Goal: Task Accomplishment & Management: Manage account settings

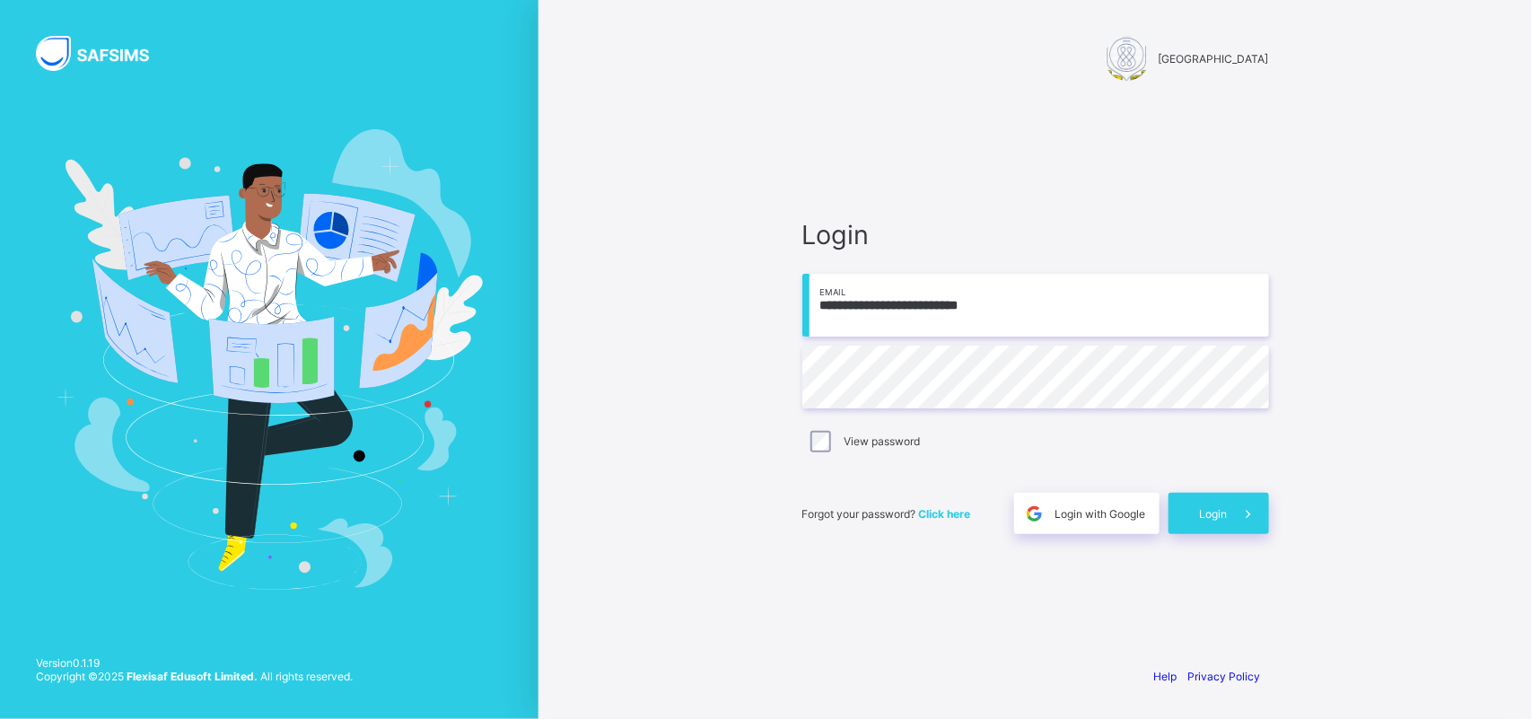
drag, startPoint x: 370, startPoint y: 79, endPoint x: 891, endPoint y: 202, distance: 535.7
click at [370, 79] on div at bounding box center [269, 359] width 538 height 719
click at [1182, 508] on div "Login" at bounding box center [1218, 513] width 101 height 41
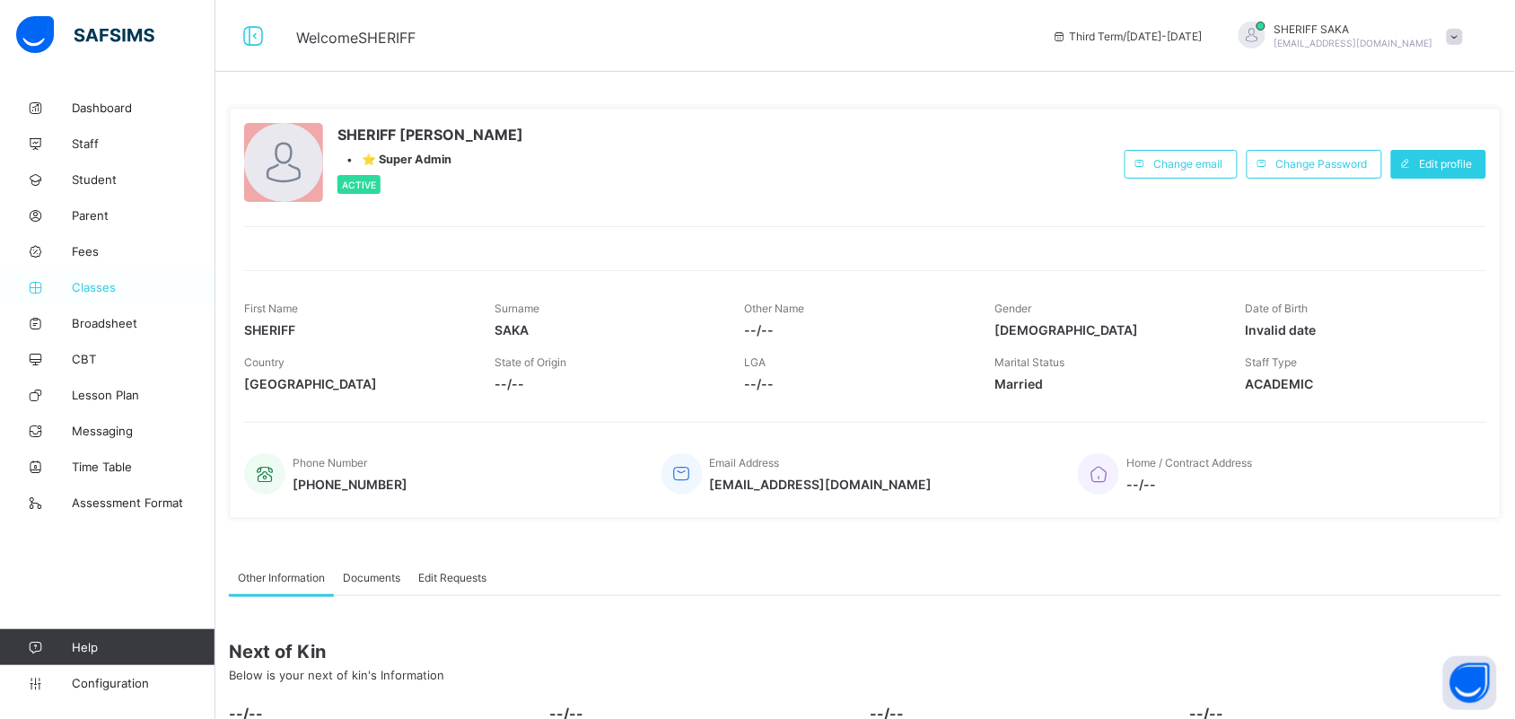
click at [70, 284] on icon at bounding box center [36, 287] width 72 height 13
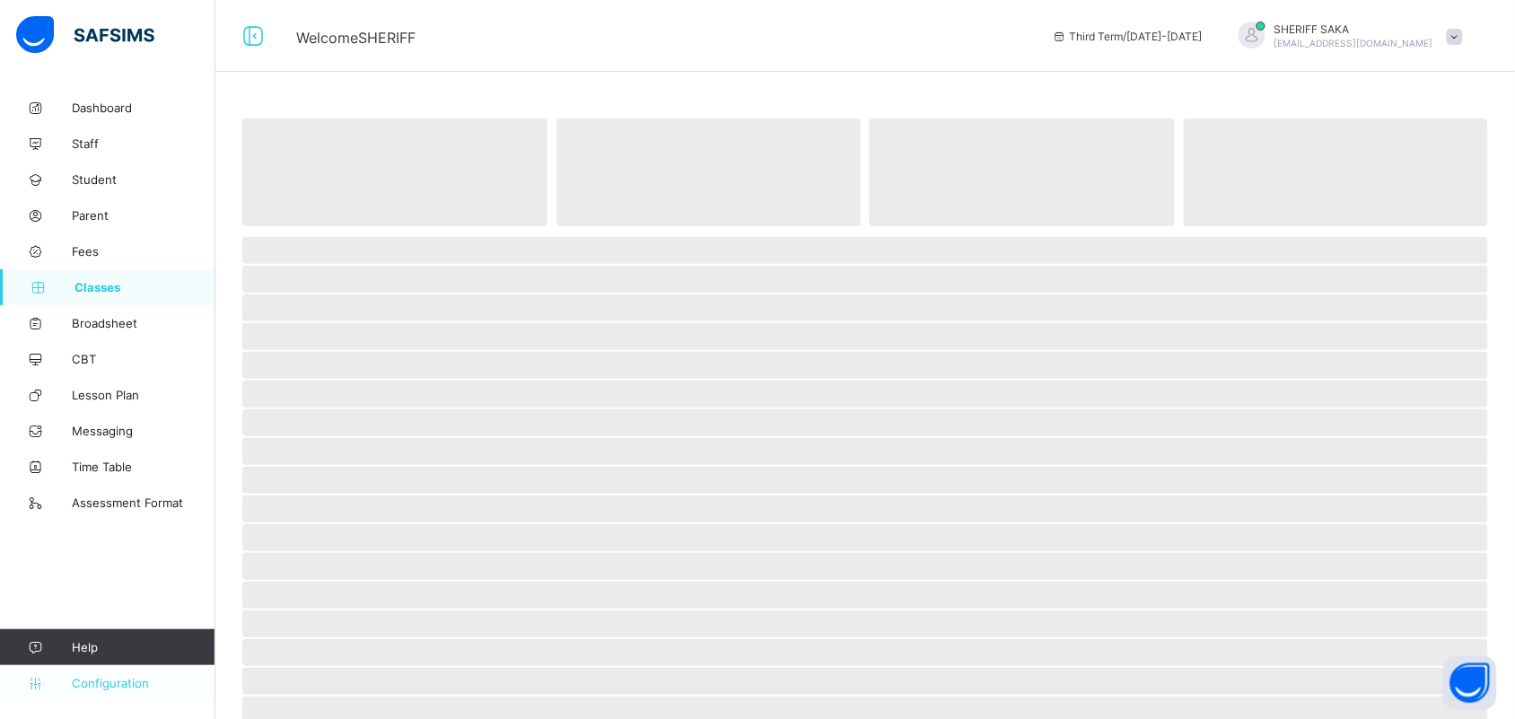
click at [113, 676] on span "Configuration" at bounding box center [143, 683] width 143 height 14
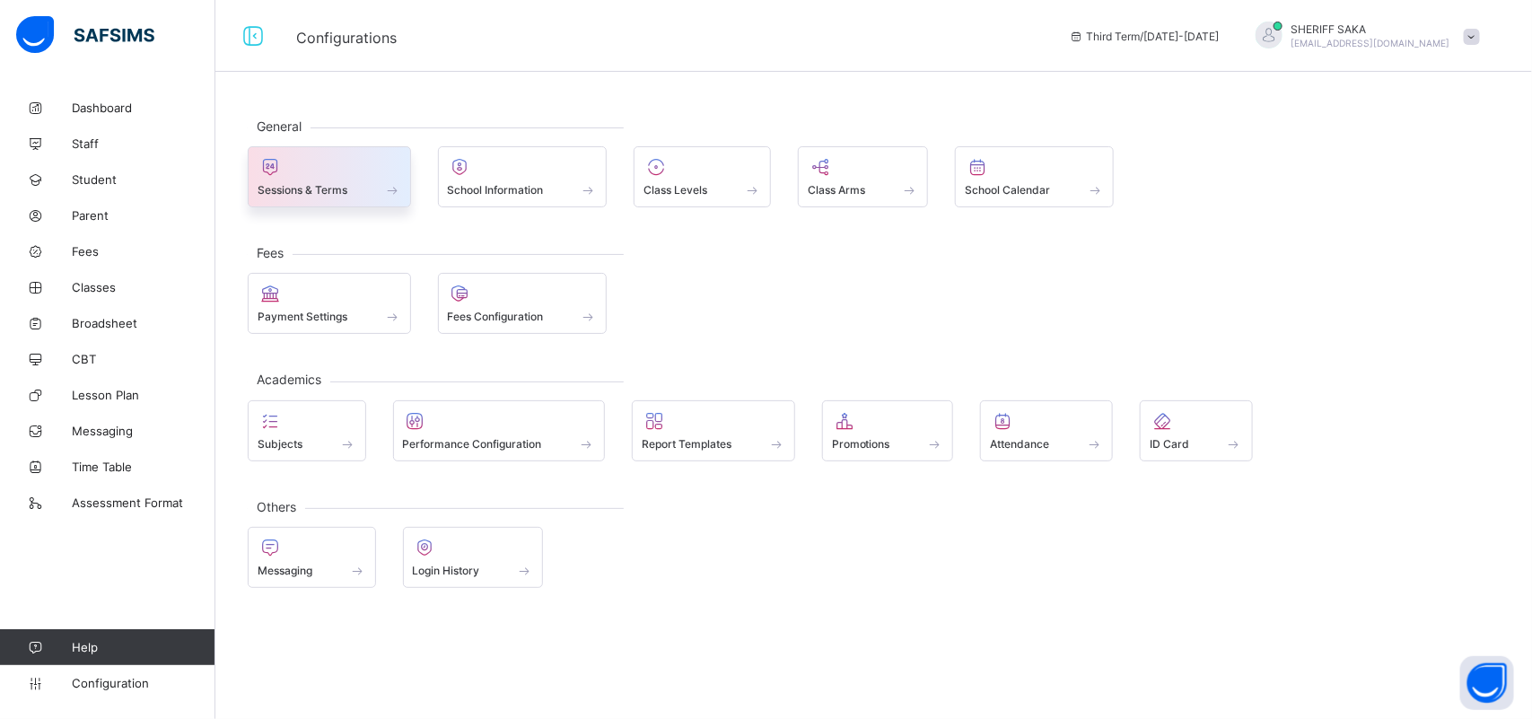
click at [305, 194] on span "Sessions & Terms" at bounding box center [303, 189] width 90 height 13
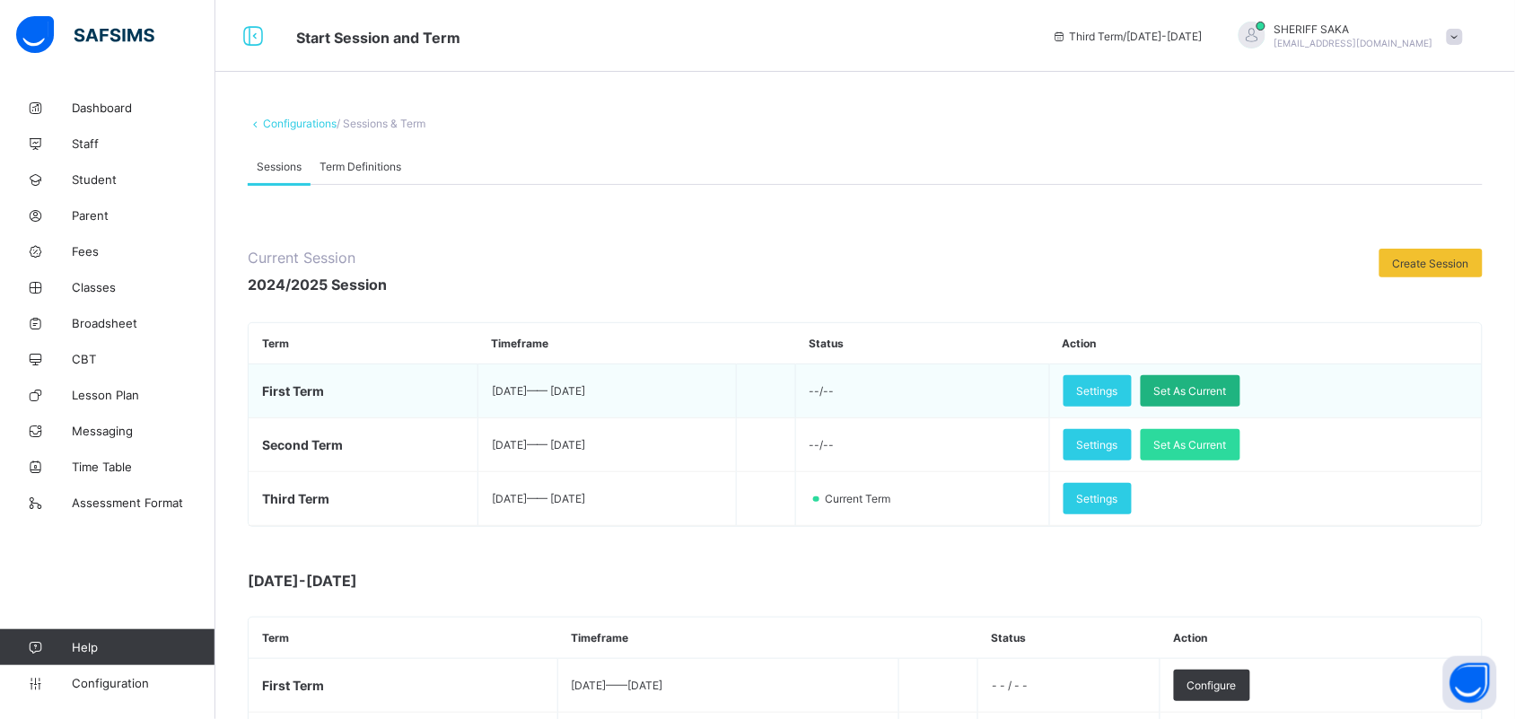
click at [1227, 384] on span "Set As Current" at bounding box center [1190, 390] width 73 height 13
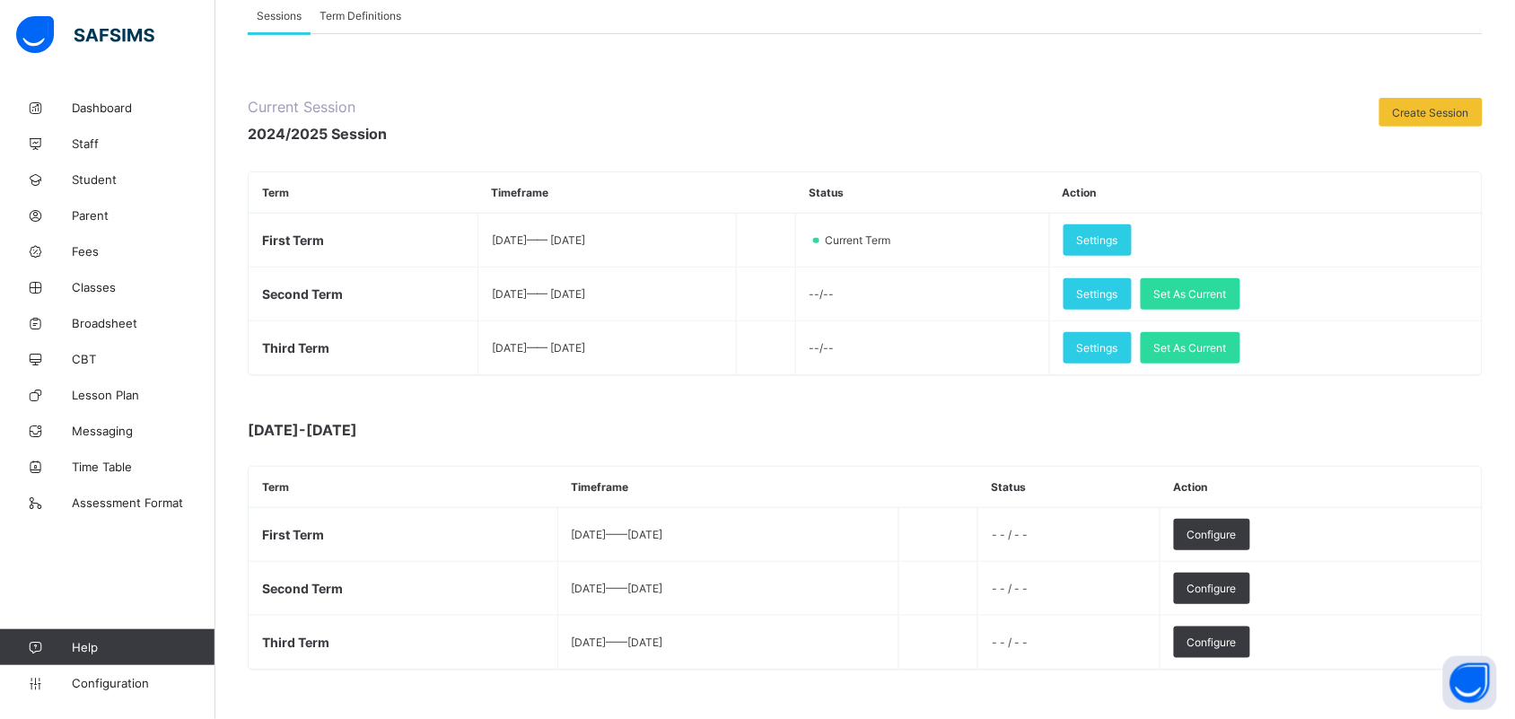
scroll to position [172, 0]
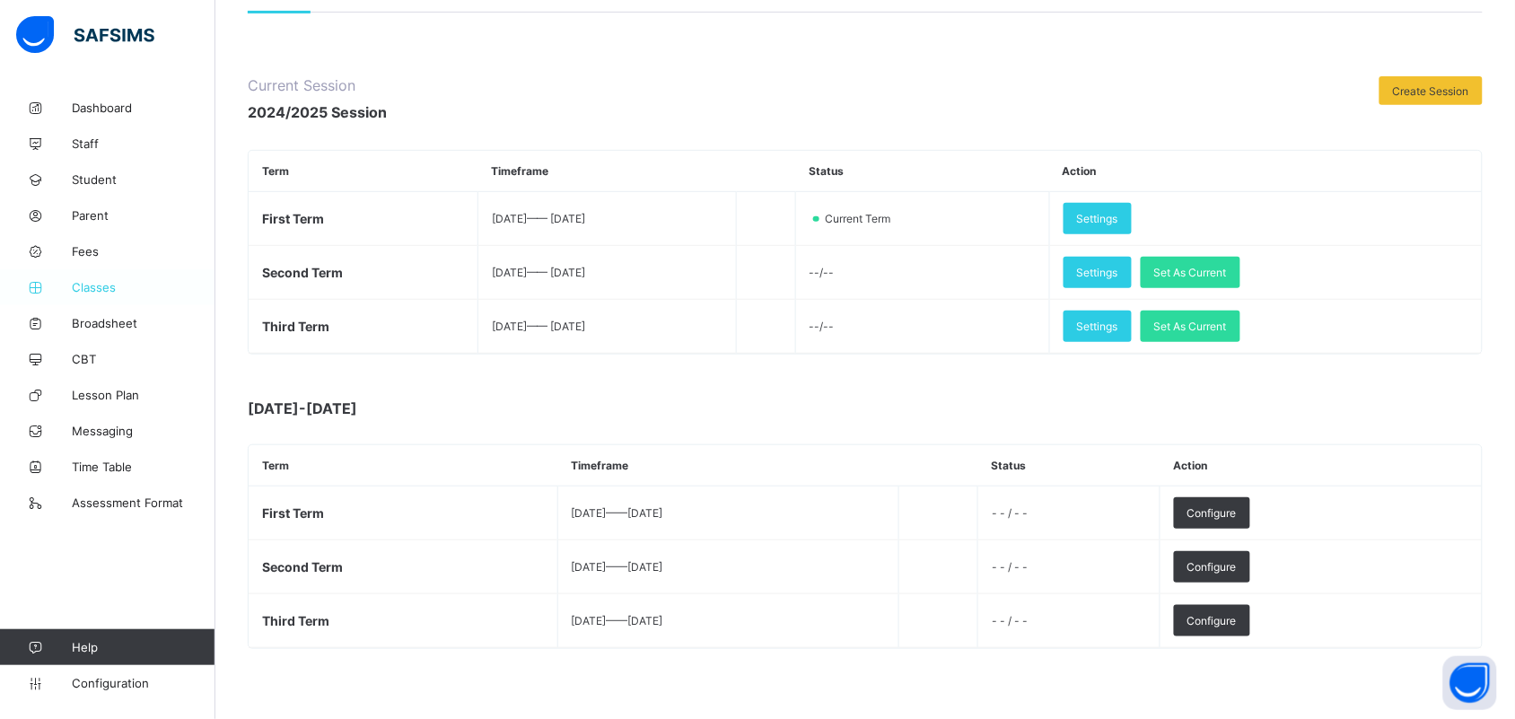
click at [96, 284] on span "Classes" at bounding box center [144, 287] width 144 height 14
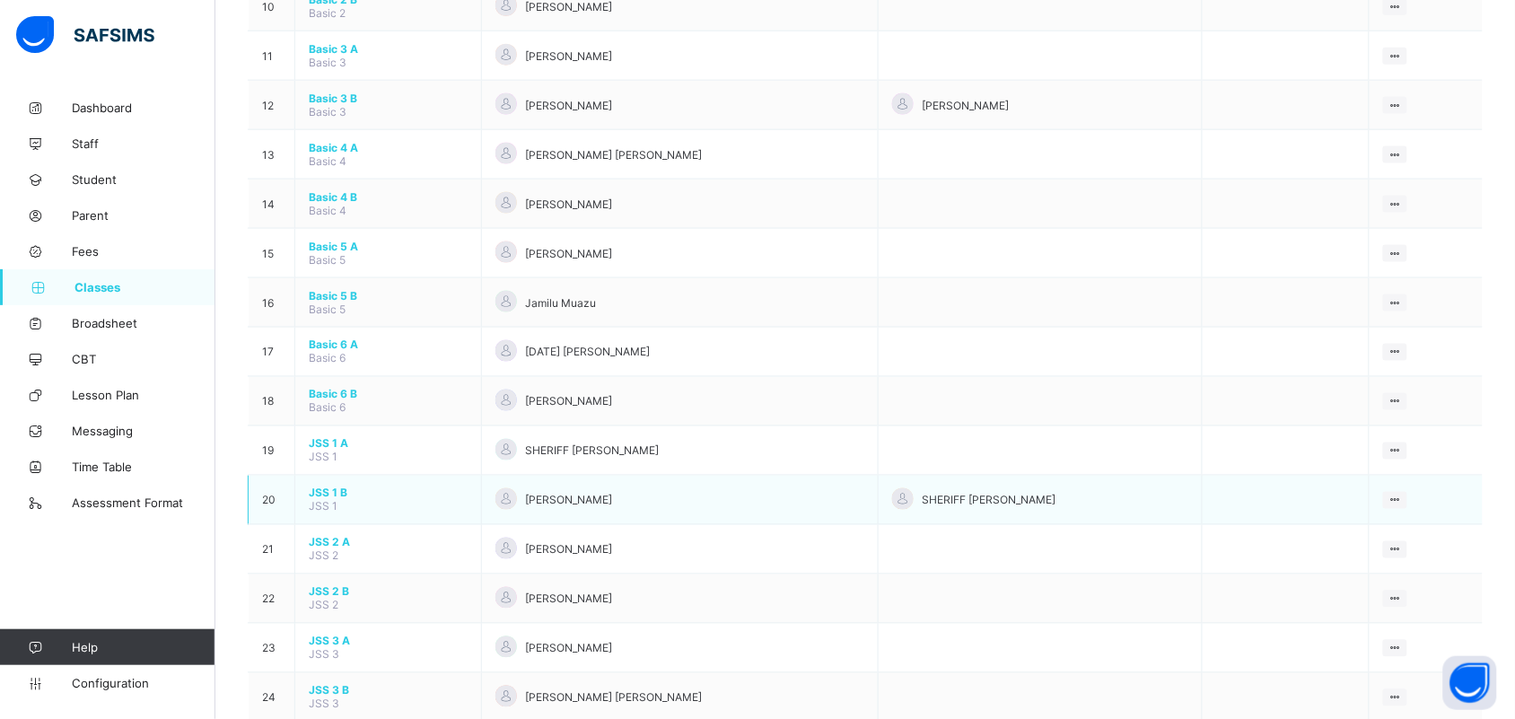
scroll to position [1010, 0]
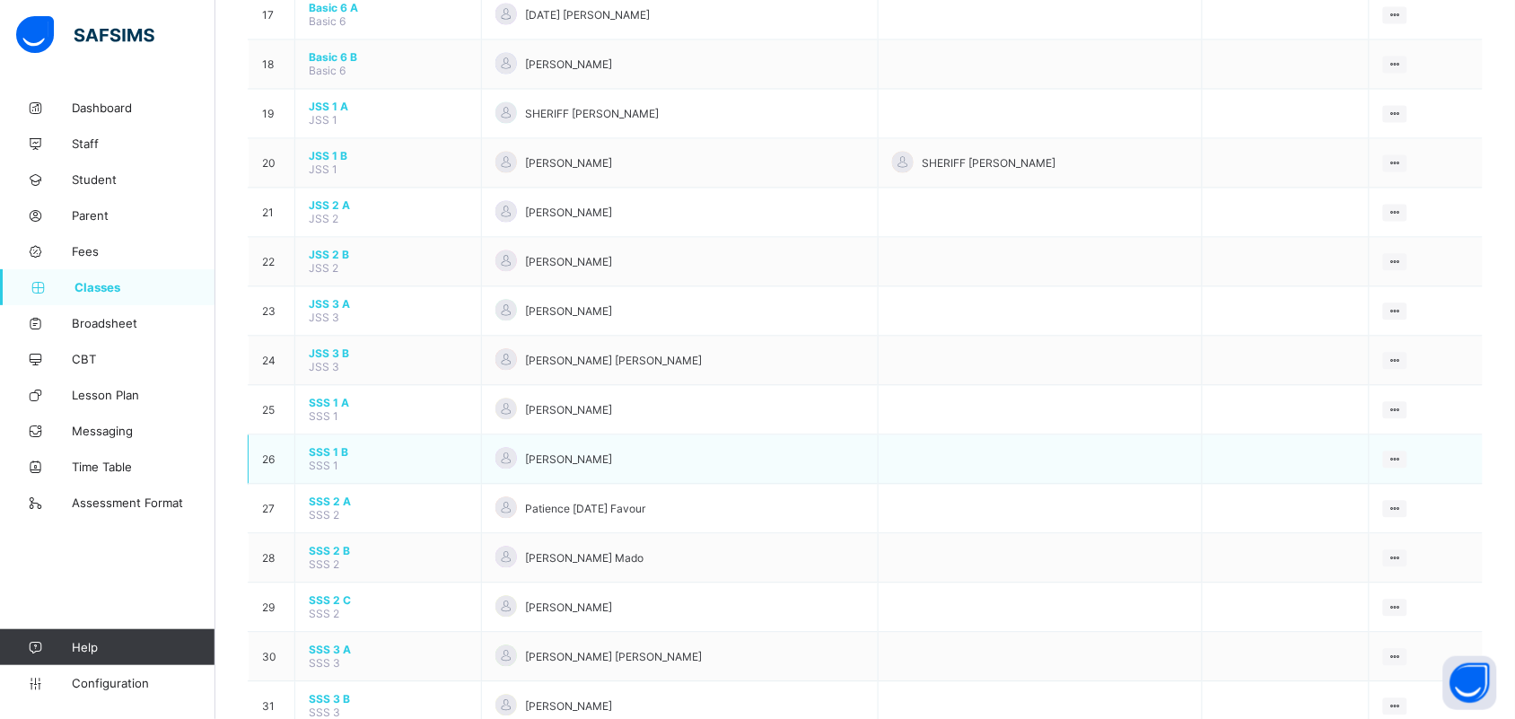
click at [337, 446] on span "SSS 1 B" at bounding box center [388, 452] width 159 height 13
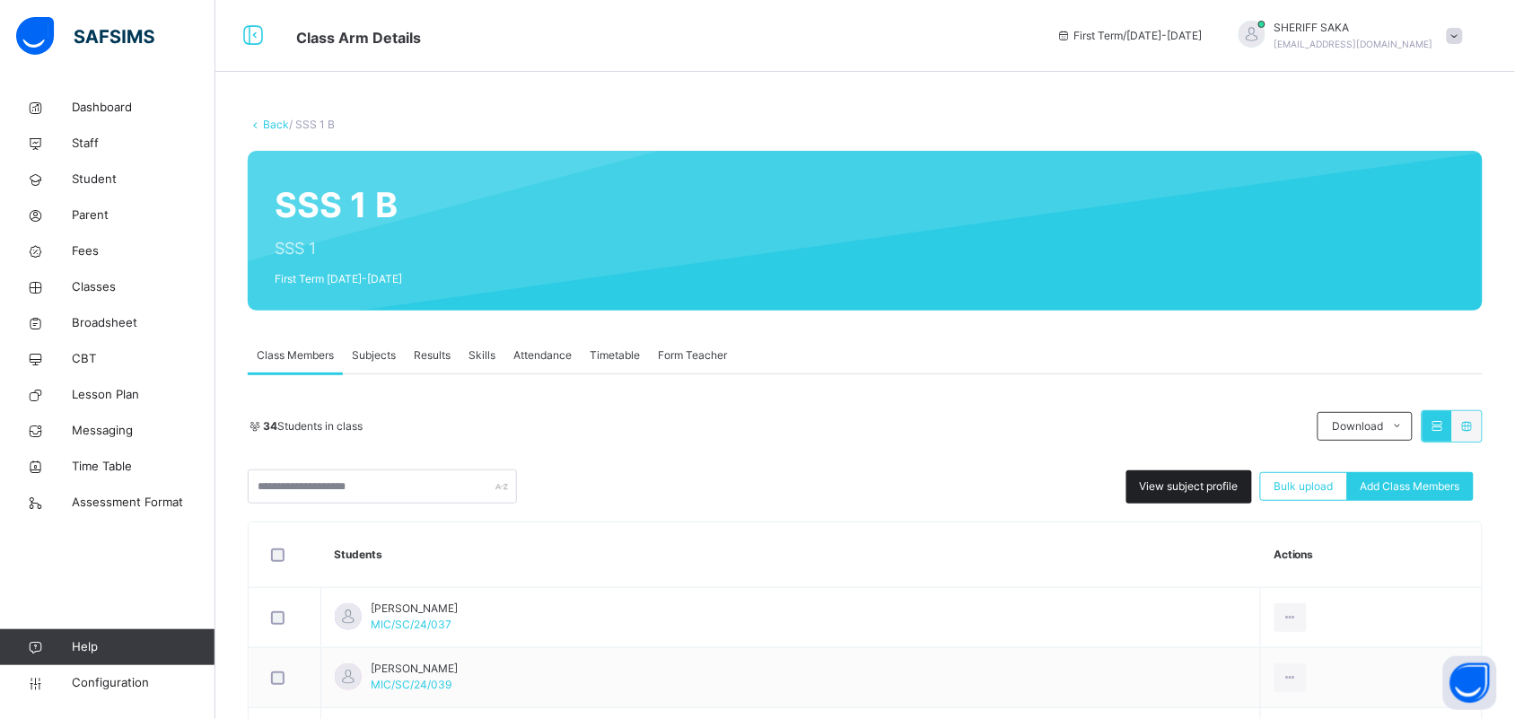
click at [1216, 487] on span "View subject profile" at bounding box center [1189, 486] width 99 height 16
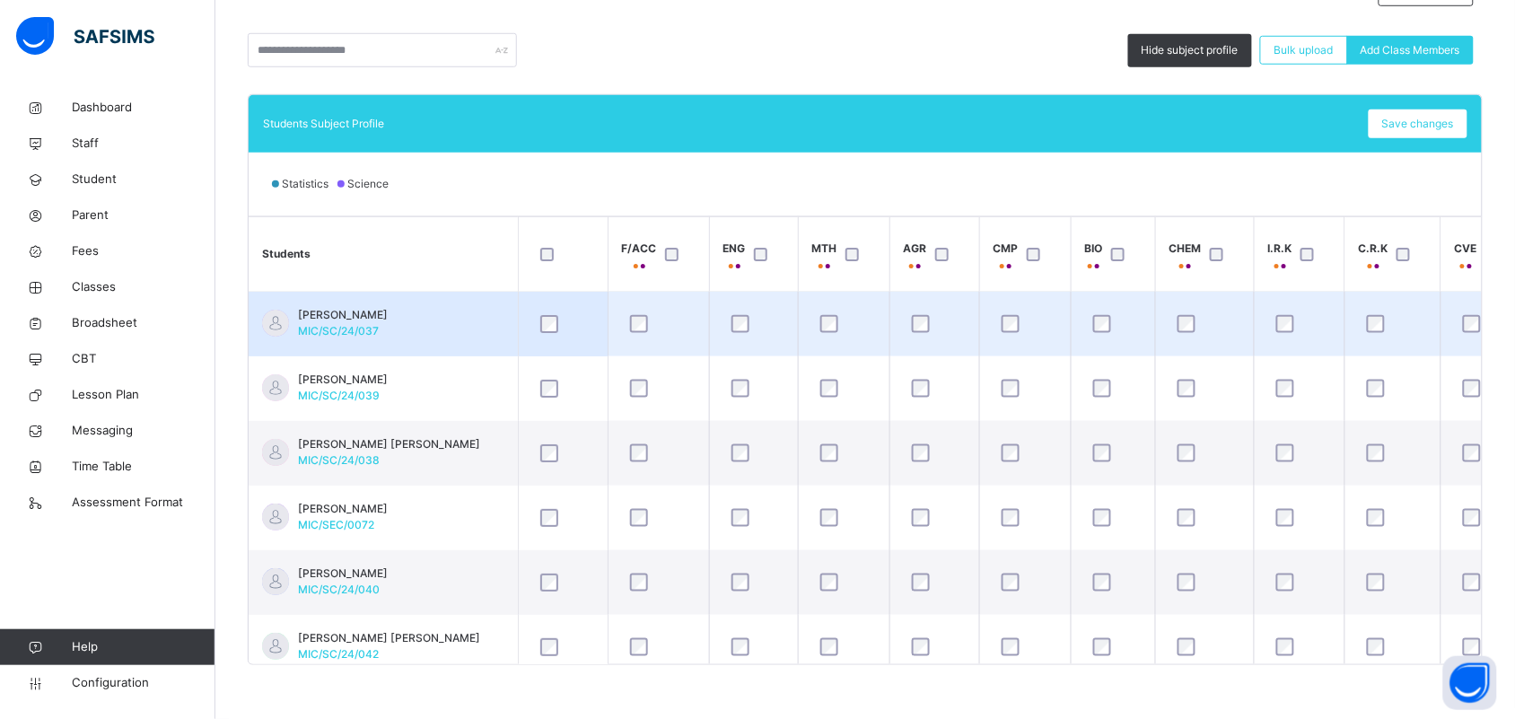
click at [458, 329] on td "[PERSON_NAME]/SC/24/037" at bounding box center [383, 325] width 269 height 66
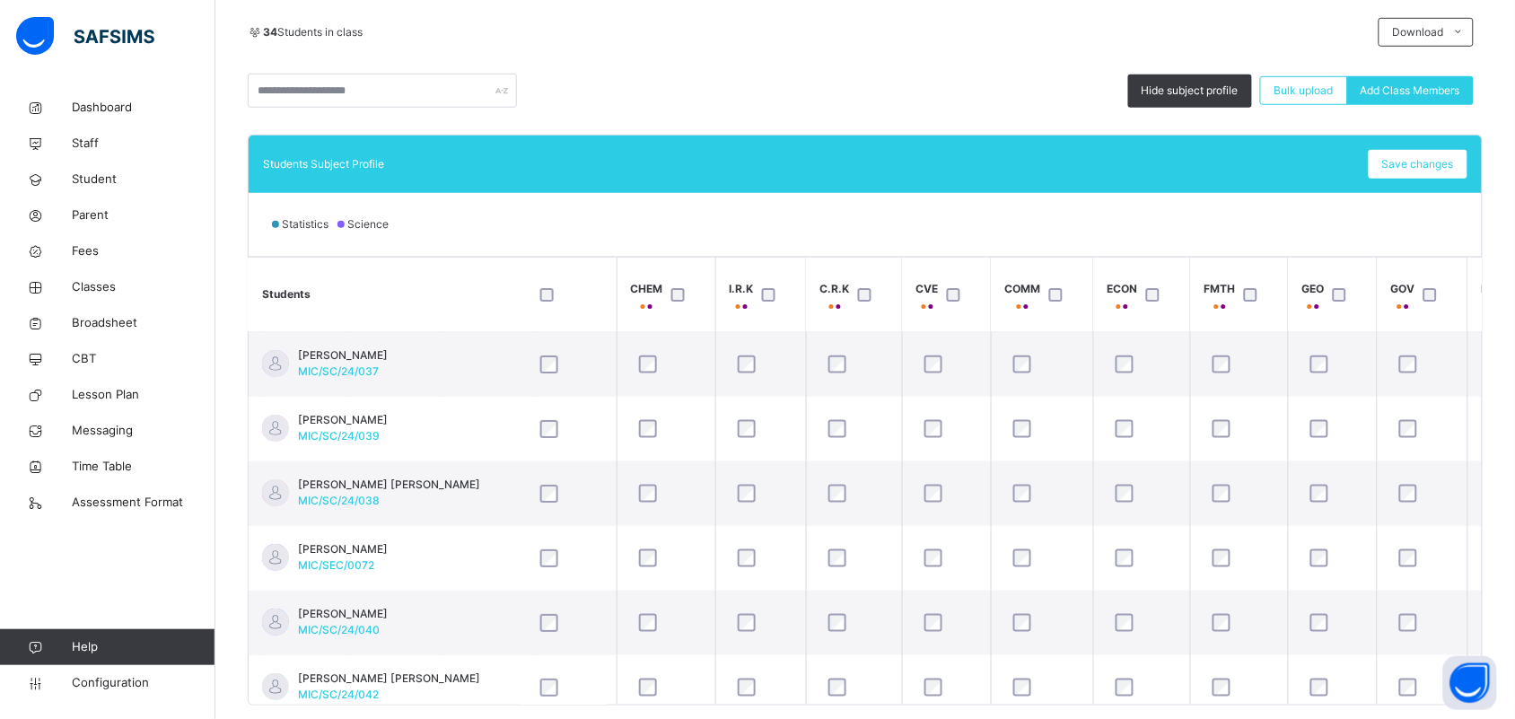
scroll to position [433, 0]
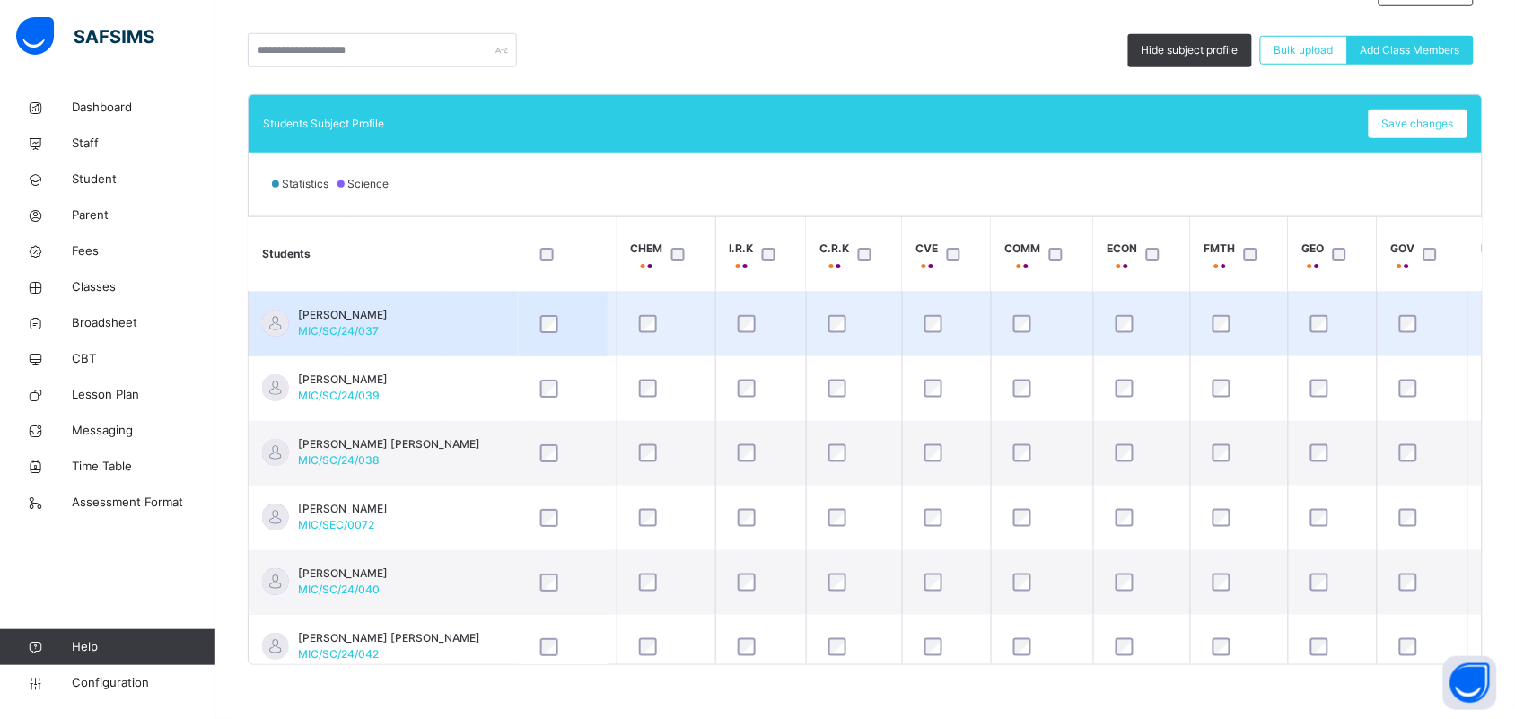
click at [456, 320] on td "[PERSON_NAME]/SC/24/037" at bounding box center [383, 325] width 269 height 66
click at [468, 333] on td "[PERSON_NAME]/SC/24/037" at bounding box center [383, 325] width 269 height 66
click at [442, 332] on td "[PERSON_NAME]/SC/24/037" at bounding box center [383, 325] width 269 height 66
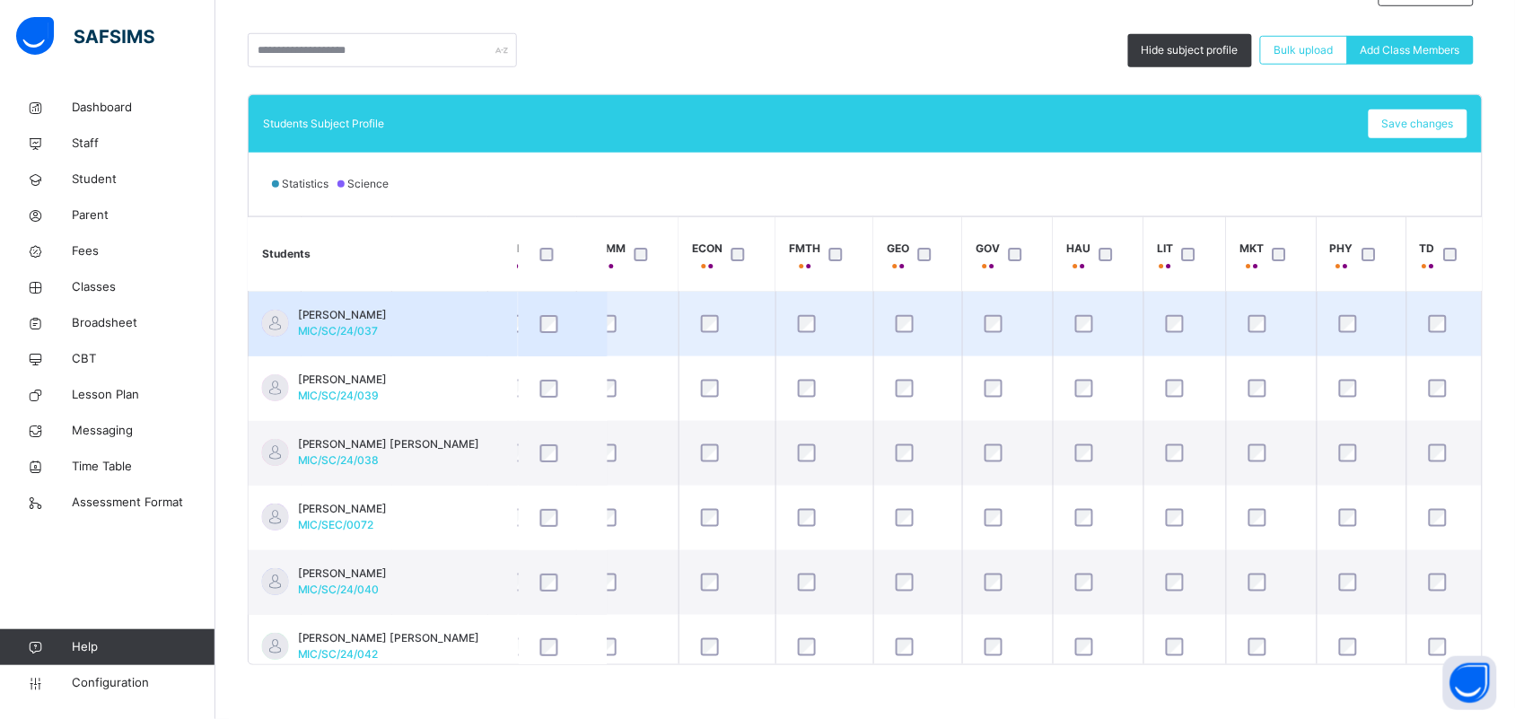
click at [472, 317] on td "[PERSON_NAME]/SC/24/037" at bounding box center [383, 325] width 269 height 66
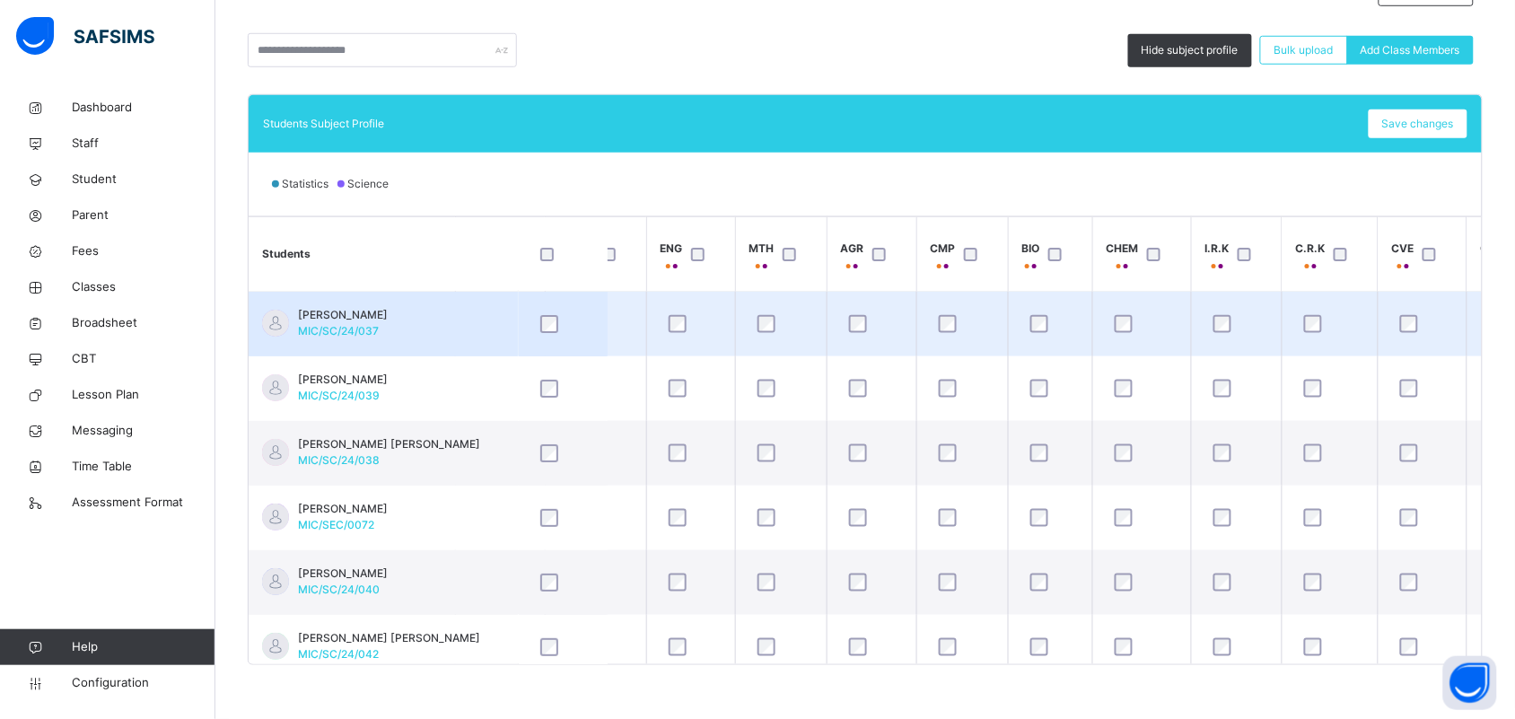
scroll to position [0, 0]
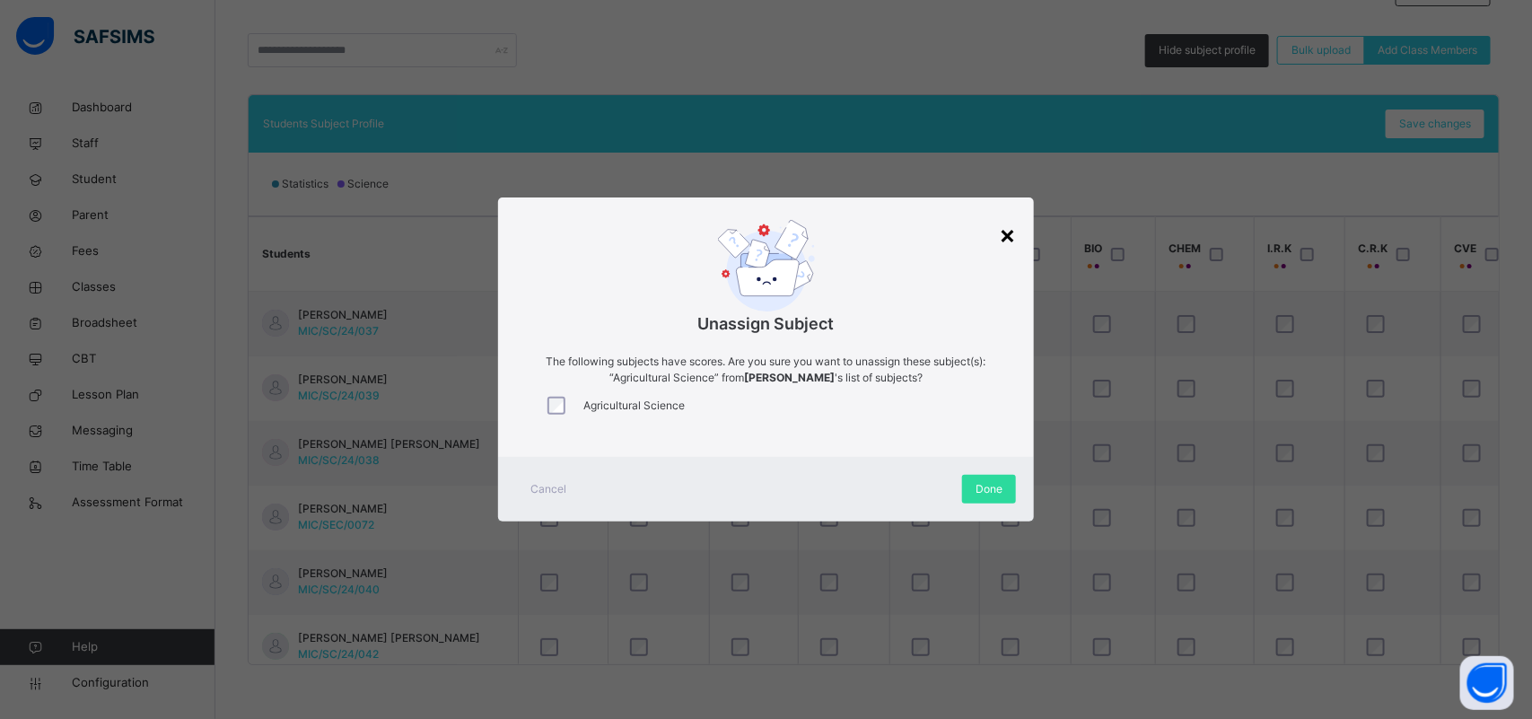
click at [1007, 243] on div "×" at bounding box center [1007, 234] width 17 height 38
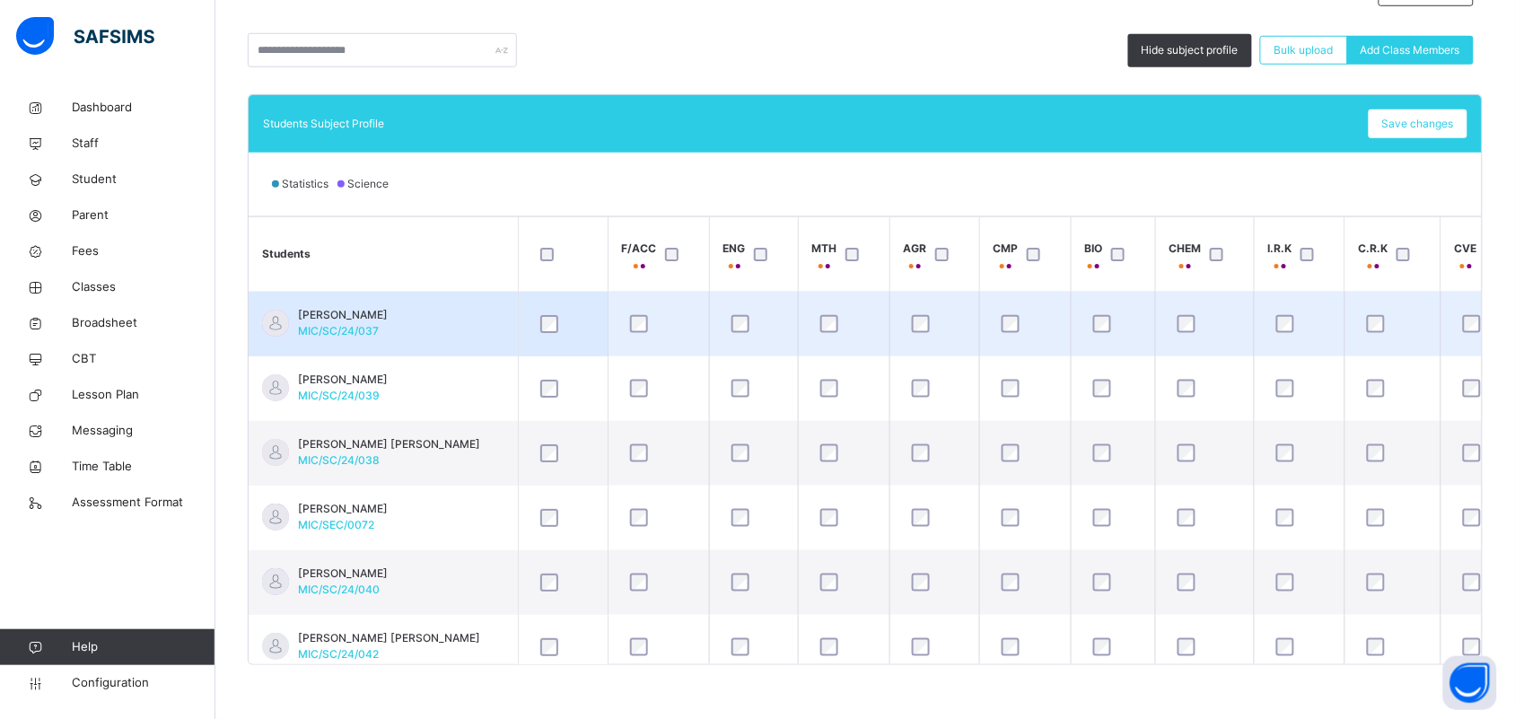
click at [442, 330] on td "[PERSON_NAME]/SC/24/037" at bounding box center [383, 325] width 269 height 66
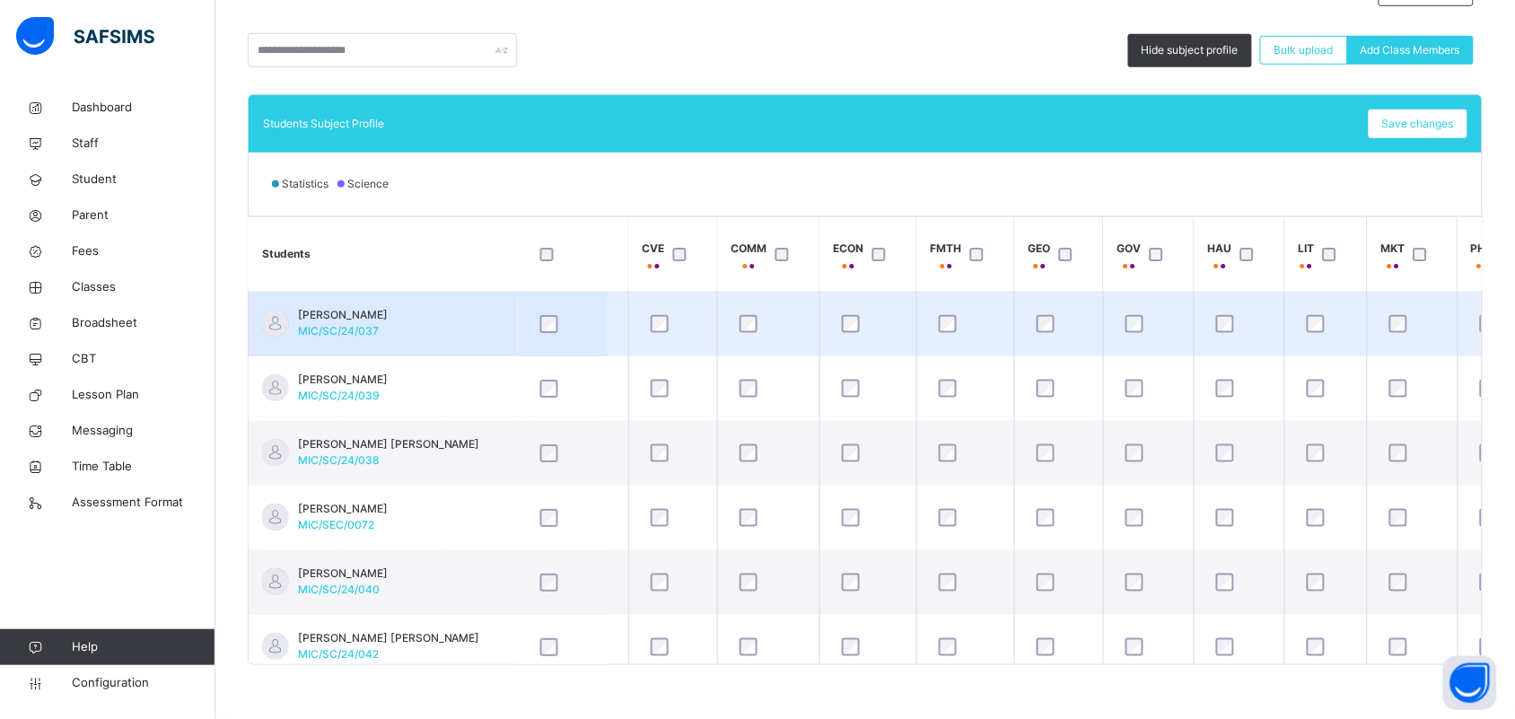
scroll to position [0, 953]
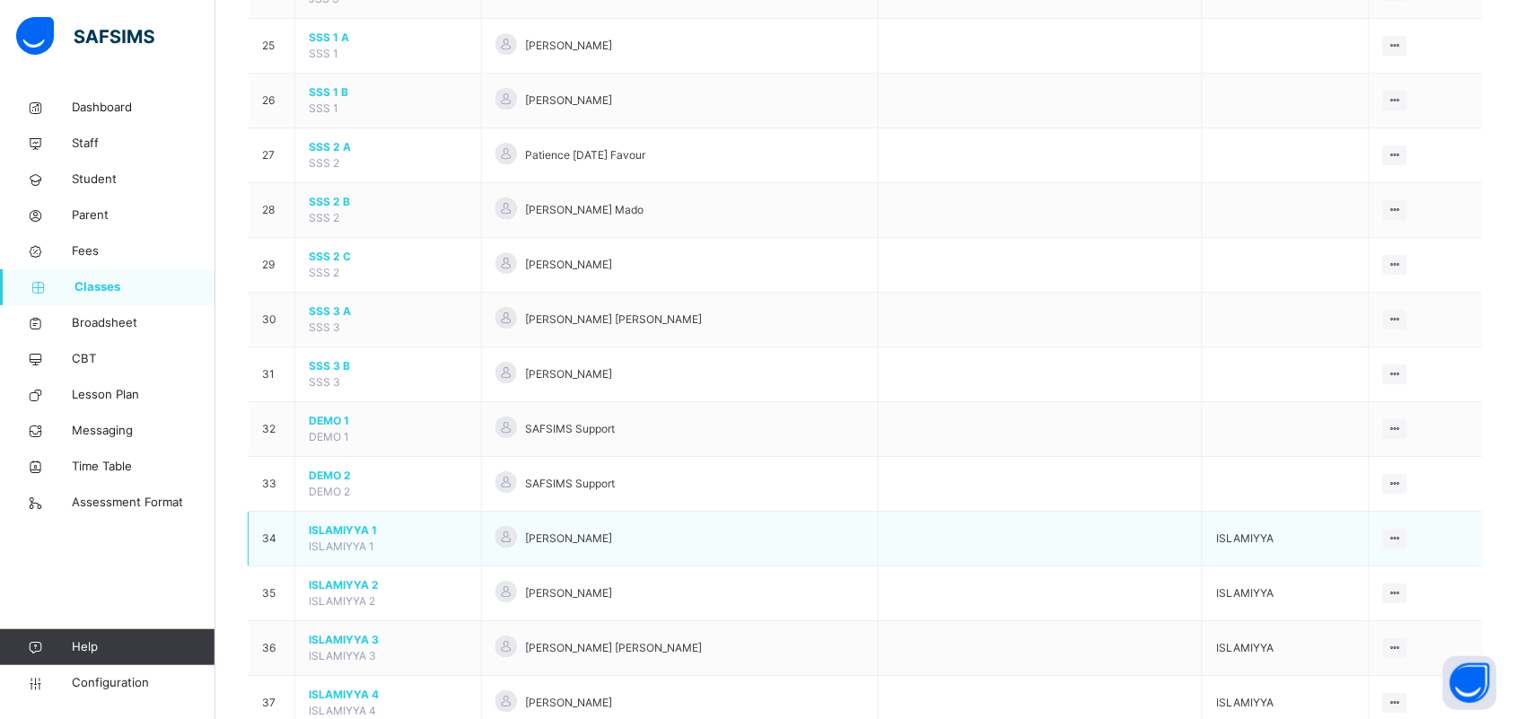
scroll to position [1458, 0]
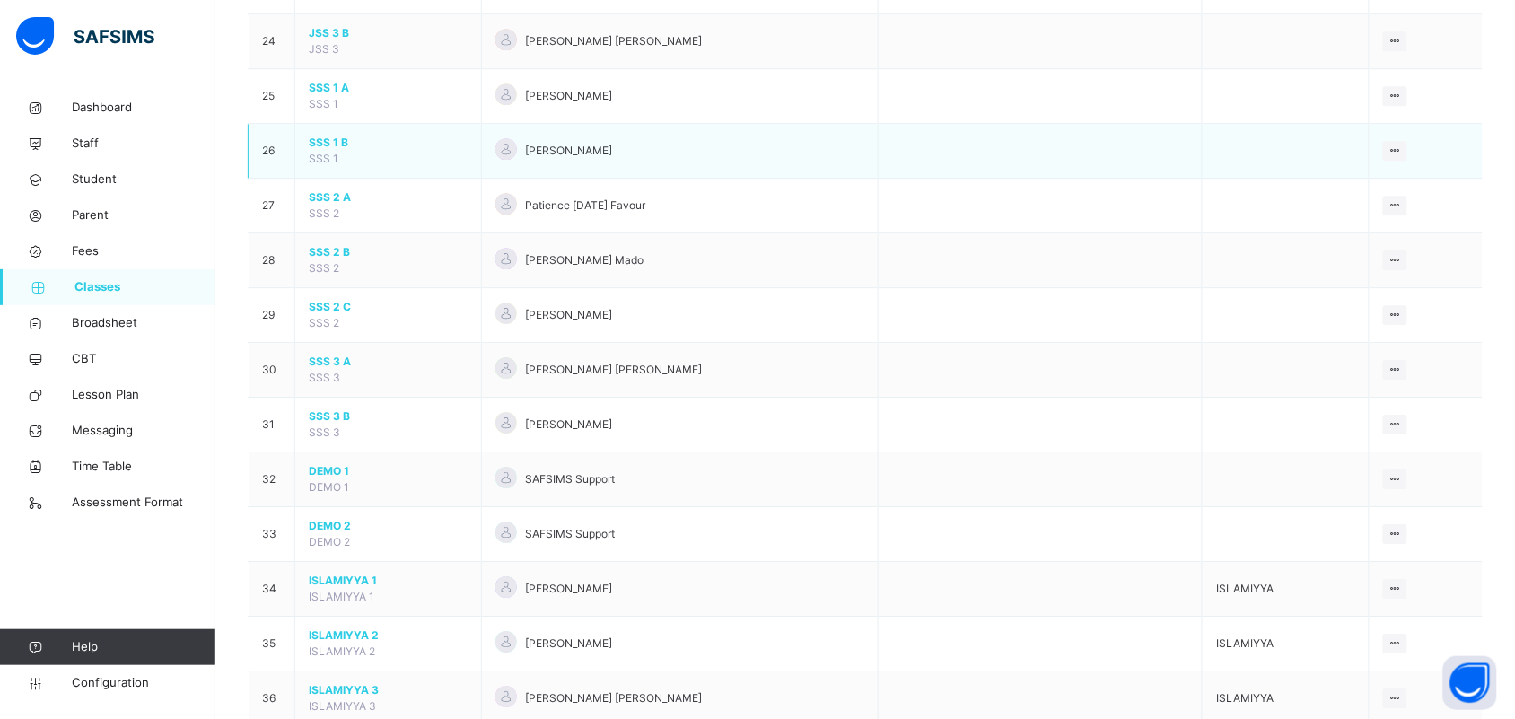
click at [337, 148] on span "SSS 1 B" at bounding box center [388, 143] width 159 height 16
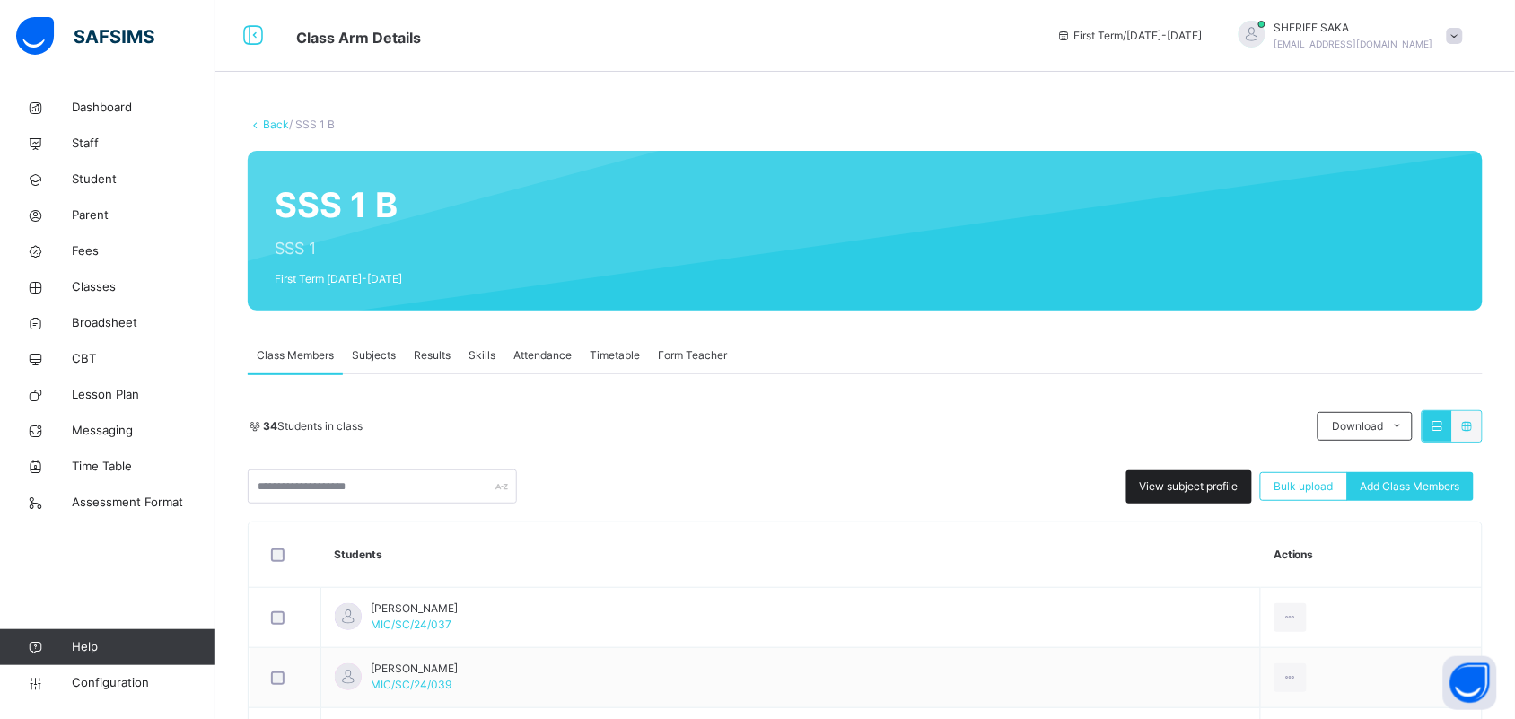
click at [1213, 478] on span "View subject profile" at bounding box center [1189, 486] width 99 height 16
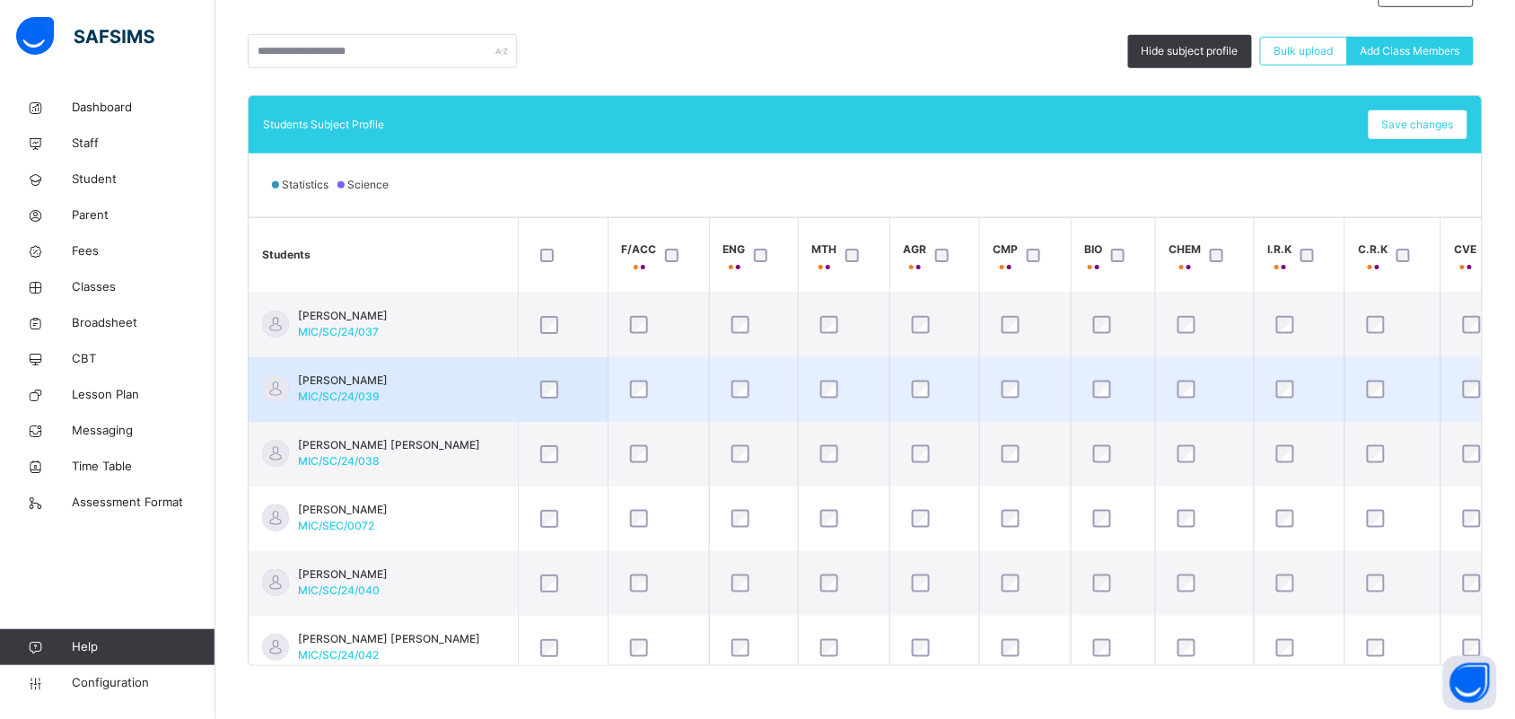
scroll to position [433, 0]
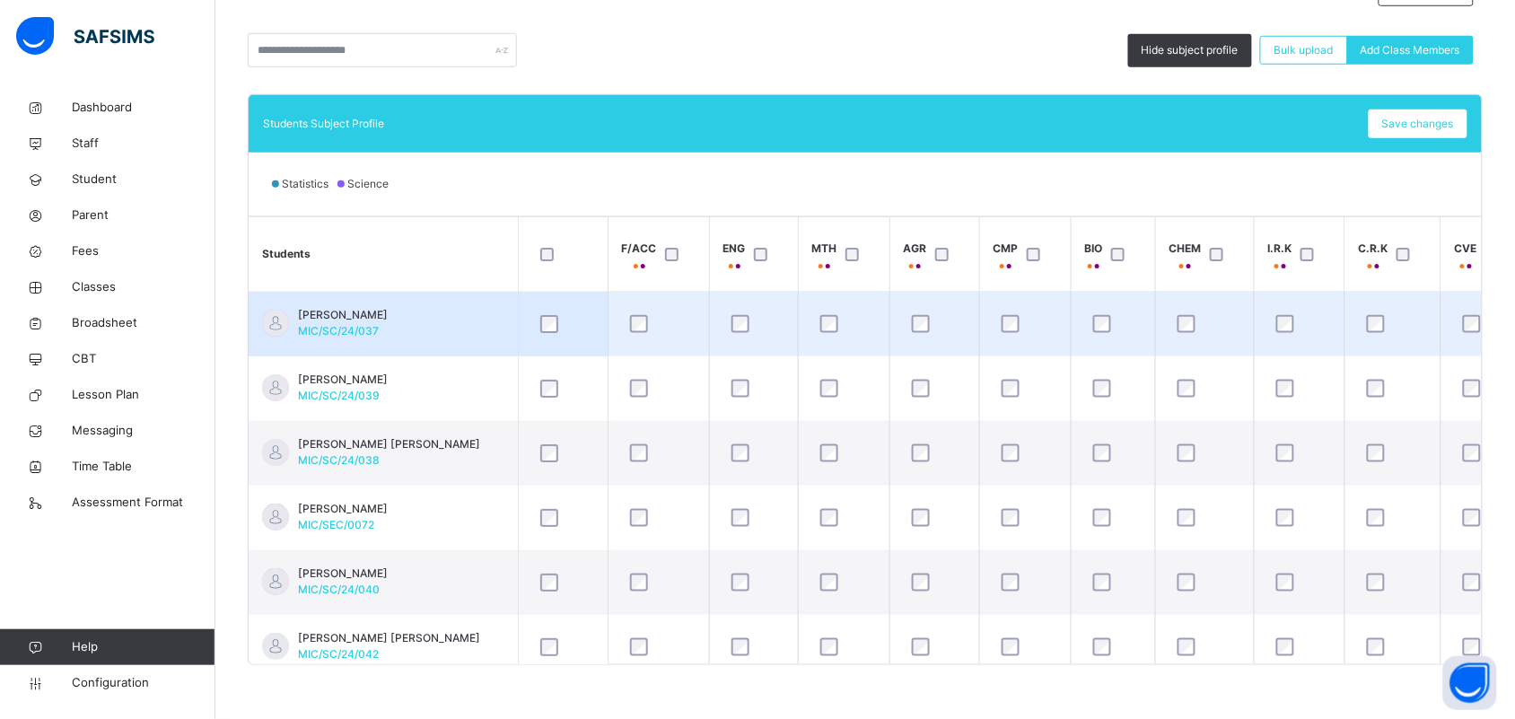
click at [438, 314] on td "[PERSON_NAME]/SC/24/037" at bounding box center [383, 325] width 269 height 66
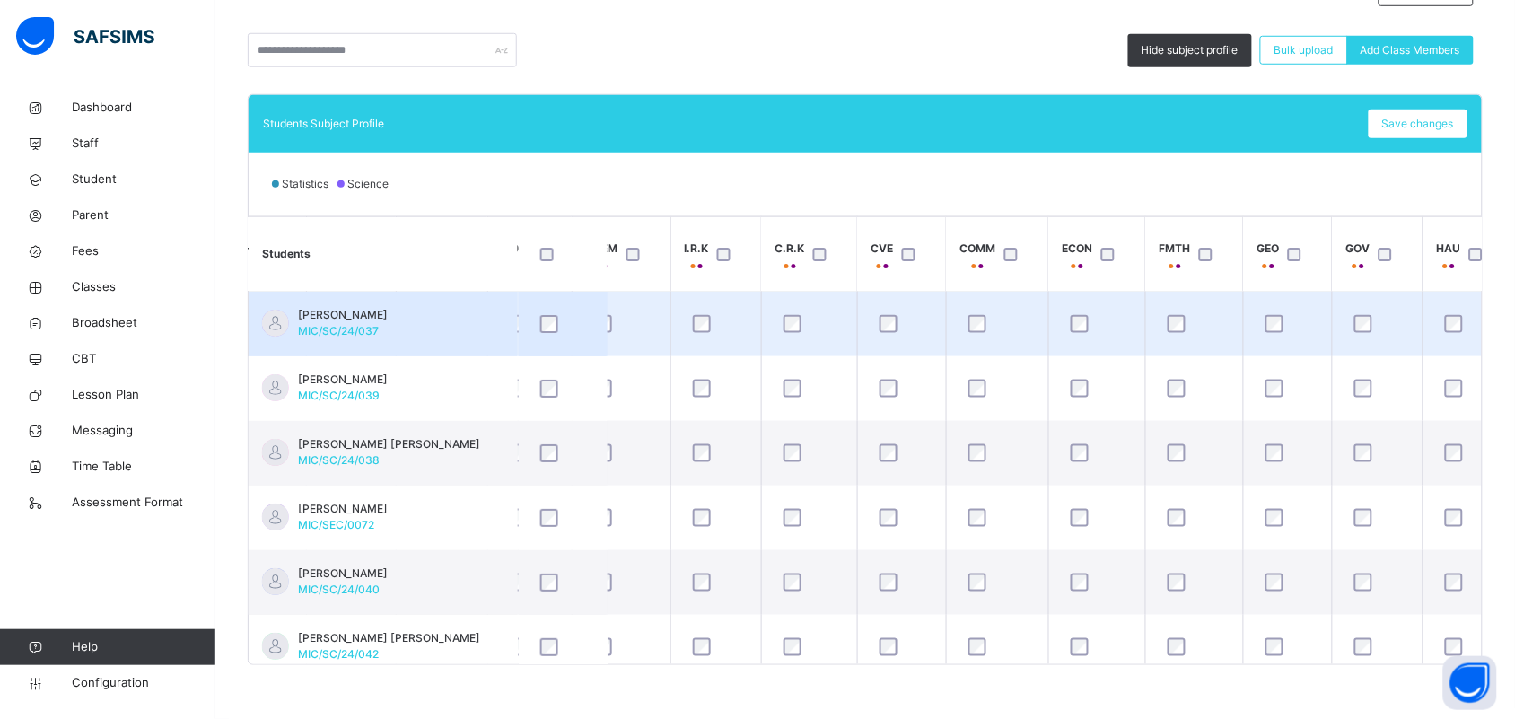
scroll to position [0, 628]
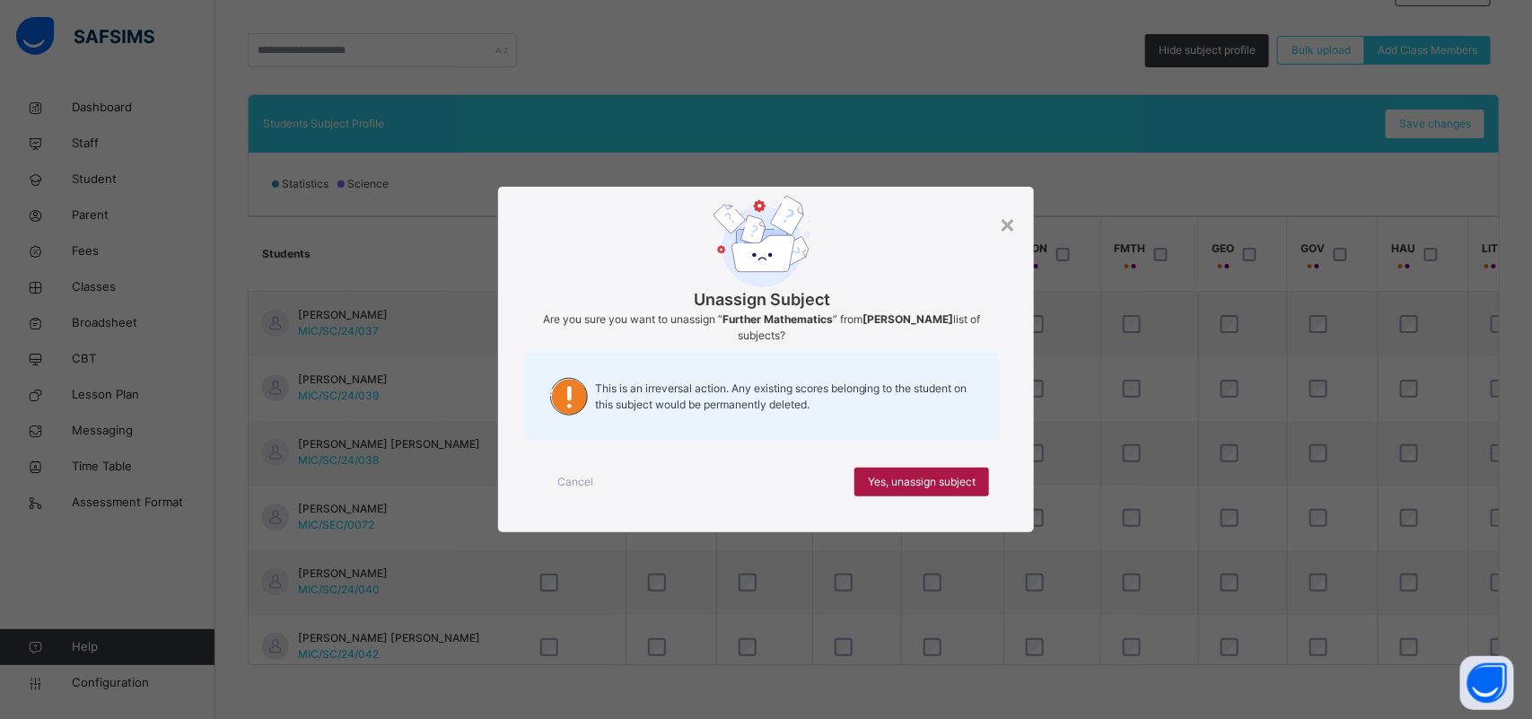
click at [942, 478] on span "Yes, unassign subject" at bounding box center [922, 482] width 108 height 16
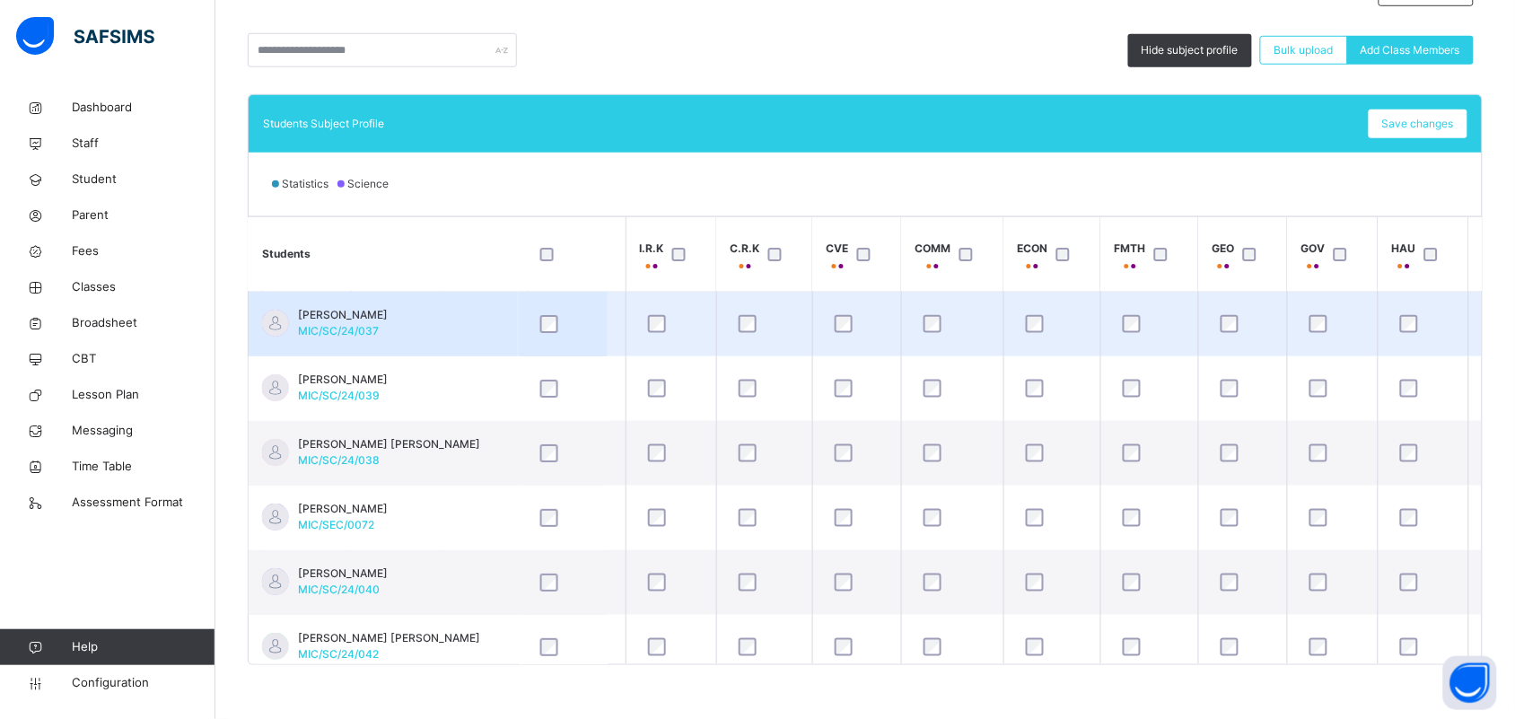
click at [424, 311] on td "[PERSON_NAME]/SC/24/037" at bounding box center [383, 325] width 269 height 66
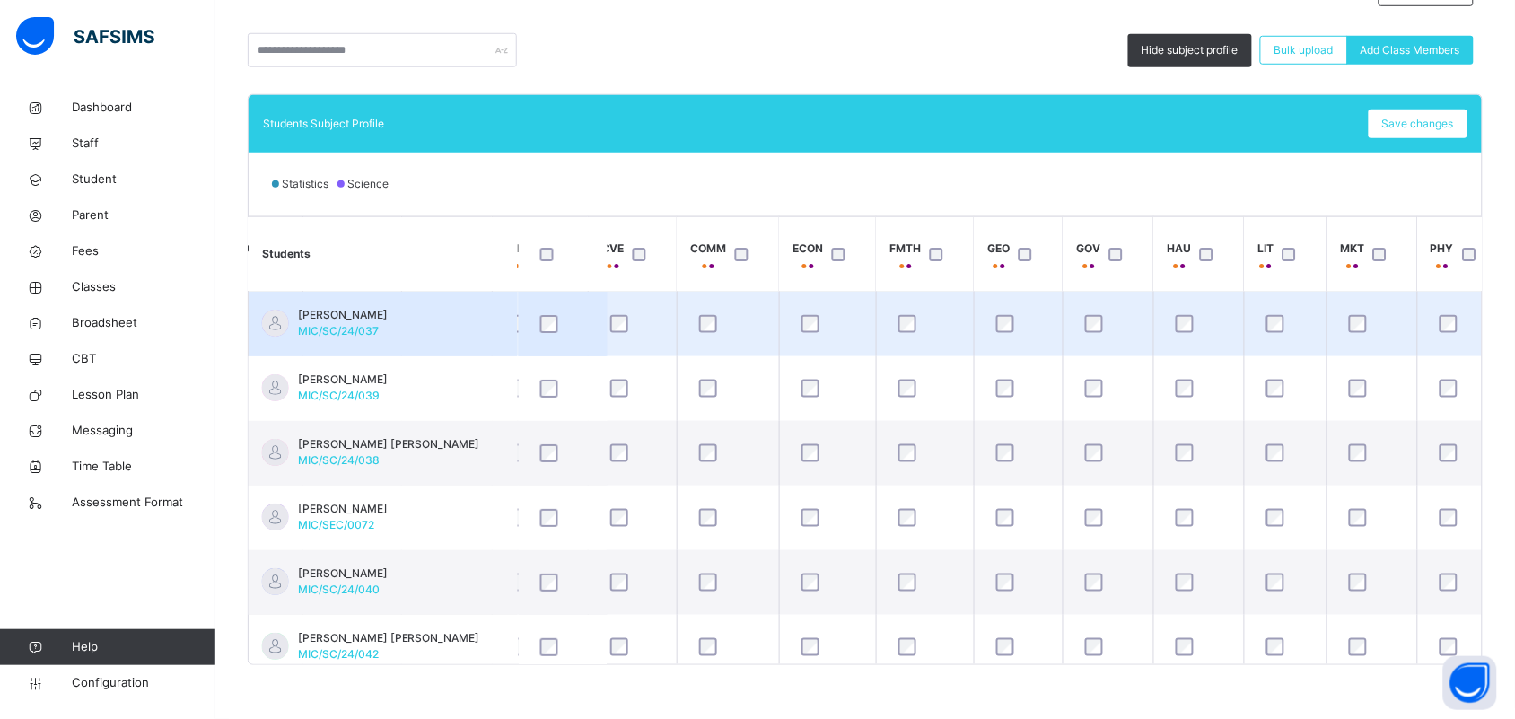
scroll to position [0, 953]
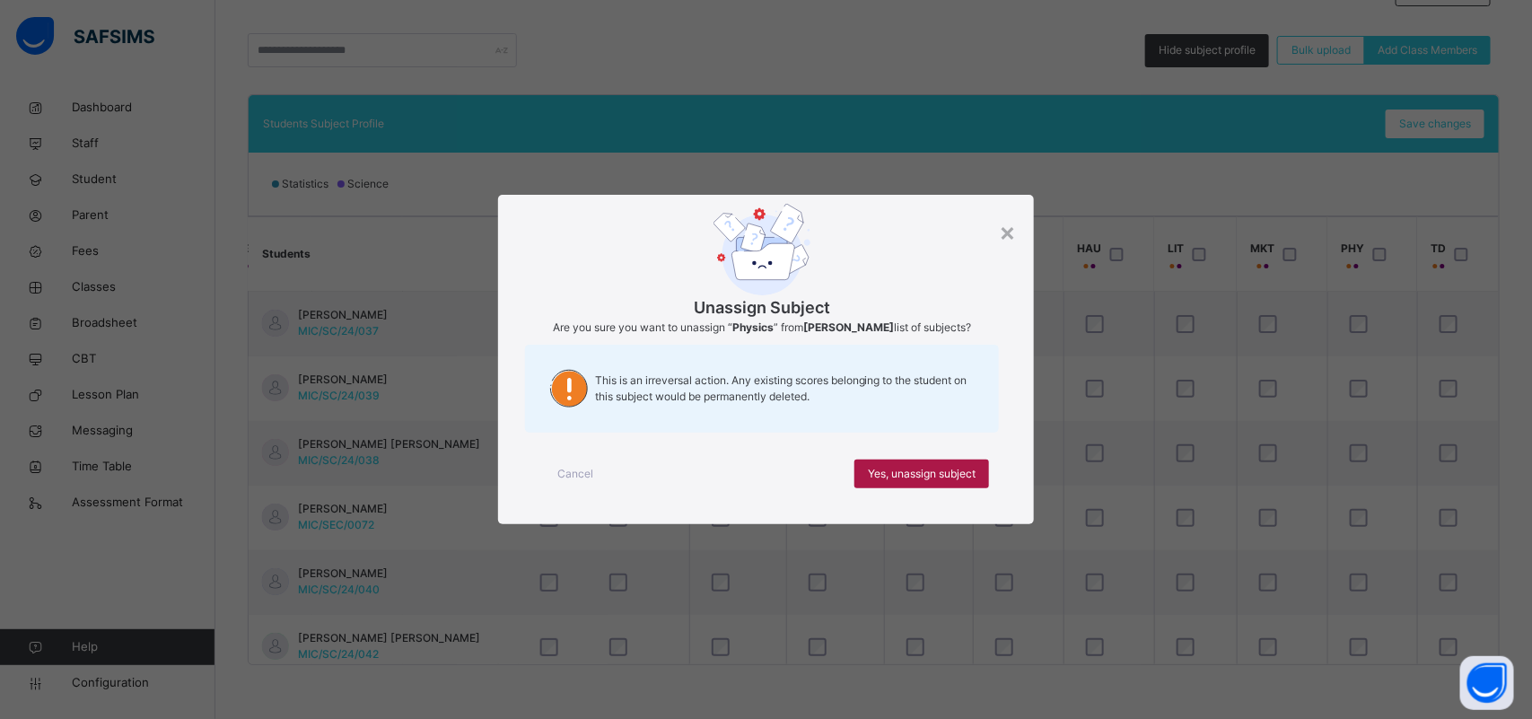
click at [932, 467] on span "Yes, unassign subject" at bounding box center [922, 474] width 108 height 16
click at [961, 488] on div "Yes, unassign subject" at bounding box center [921, 473] width 135 height 29
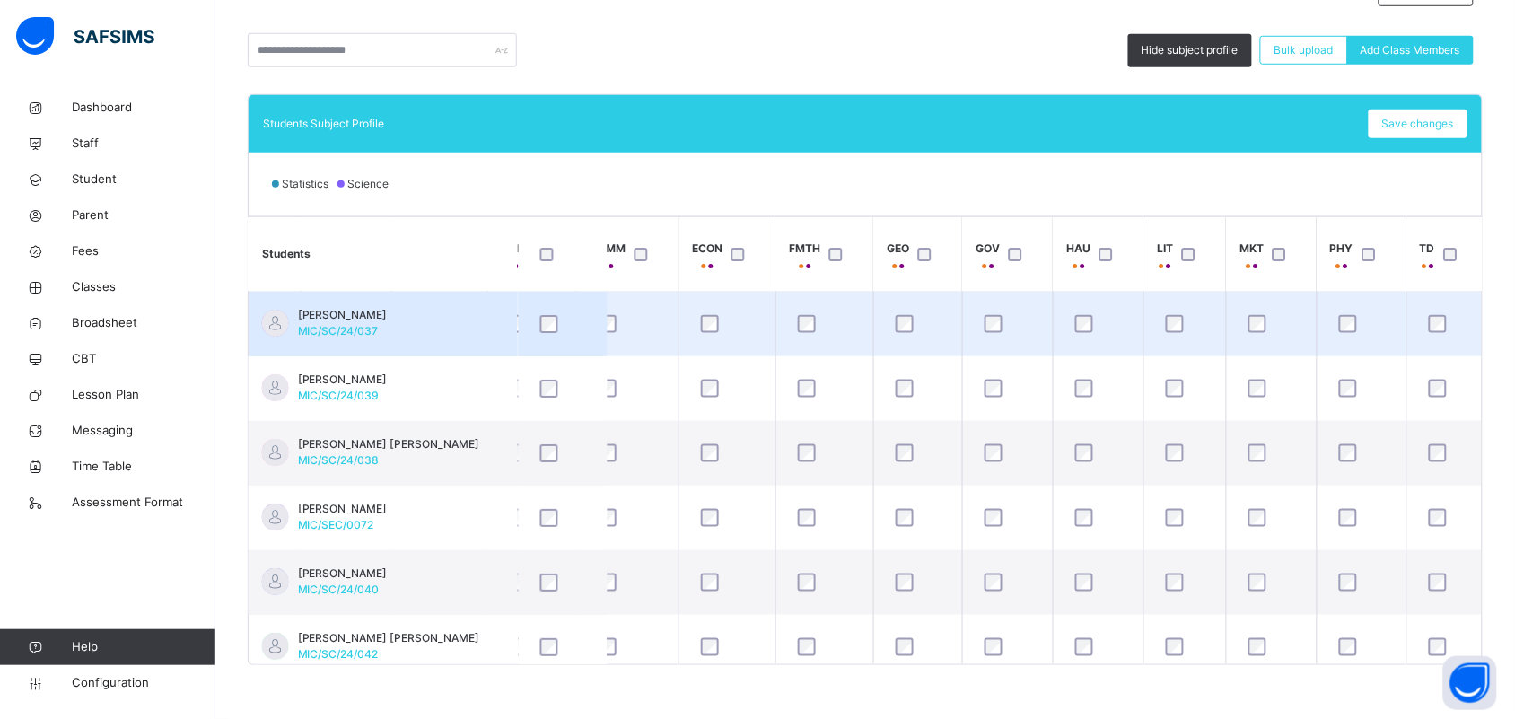
click at [492, 333] on td "[PERSON_NAME]/SC/24/037" at bounding box center [383, 325] width 269 height 66
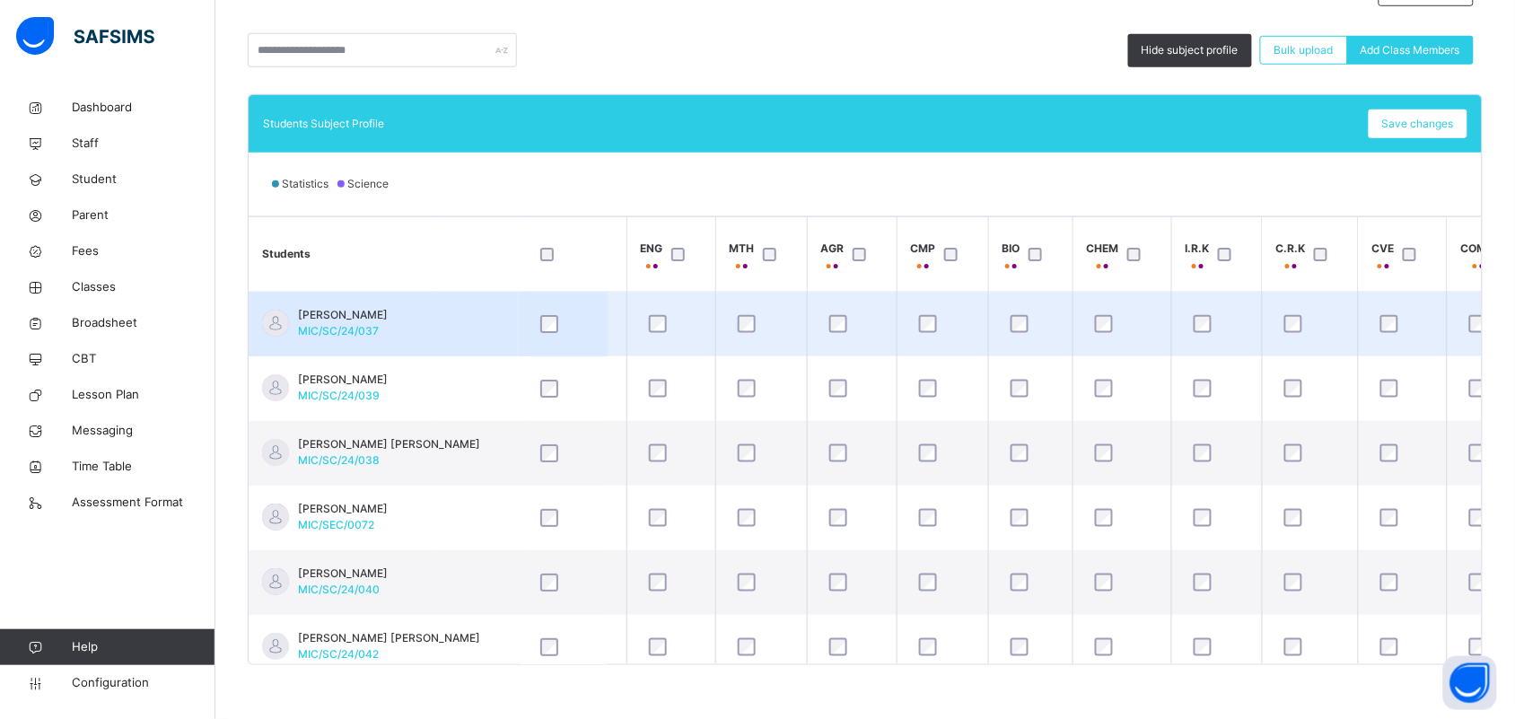
scroll to position [0, 0]
click at [478, 333] on td "[PERSON_NAME]/SC/24/037" at bounding box center [383, 325] width 269 height 66
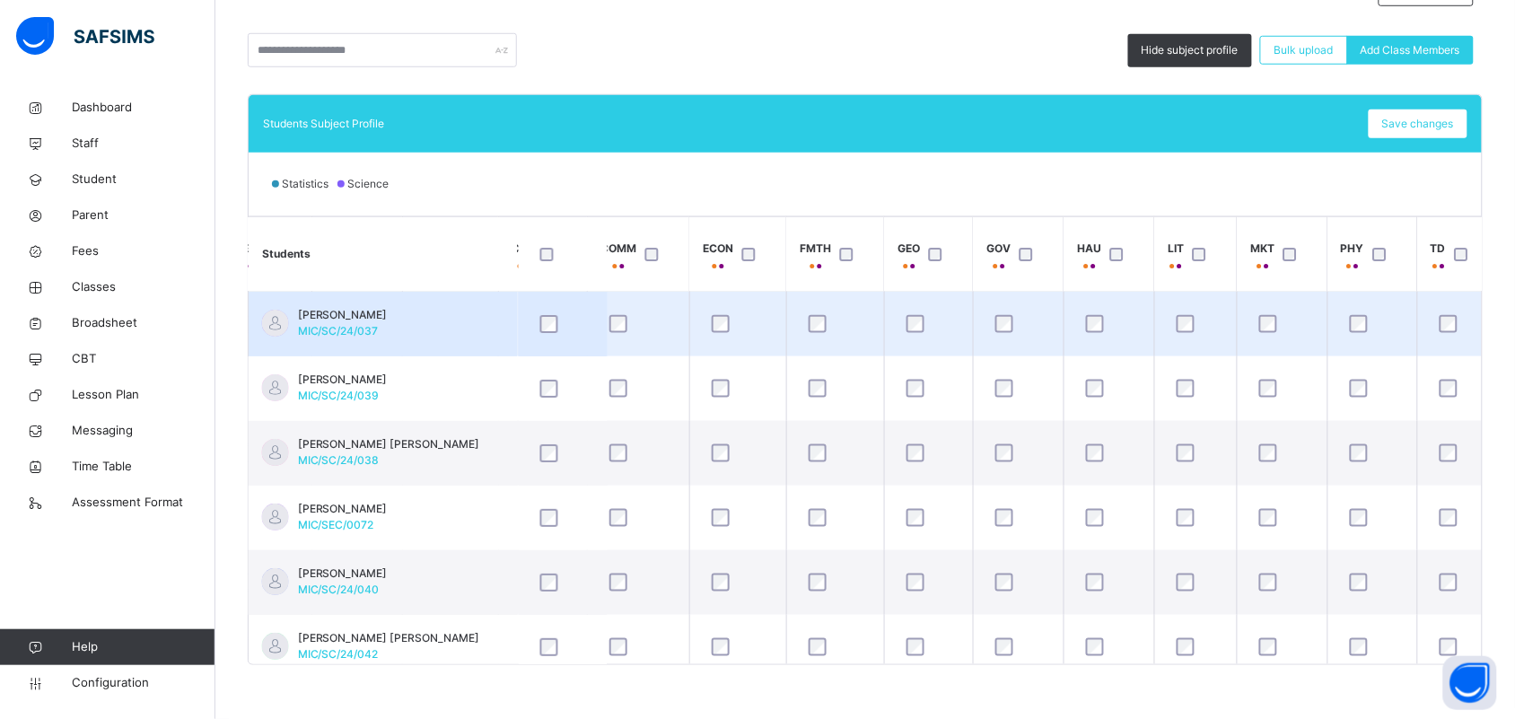
scroll to position [0, 953]
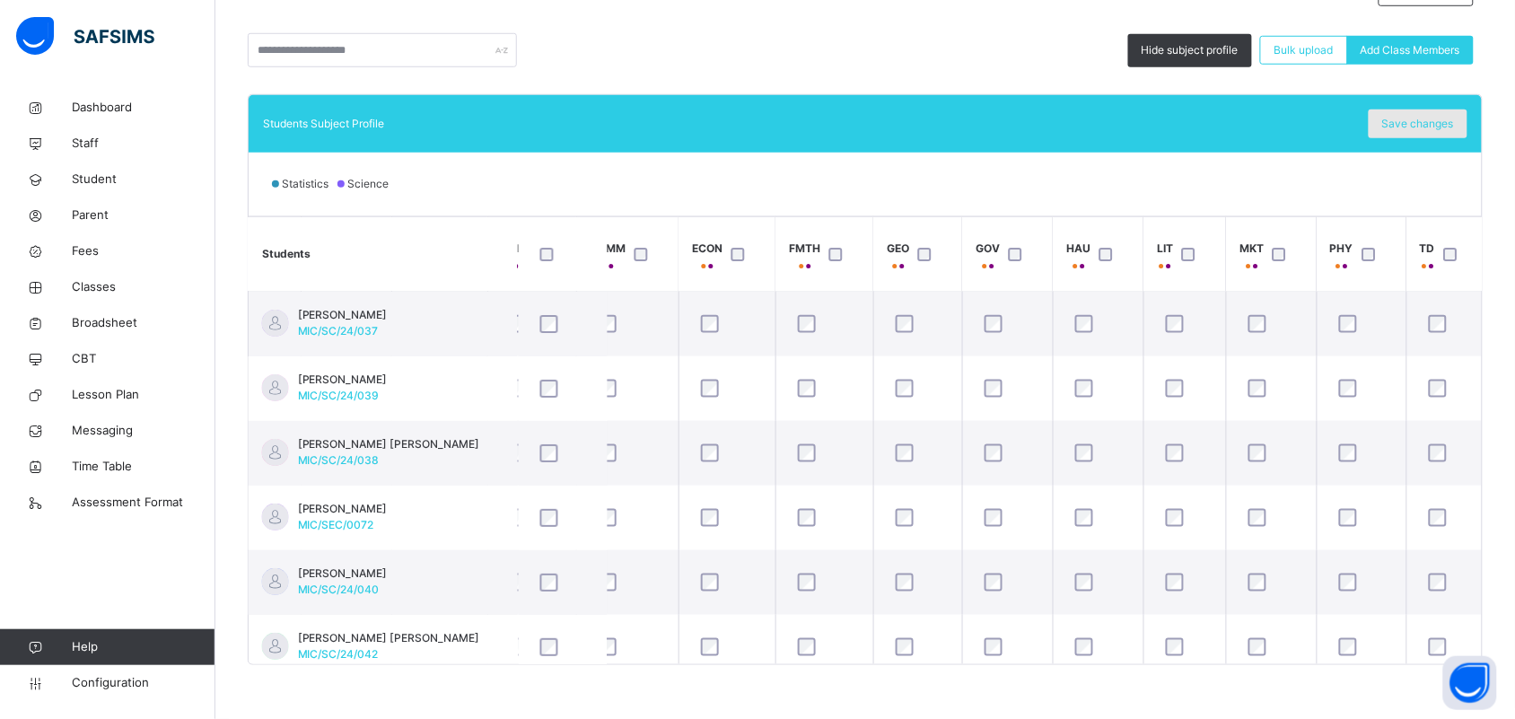
click at [1442, 119] on span "Save changes" at bounding box center [1418, 124] width 72 height 16
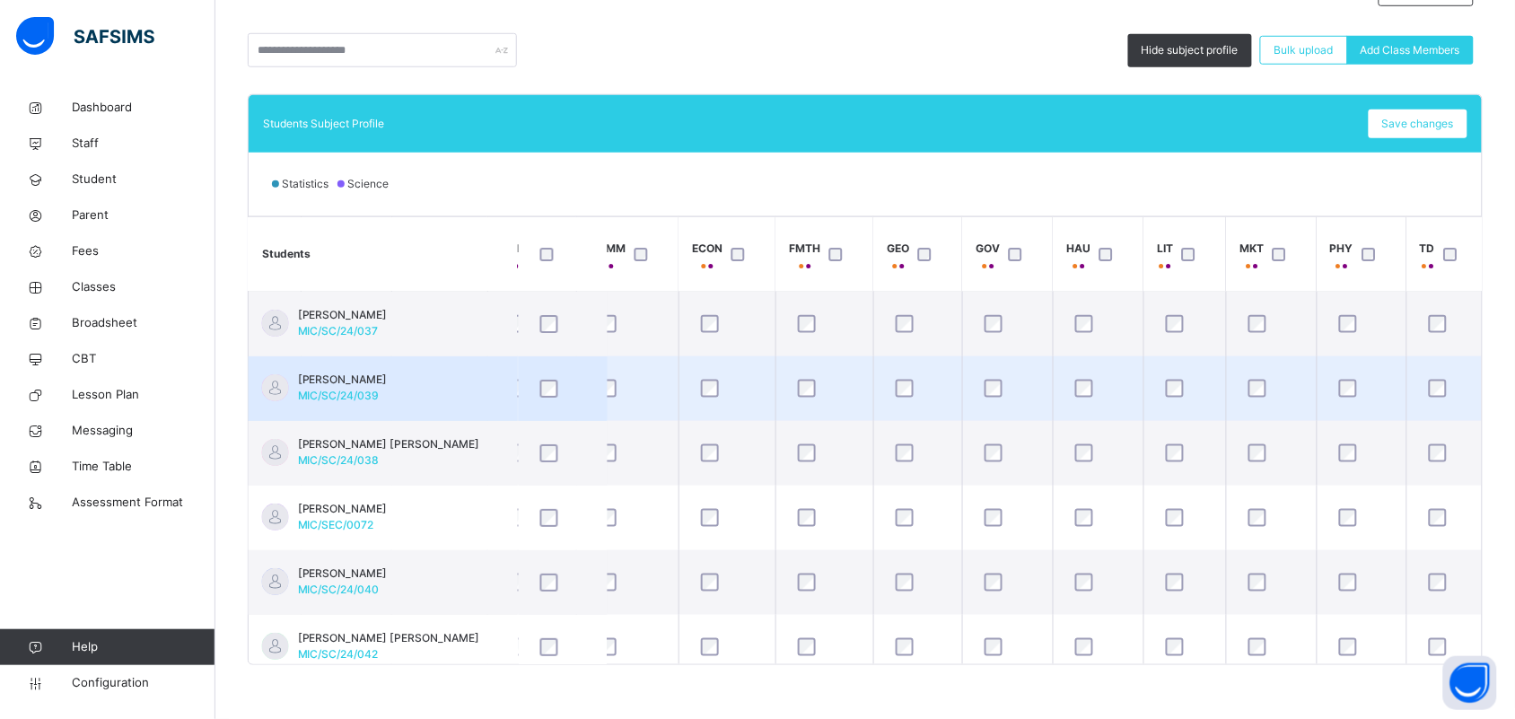
click at [388, 395] on div "[PERSON_NAME]/SC/24/039" at bounding box center [343, 388] width 90 height 32
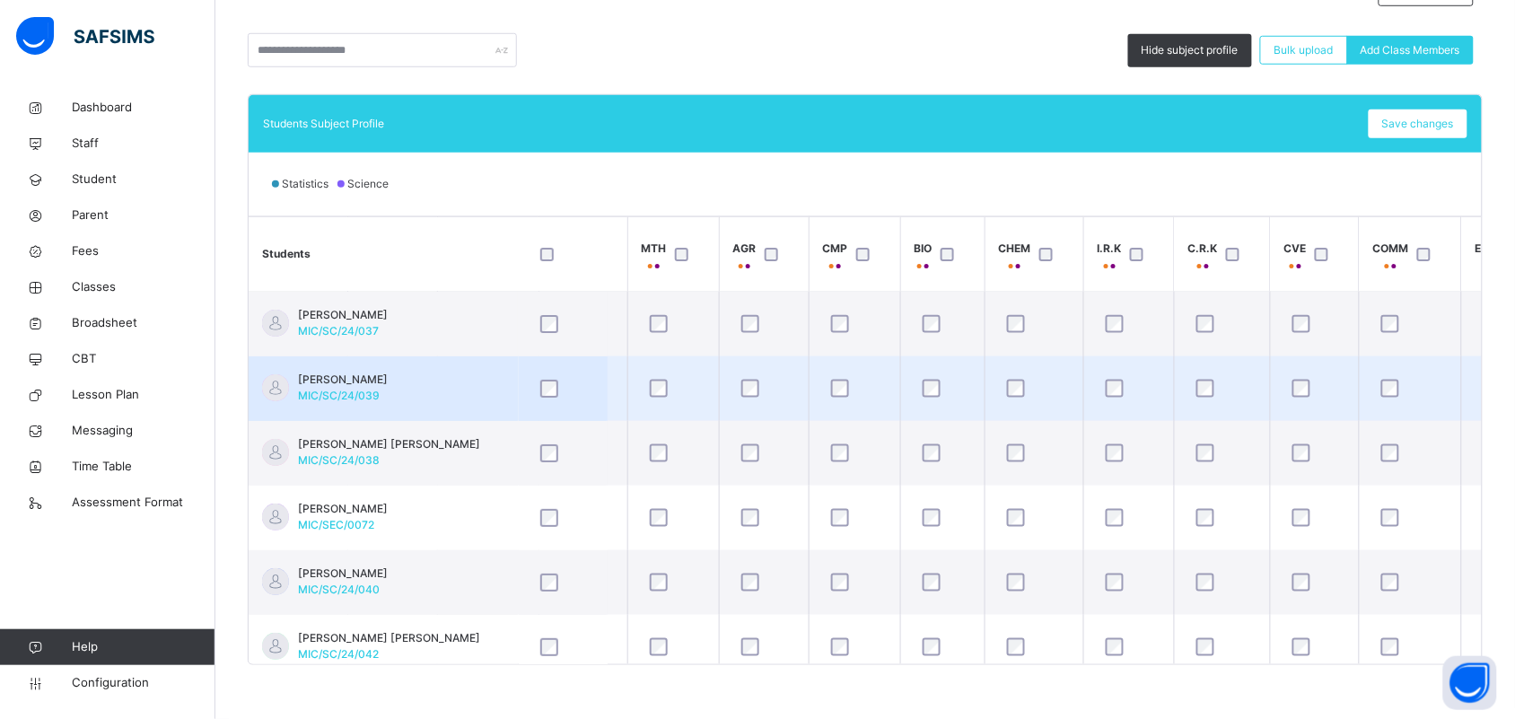
scroll to position [0, 0]
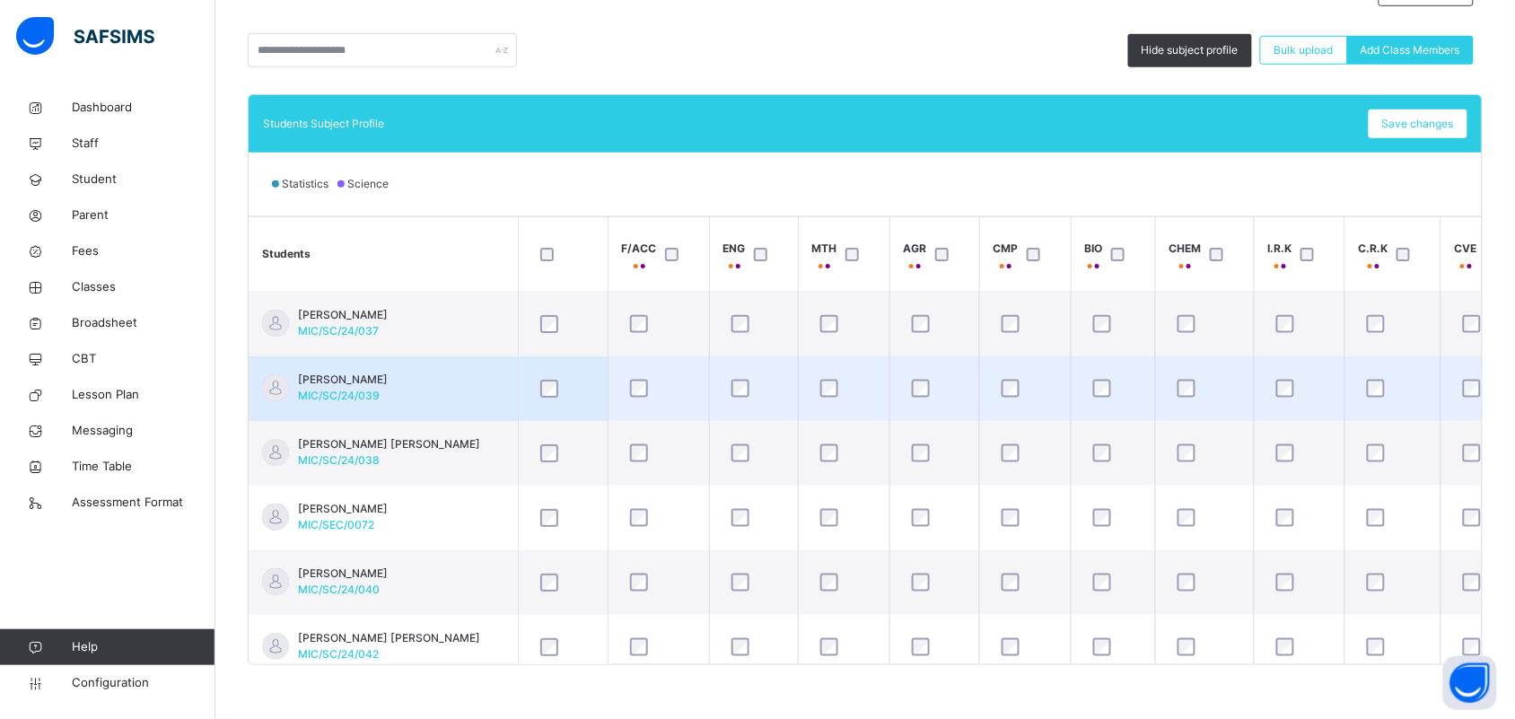
click at [388, 382] on span "[PERSON_NAME]" at bounding box center [343, 380] width 90 height 16
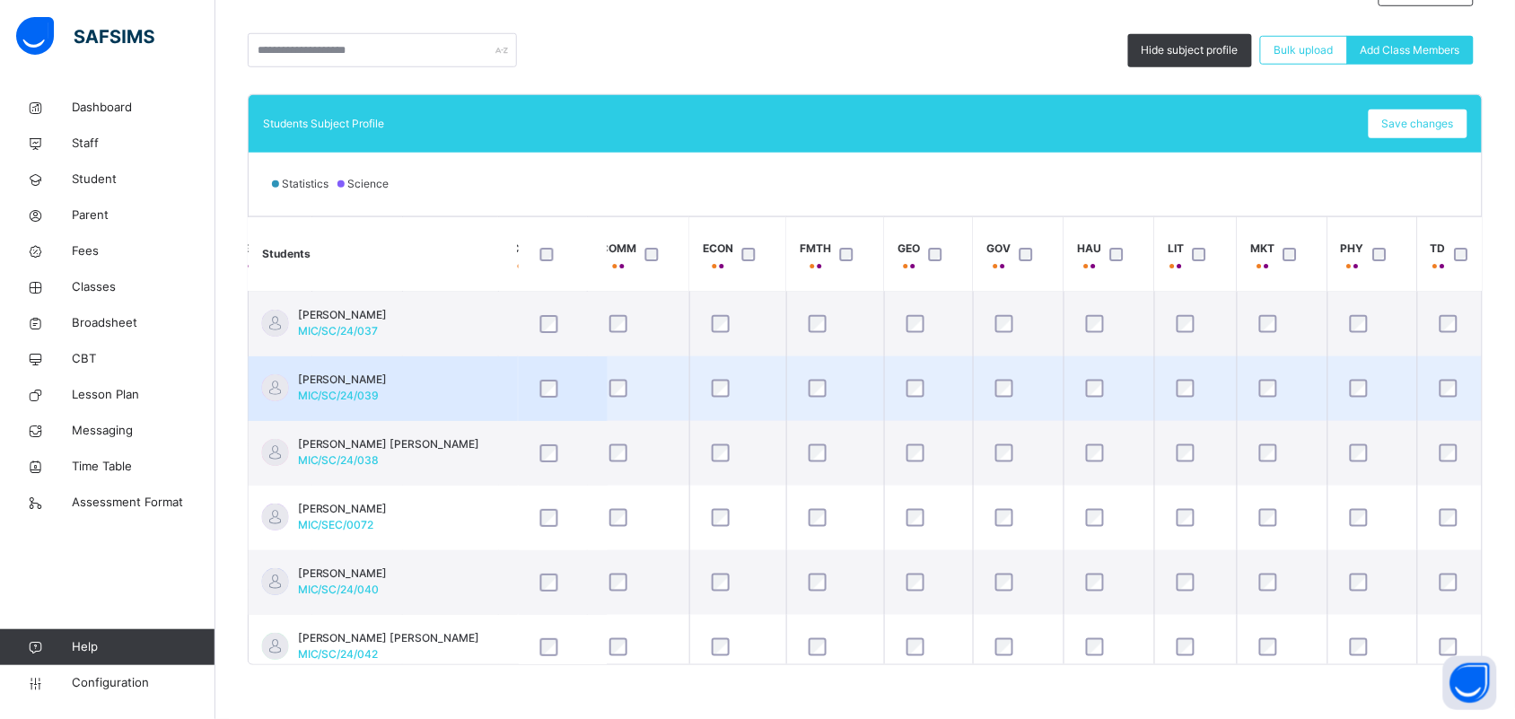
scroll to position [0, 953]
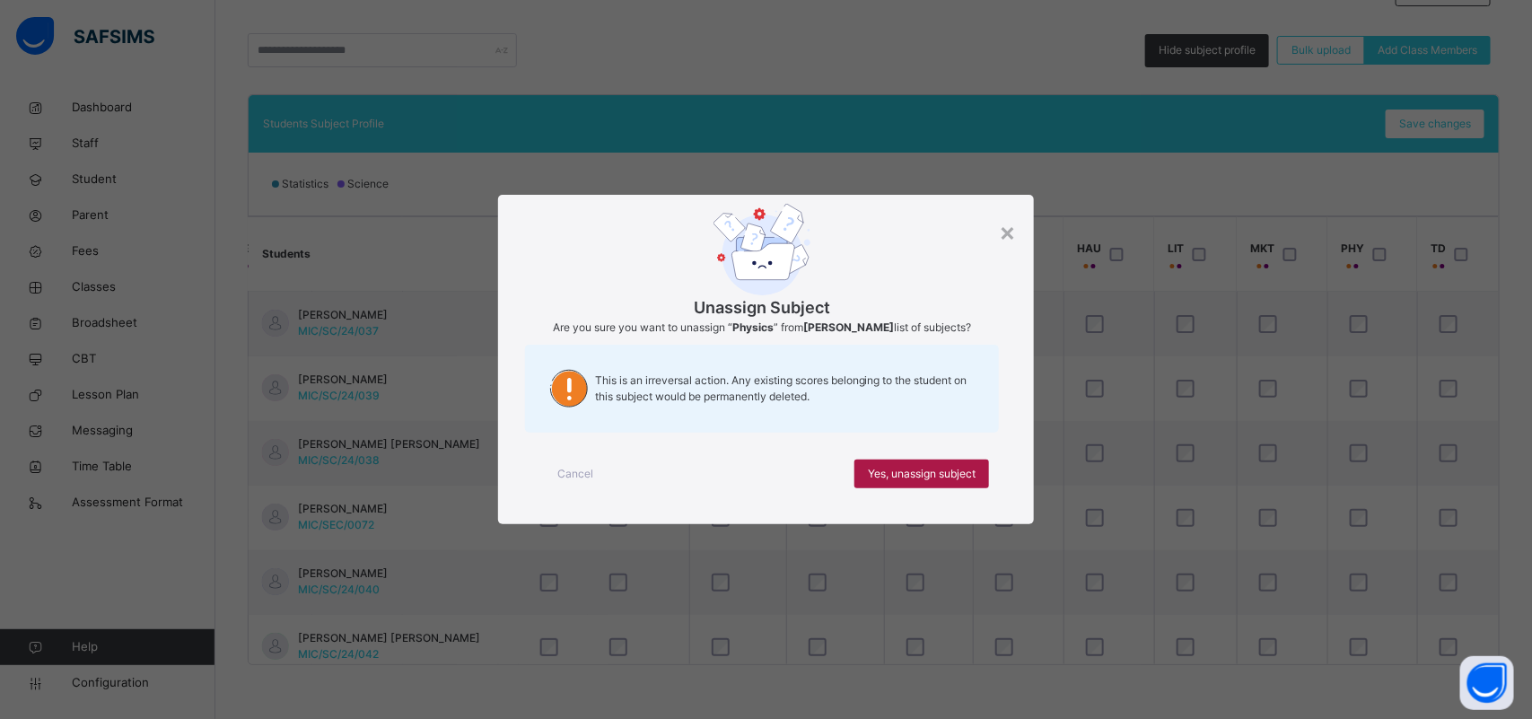
click at [941, 474] on span "Yes, unassign subject" at bounding box center [922, 474] width 108 height 16
click at [933, 477] on span "Yes, unassign subject" at bounding box center [922, 474] width 108 height 16
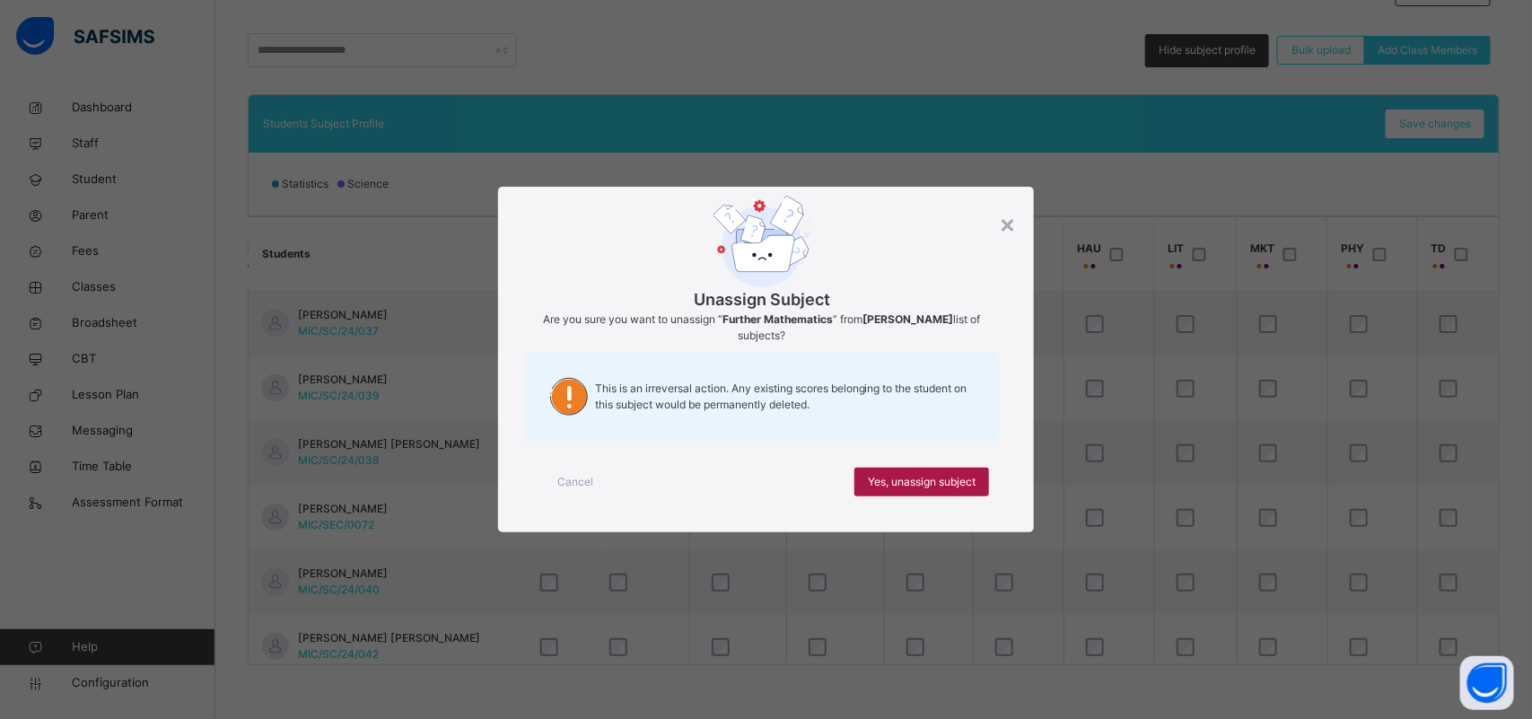
click at [909, 472] on div "Yes, unassign subject" at bounding box center [921, 482] width 135 height 29
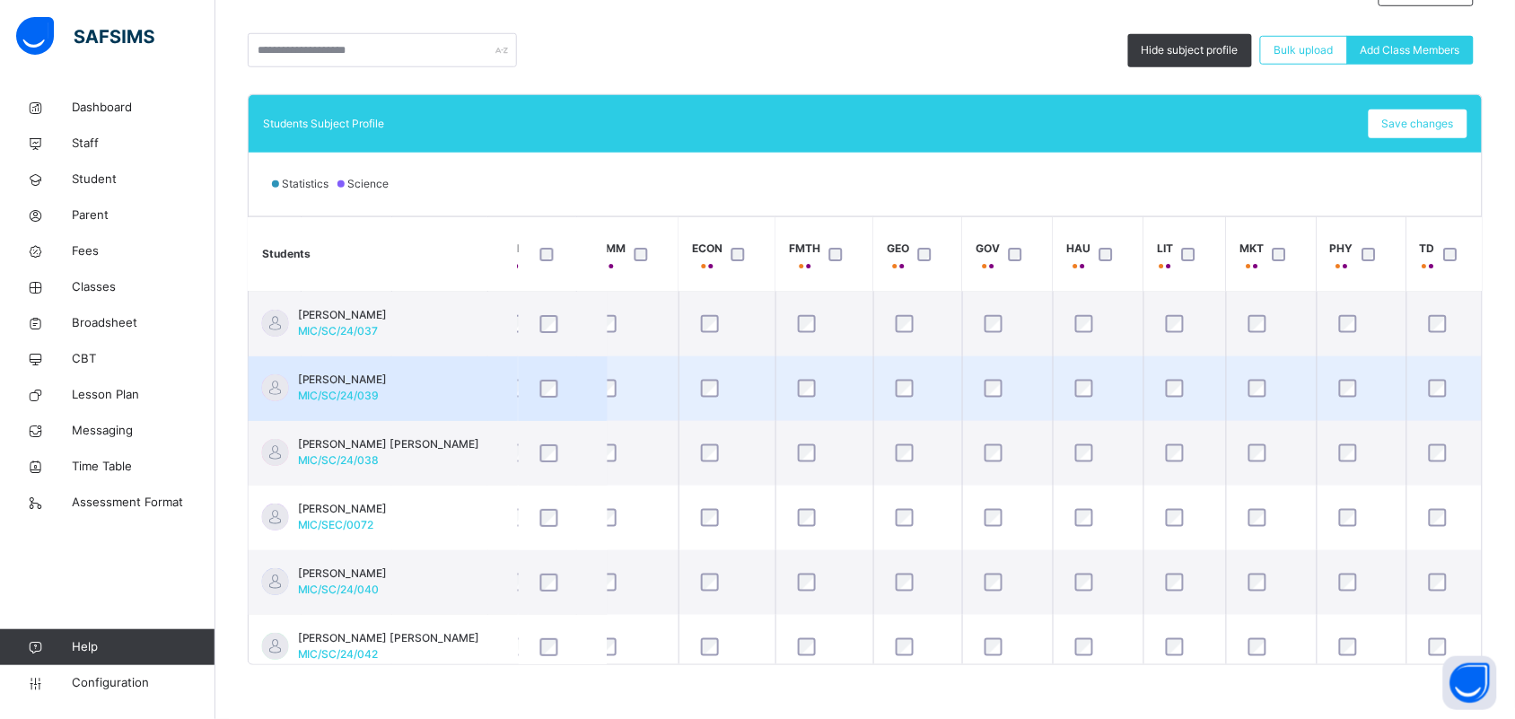
click at [388, 388] on div "[PERSON_NAME]/SC/24/039" at bounding box center [343, 388] width 90 height 32
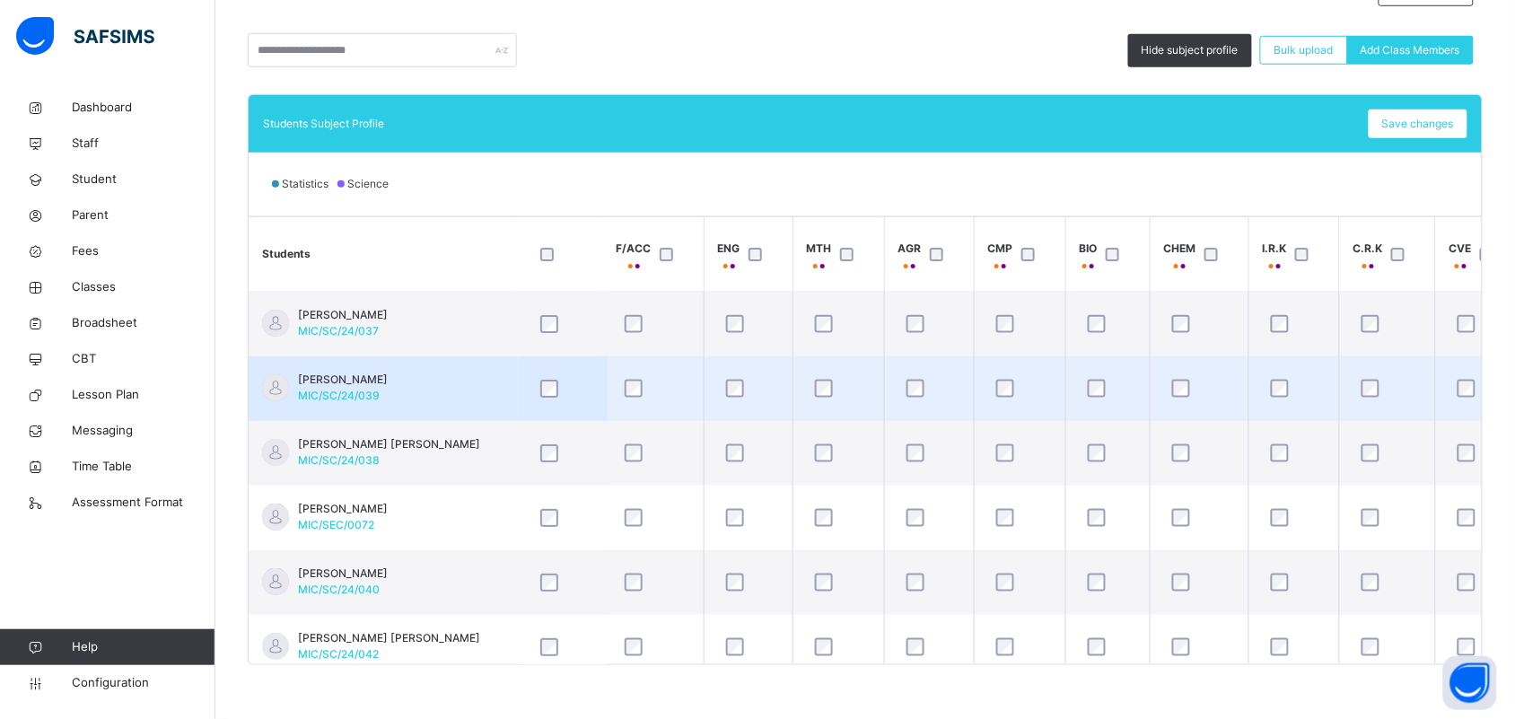
scroll to position [0, 0]
click at [388, 387] on span "[PERSON_NAME]" at bounding box center [343, 380] width 90 height 16
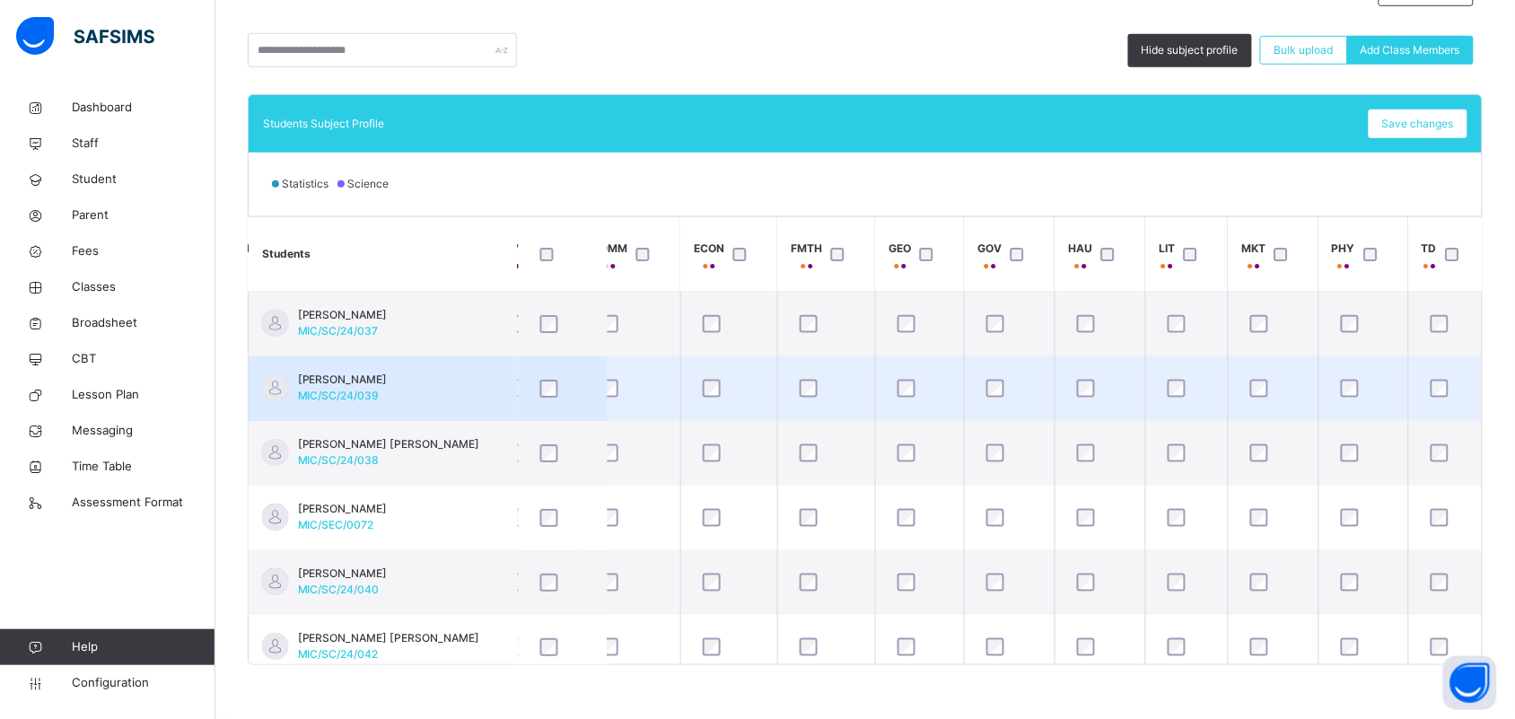
scroll to position [0, 953]
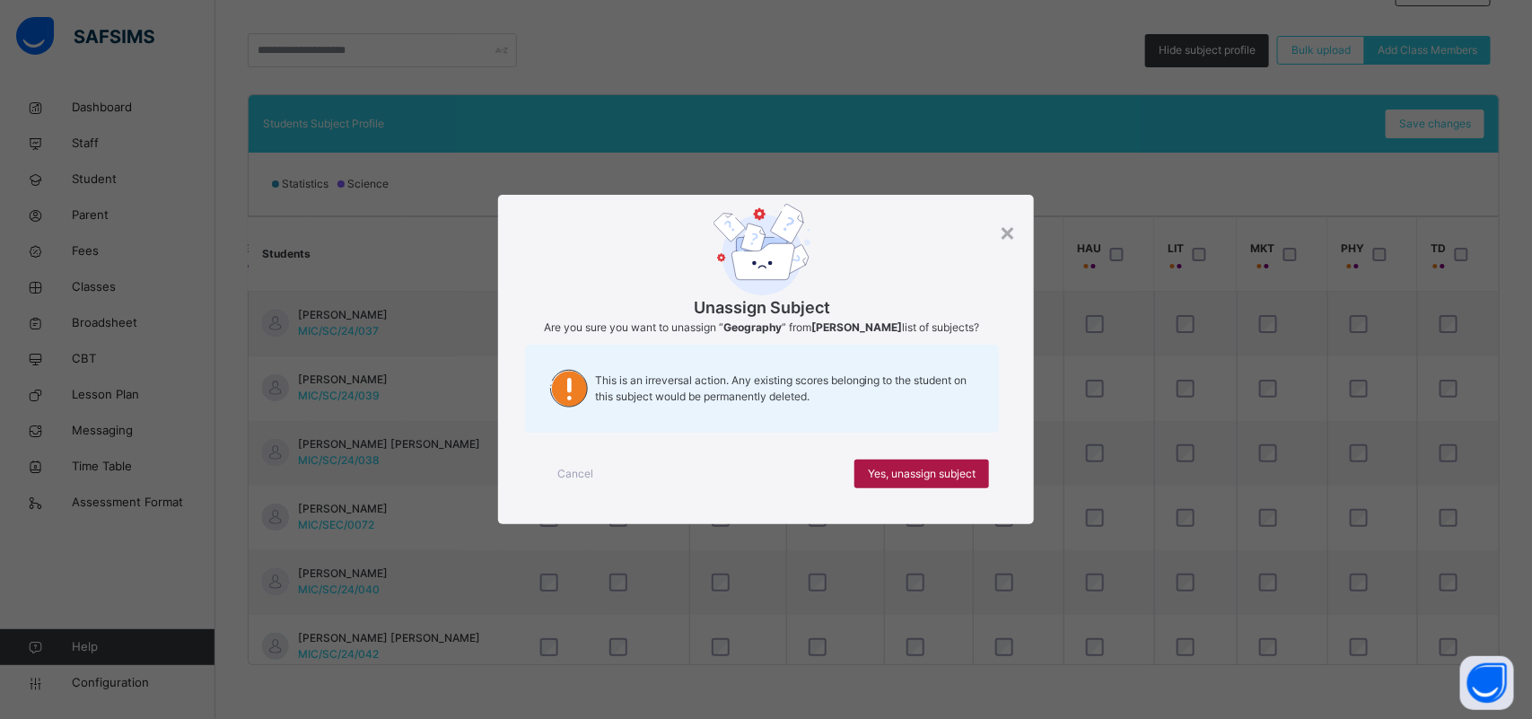
click at [894, 476] on span "Yes, unassign subject" at bounding box center [922, 474] width 108 height 16
click at [907, 477] on span "Yes, unassign subject" at bounding box center [922, 474] width 108 height 16
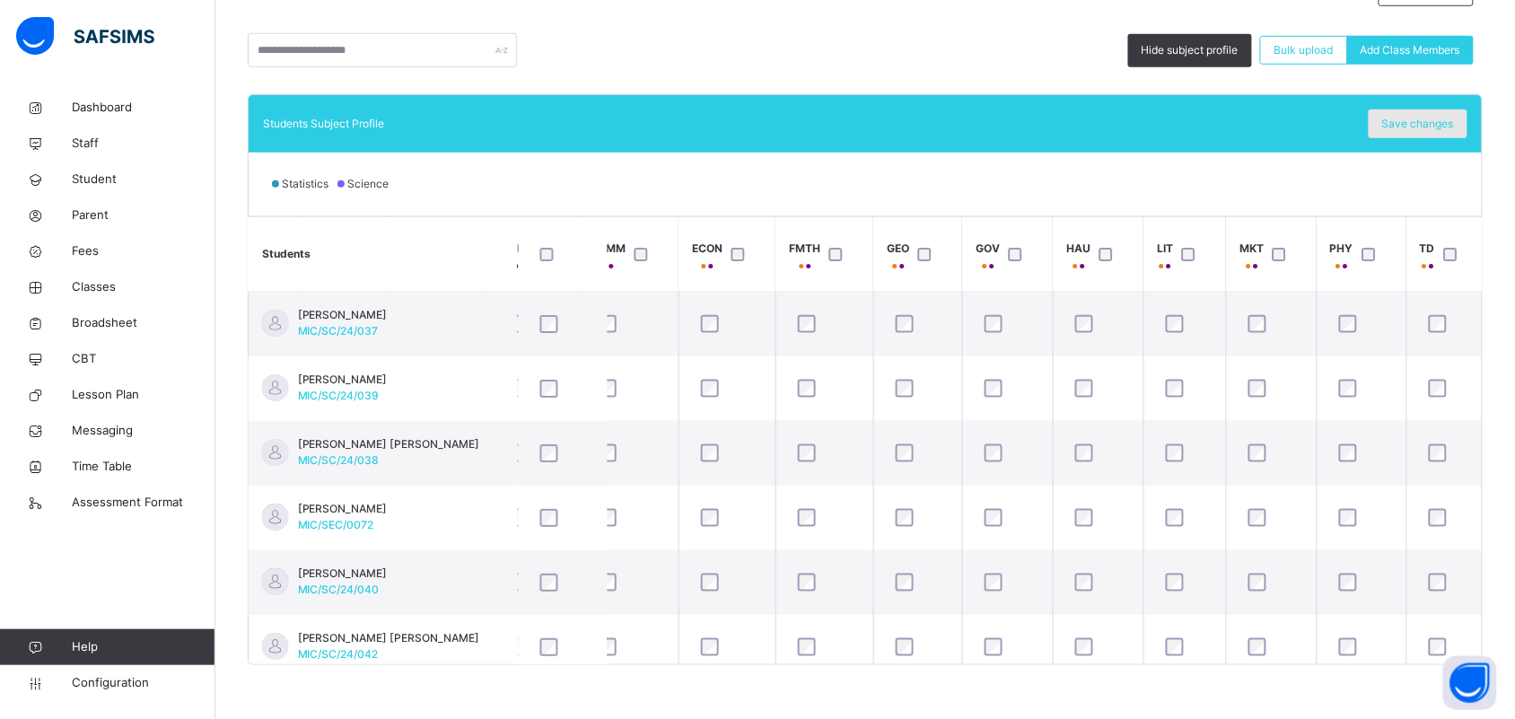
click at [1429, 128] on span "Save changes" at bounding box center [1418, 124] width 72 height 16
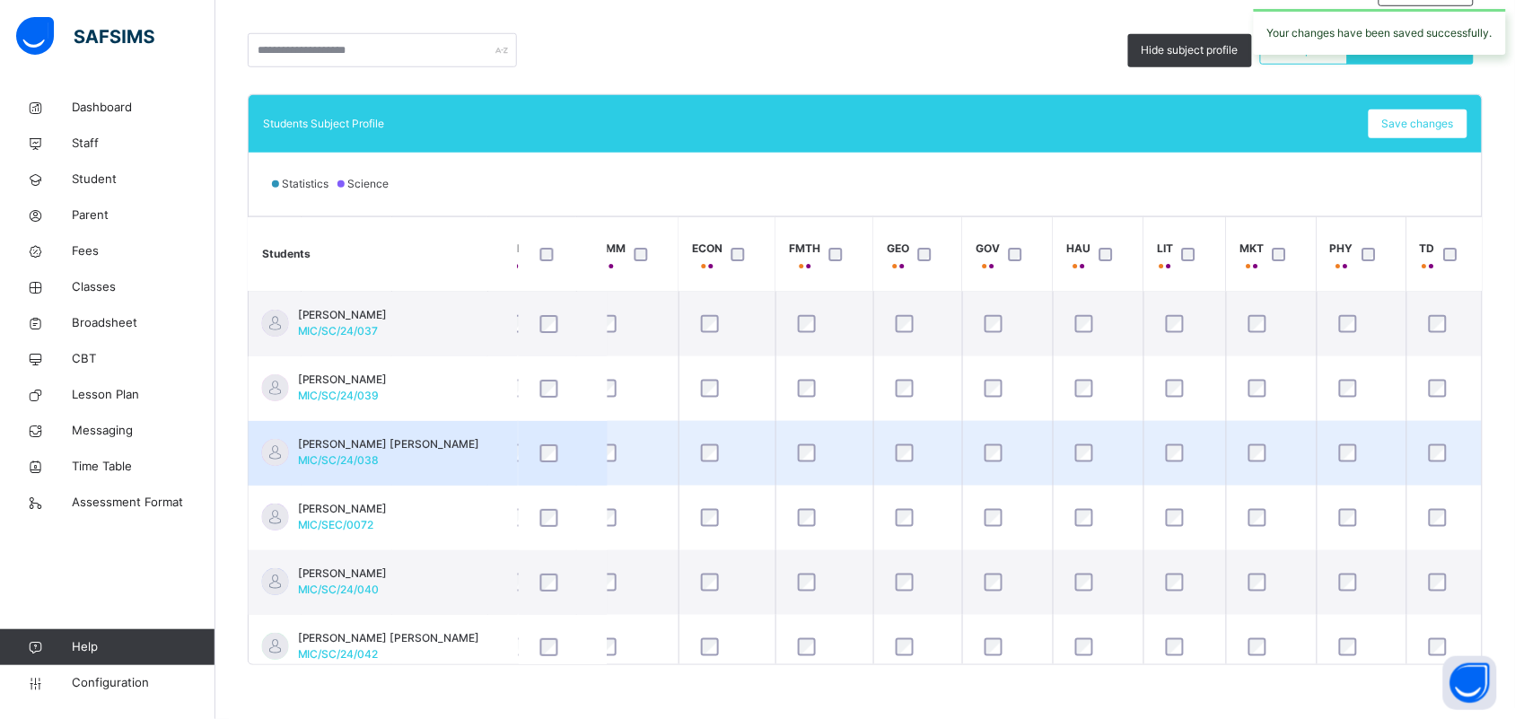
click at [415, 455] on div "[PERSON_NAME] [PERSON_NAME] MIC/SC/24/038" at bounding box center [389, 452] width 182 height 32
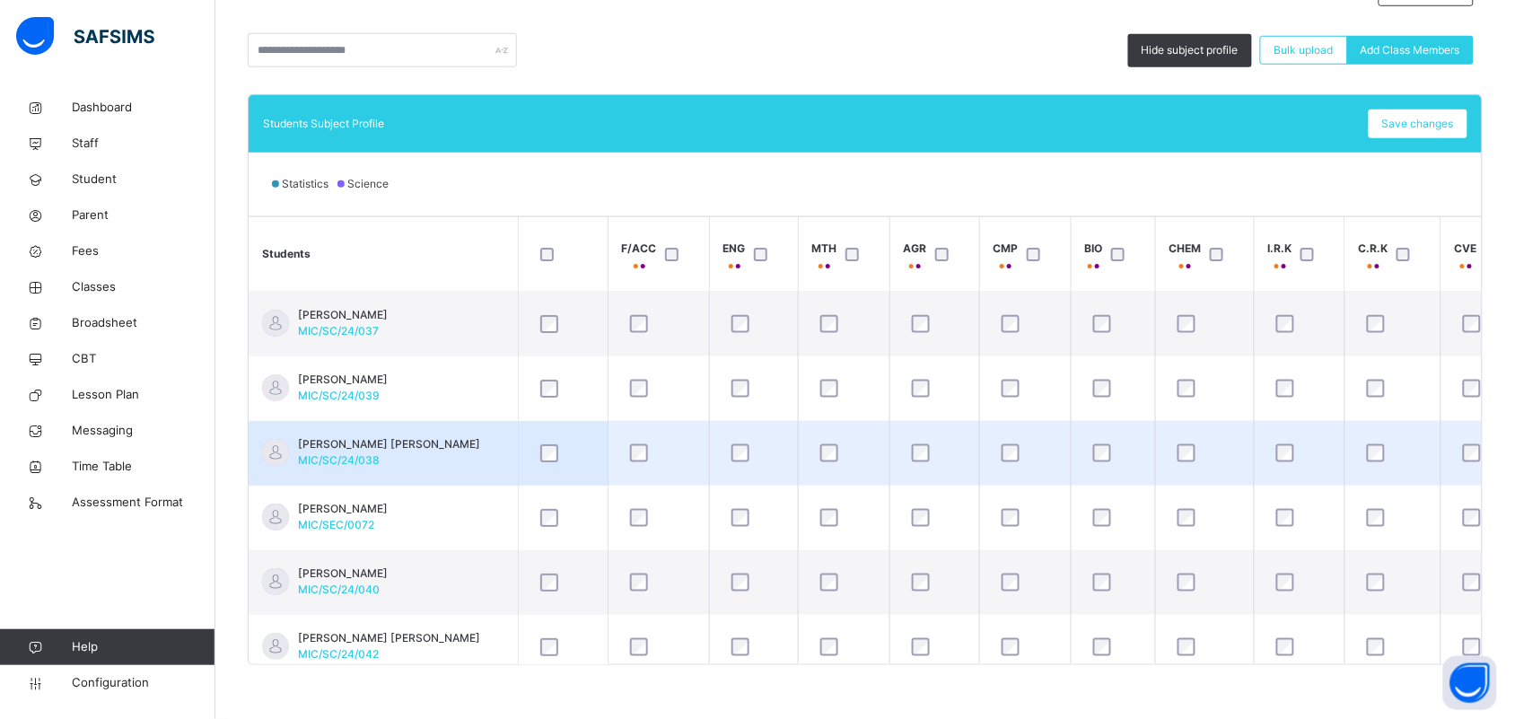
click at [503, 451] on td "[PERSON_NAME] [PERSON_NAME] MIC/SC/24/038" at bounding box center [383, 453] width 269 height 65
click at [451, 445] on span "[PERSON_NAME] [PERSON_NAME]" at bounding box center [389, 444] width 182 height 16
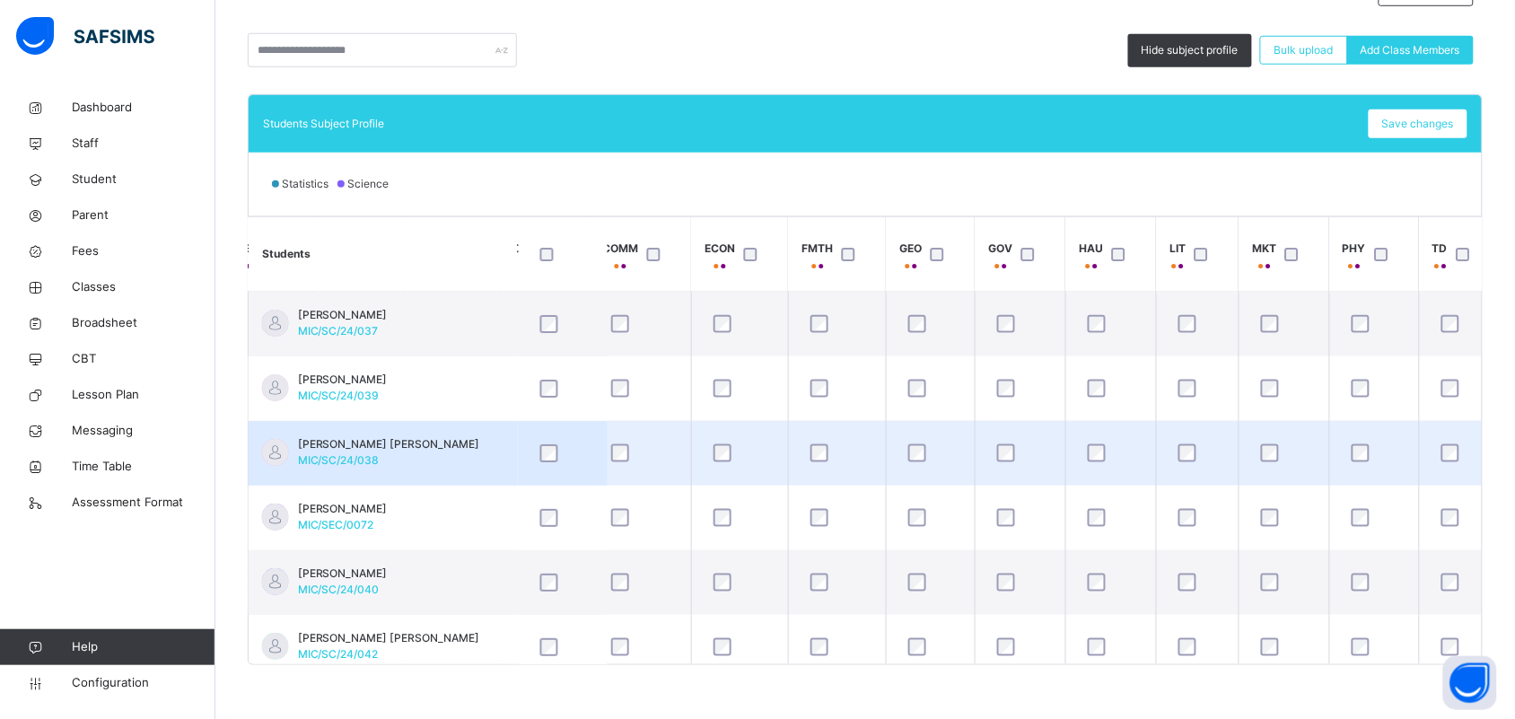
scroll to position [0, 942]
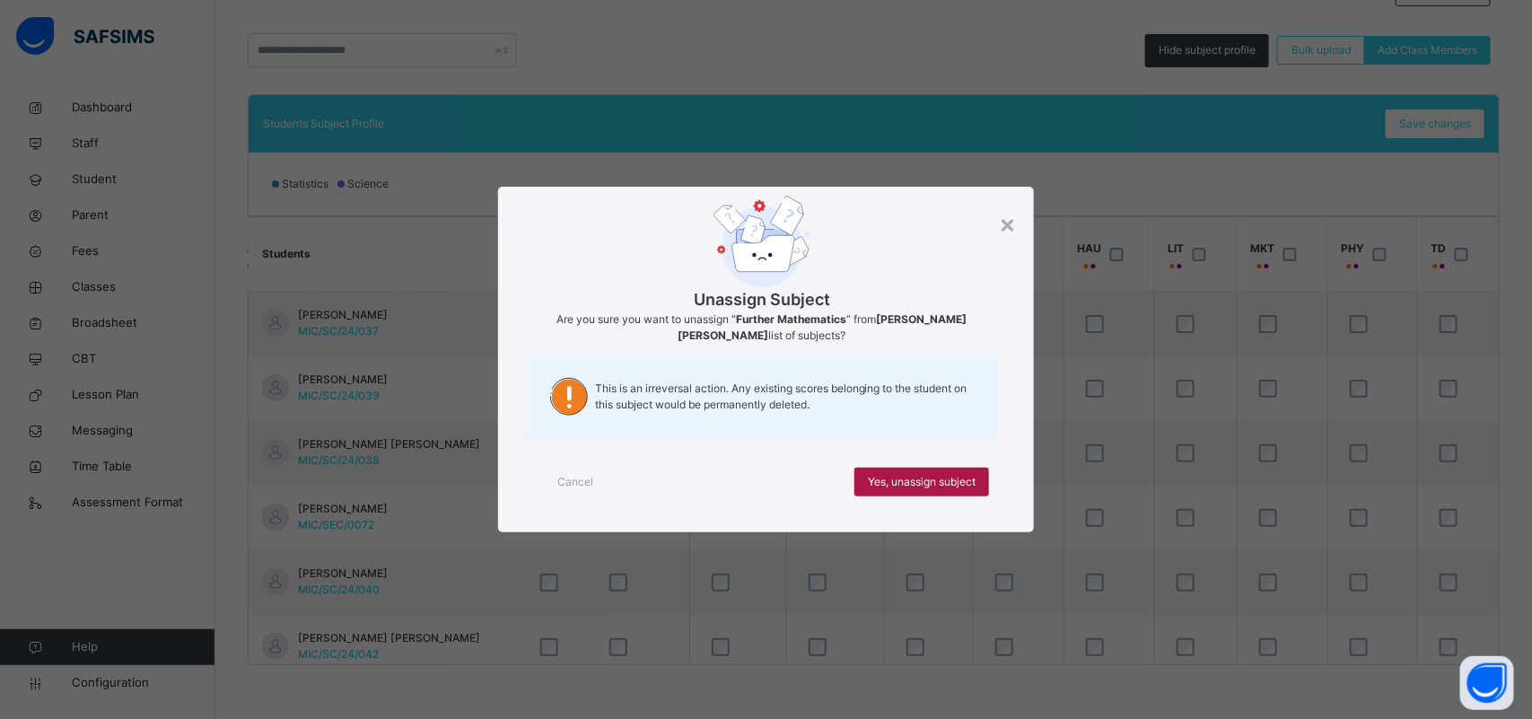
click at [885, 481] on span "Yes, unassign subject" at bounding box center [922, 482] width 108 height 16
click at [963, 480] on span "Yes, unassign subject" at bounding box center [922, 482] width 108 height 16
click at [904, 485] on span "Yes, unassign subject" at bounding box center [922, 482] width 108 height 16
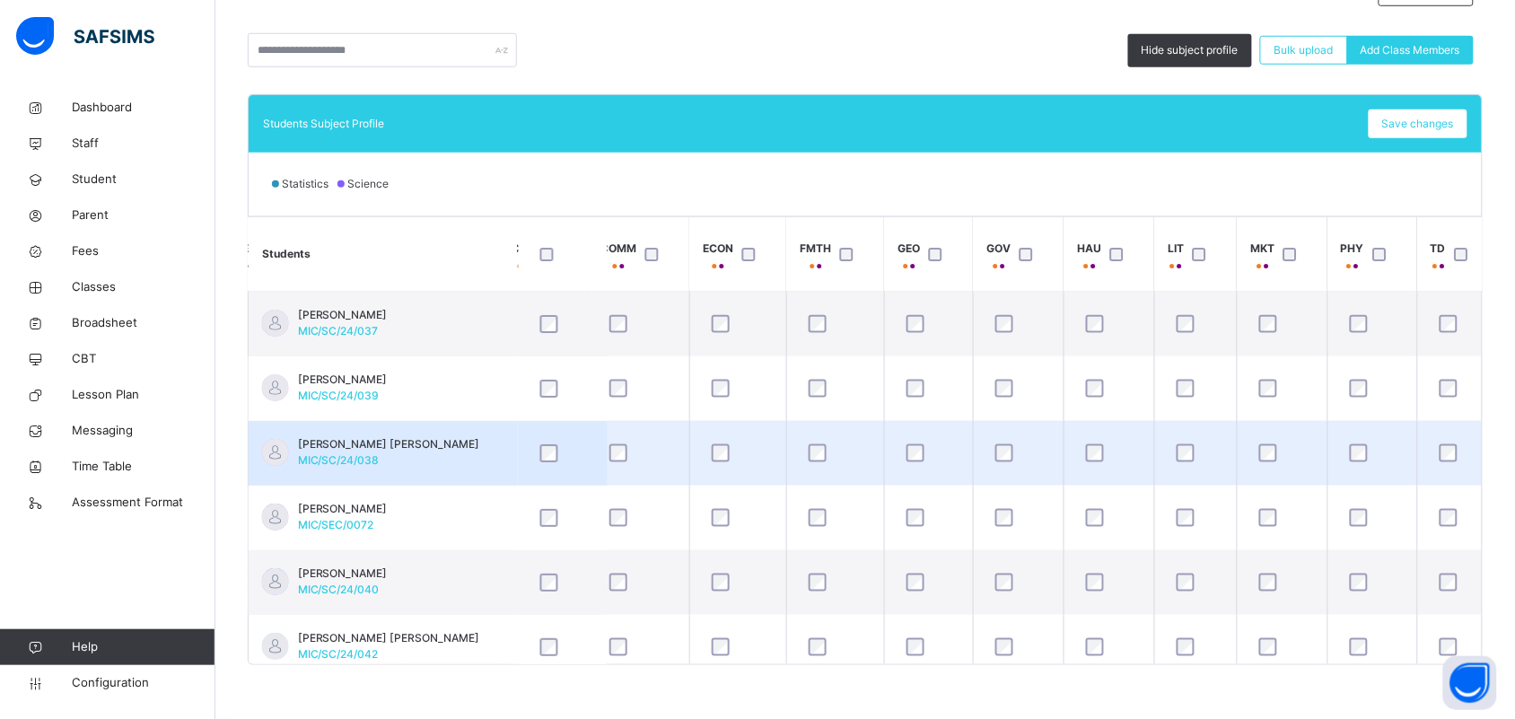
click at [433, 442] on span "[PERSON_NAME] [PERSON_NAME]" at bounding box center [389, 444] width 182 height 16
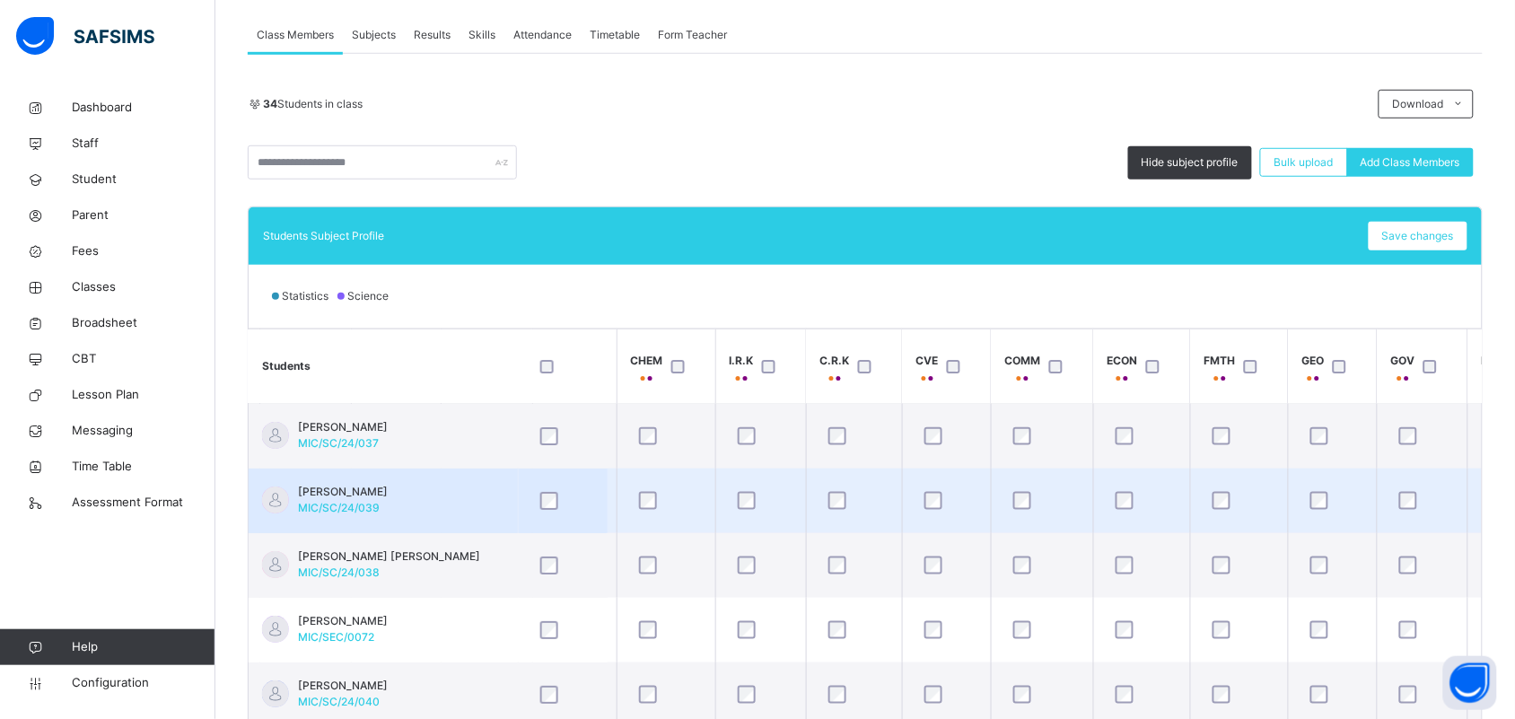
scroll to position [0, 494]
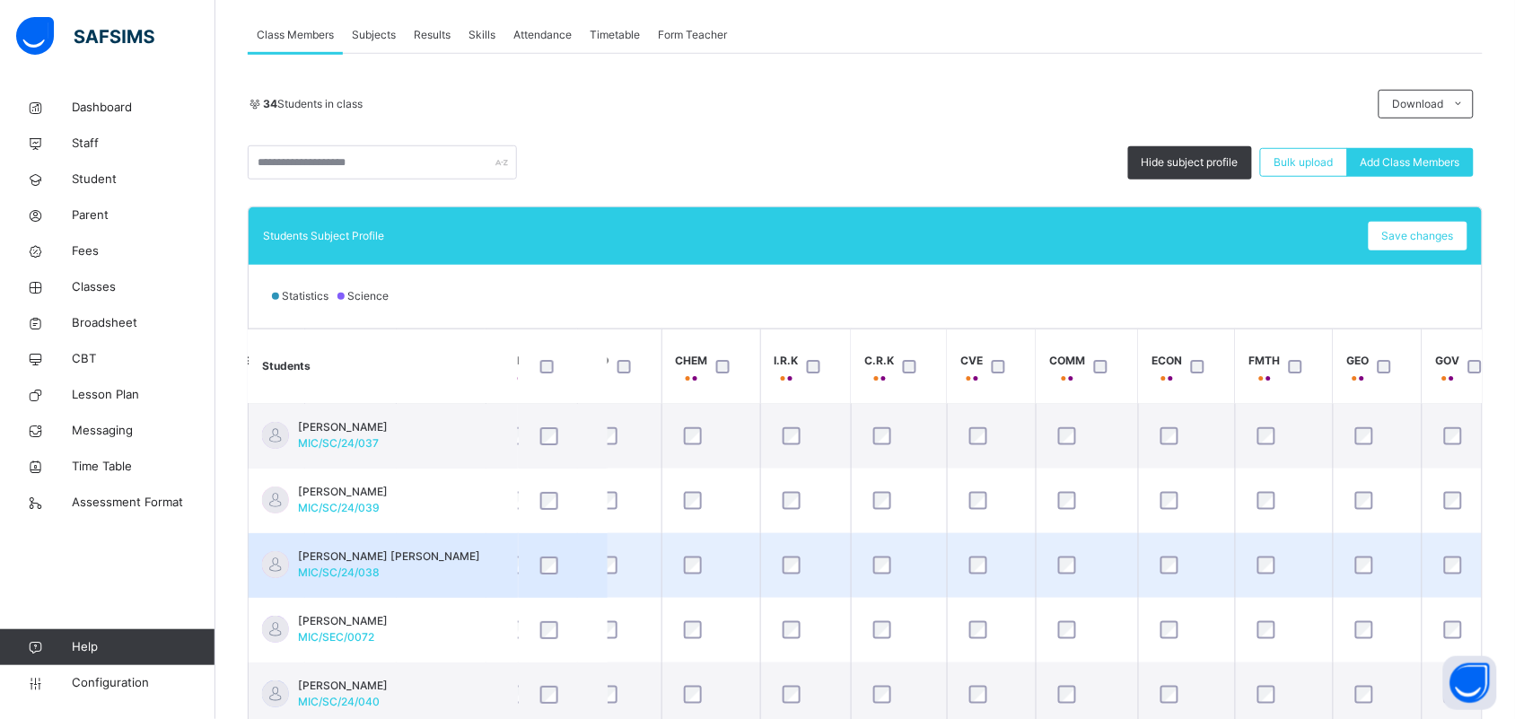
click at [489, 554] on td "[PERSON_NAME] [PERSON_NAME] MIC/SC/24/038" at bounding box center [383, 565] width 269 height 65
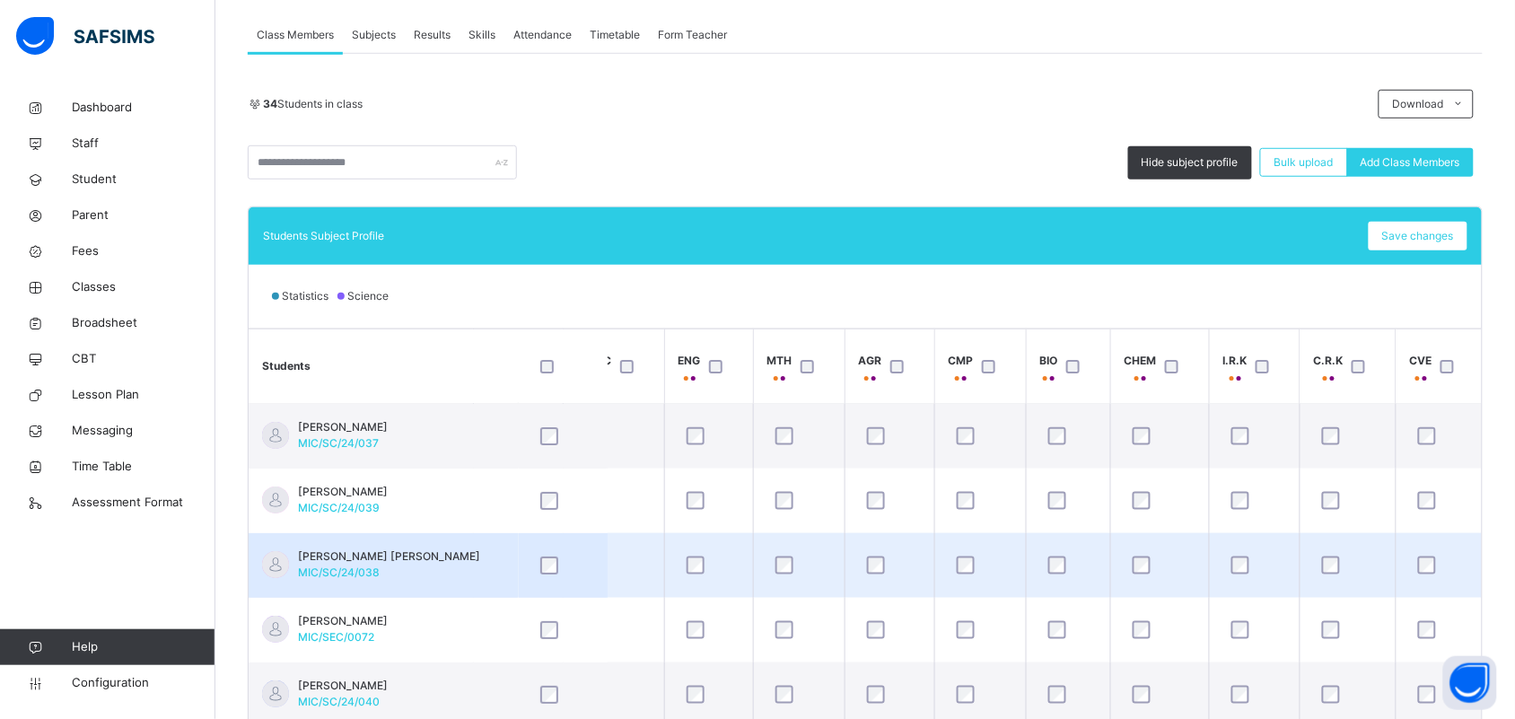
scroll to position [0, 0]
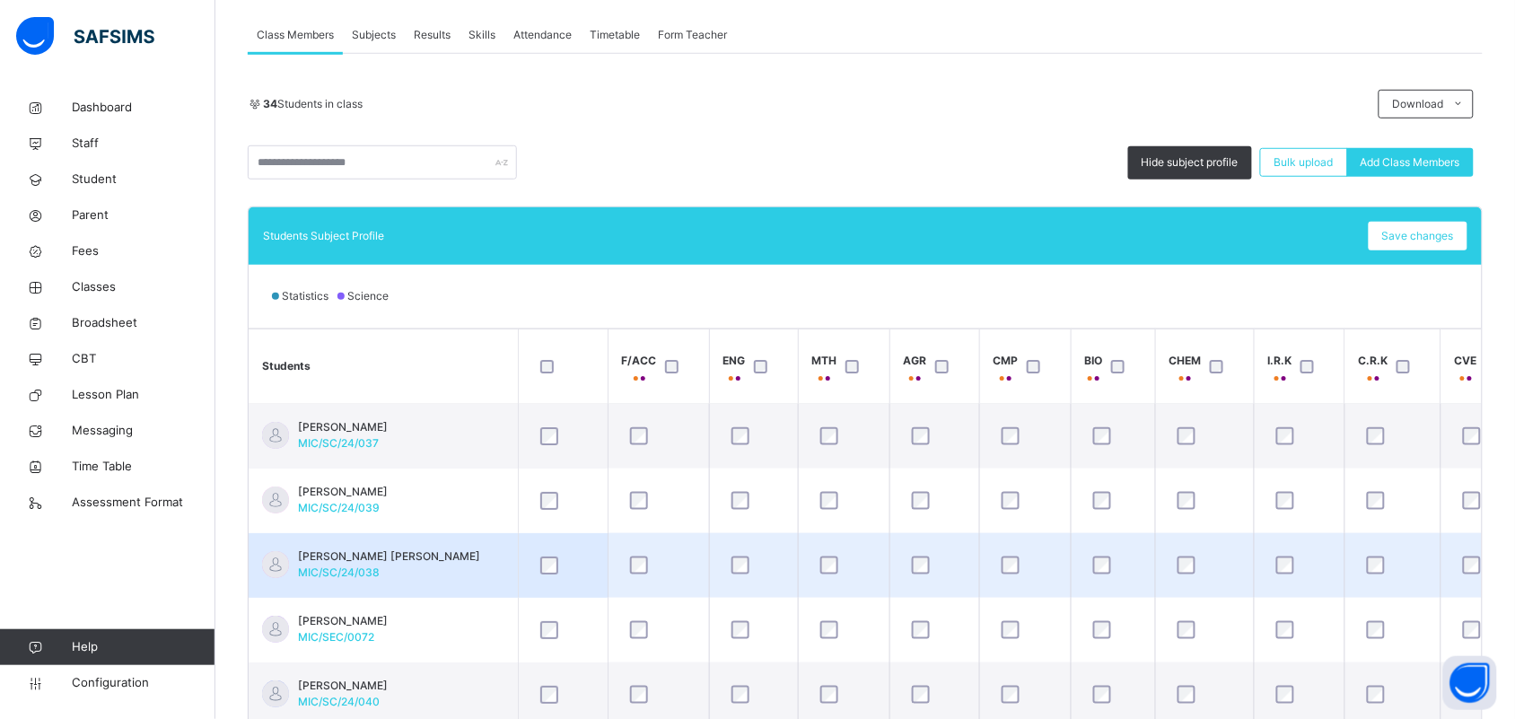
click at [483, 562] on td "[PERSON_NAME] [PERSON_NAME] MIC/SC/24/038" at bounding box center [383, 565] width 269 height 65
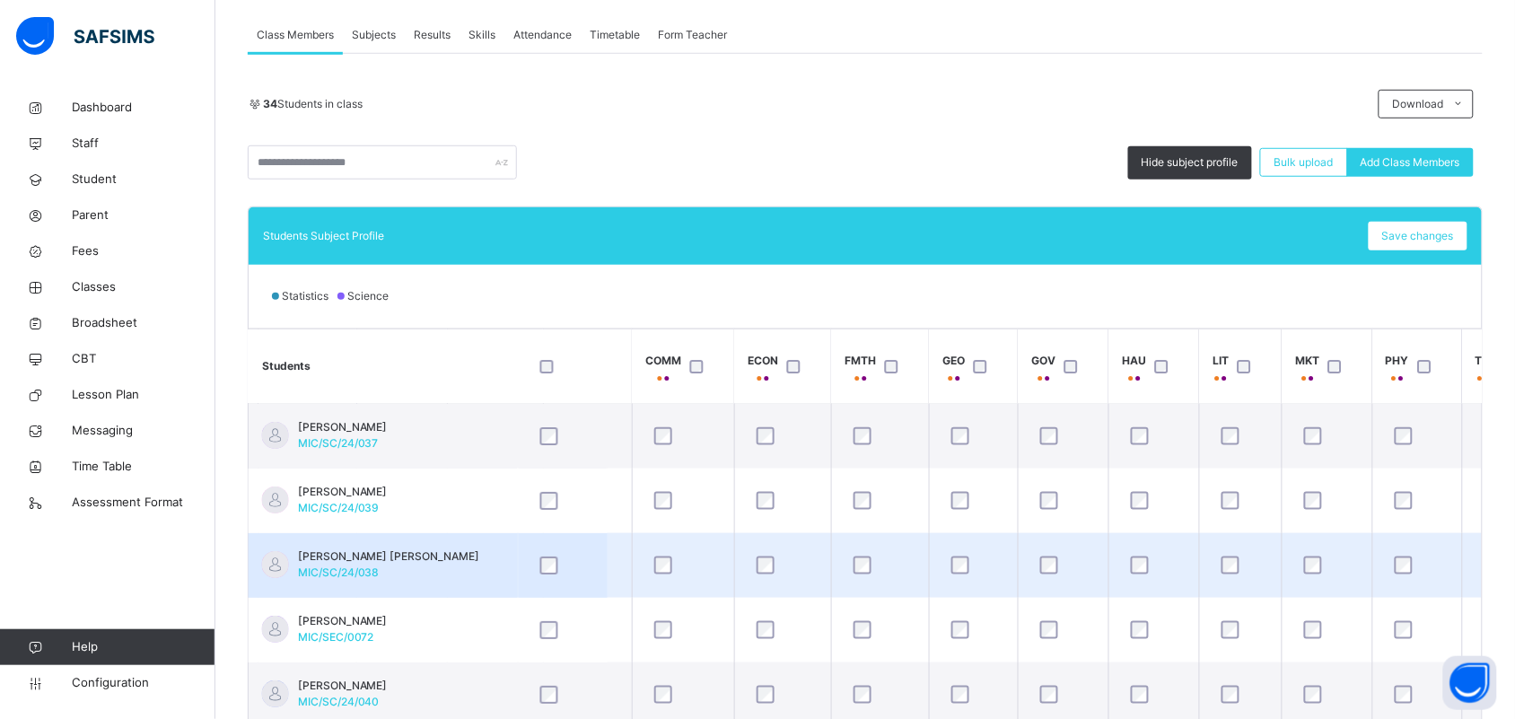
scroll to position [0, 953]
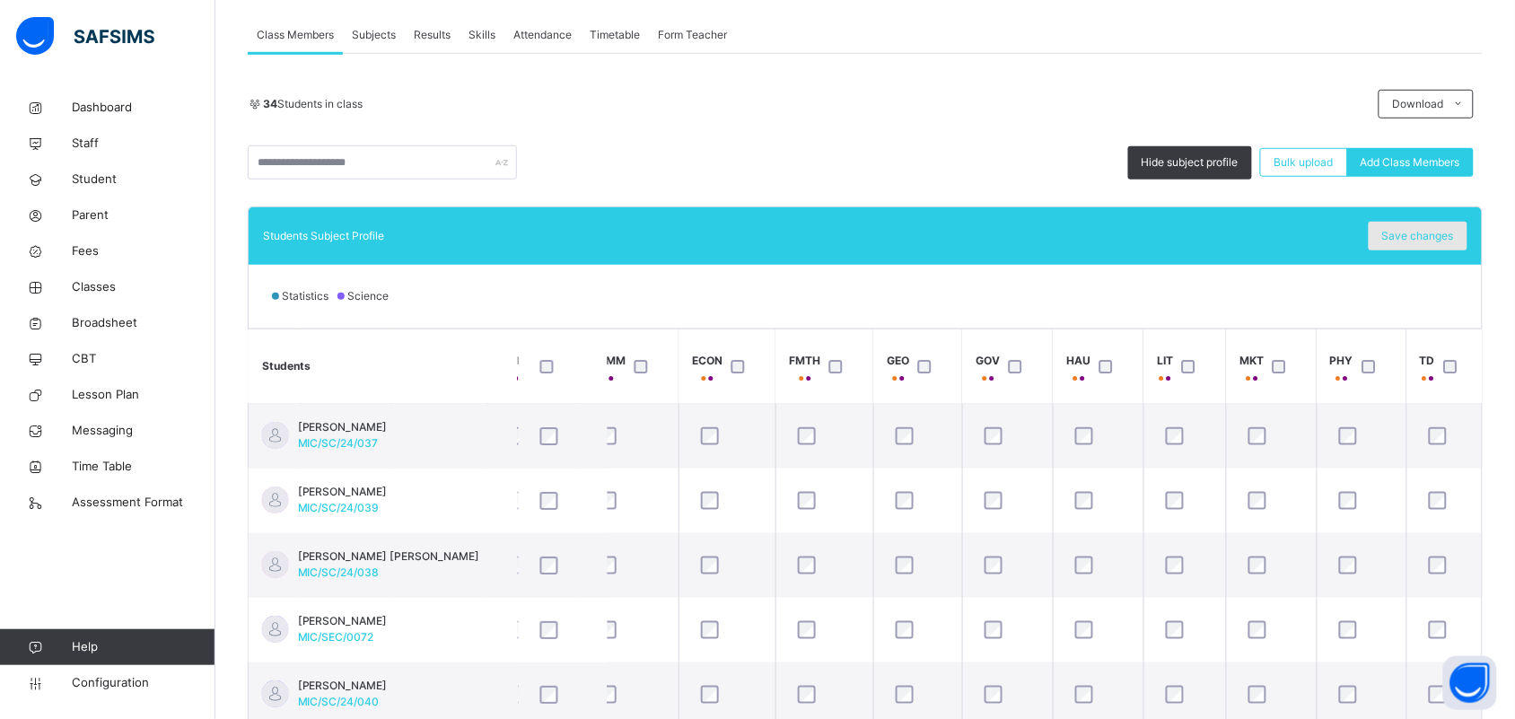
click at [1450, 224] on div "Save changes" at bounding box center [1418, 236] width 99 height 29
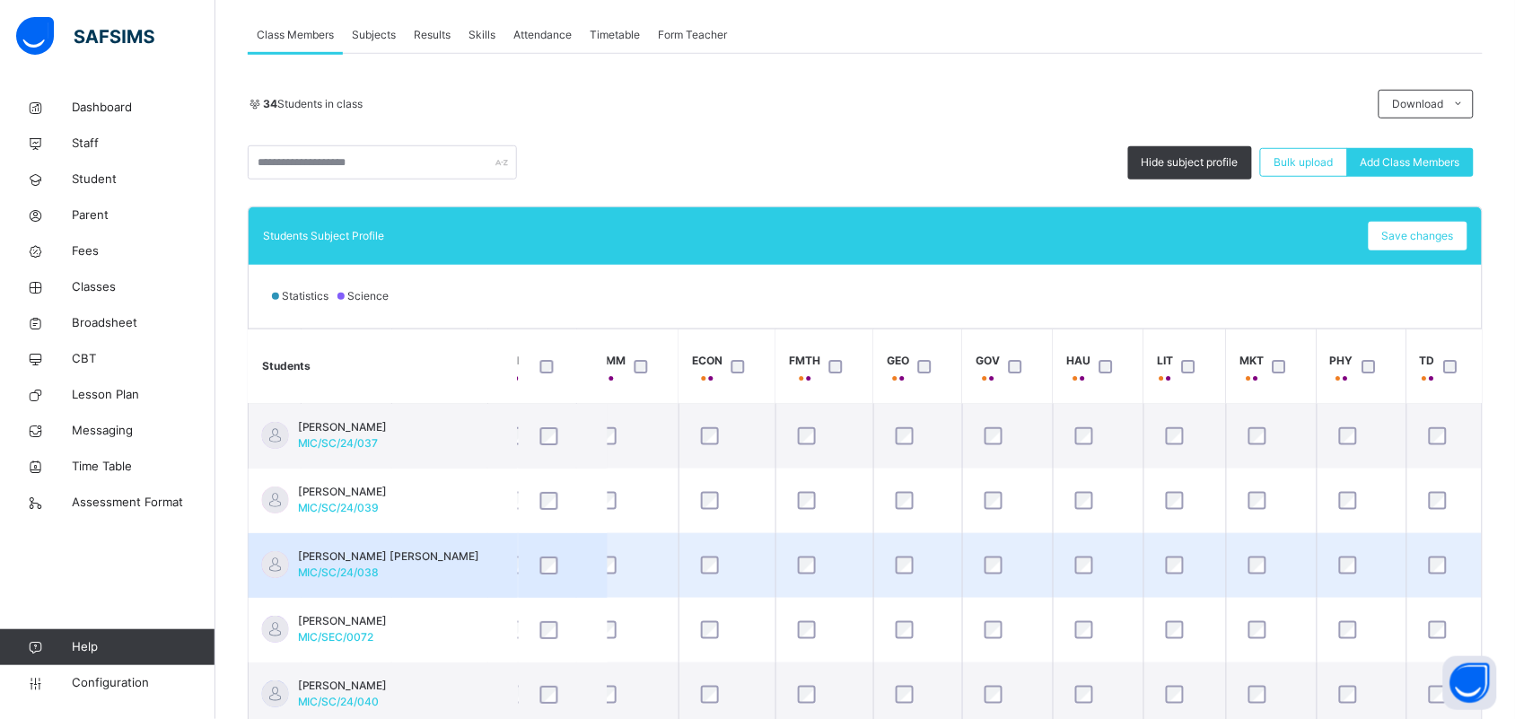
click at [463, 550] on td "[PERSON_NAME] [PERSON_NAME] MIC/SC/24/038" at bounding box center [383, 565] width 269 height 65
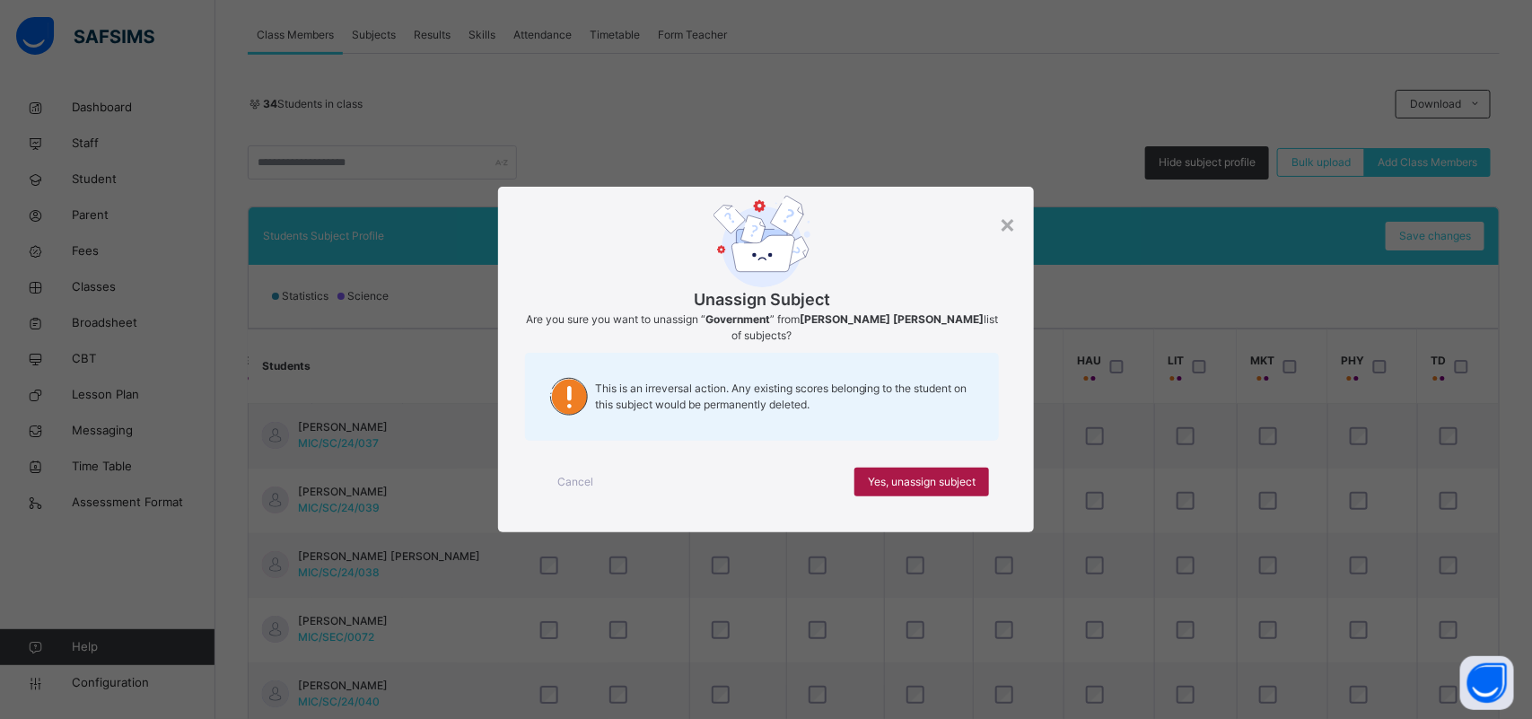
click at [970, 489] on span "Yes, unassign subject" at bounding box center [922, 482] width 108 height 16
click at [988, 485] on div "Yes, unassign subject" at bounding box center [921, 482] width 135 height 29
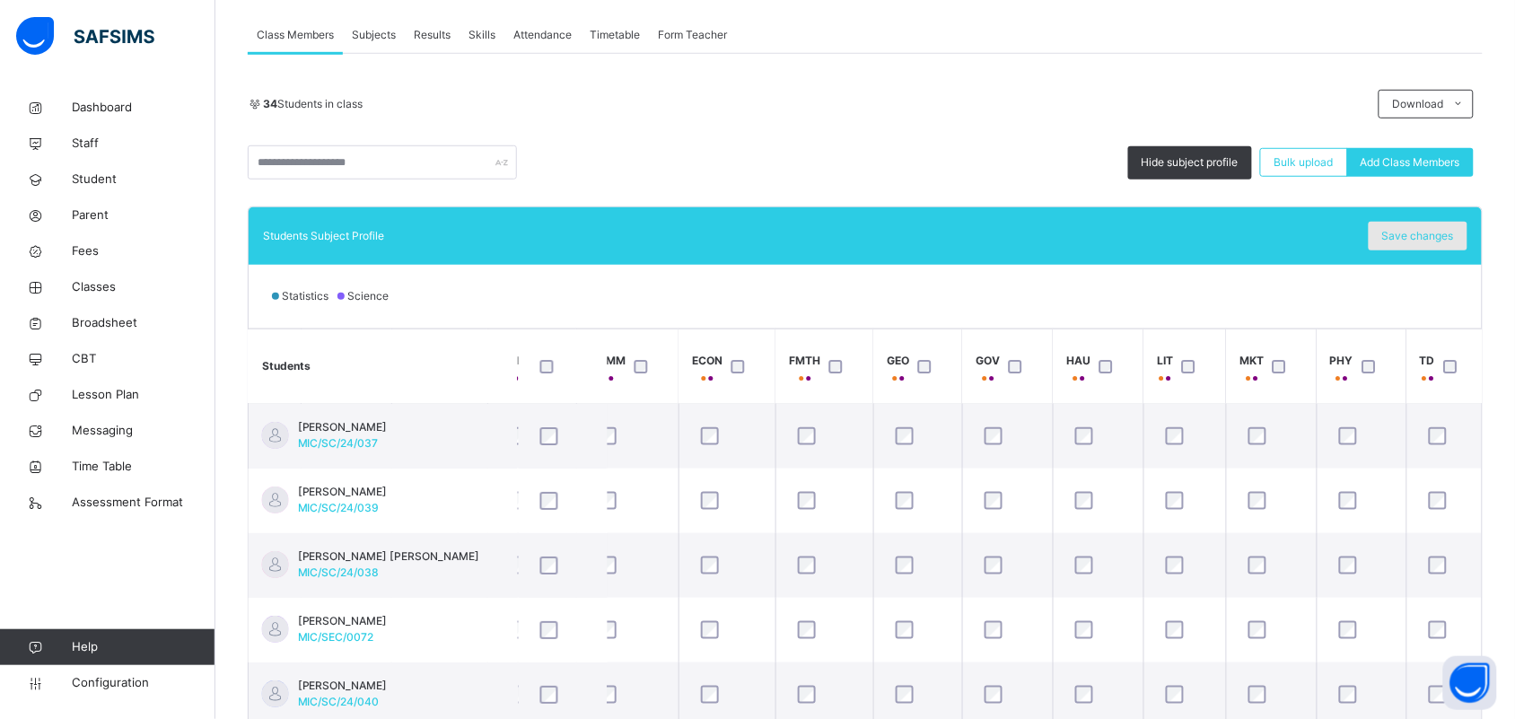
click at [1429, 236] on span "Save changes" at bounding box center [1418, 236] width 72 height 16
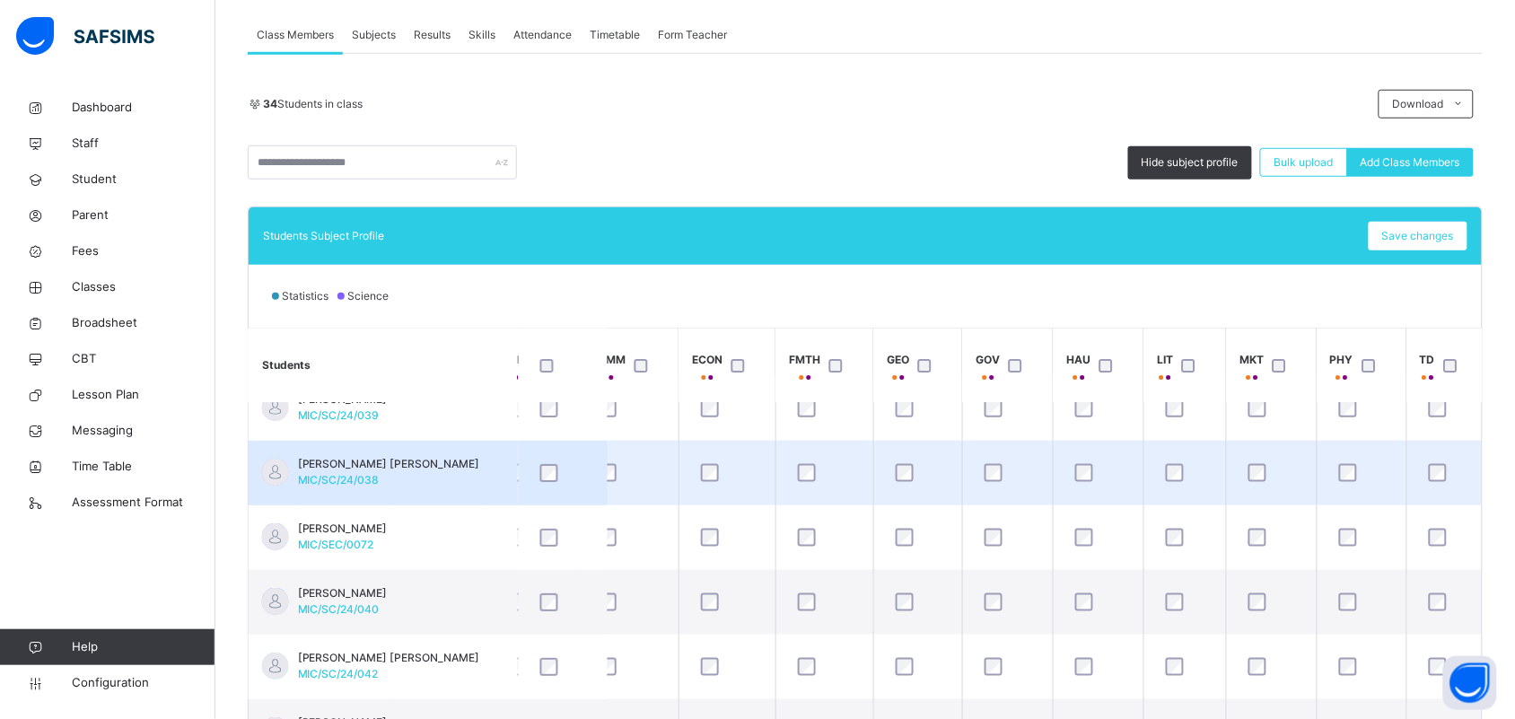
scroll to position [112, 953]
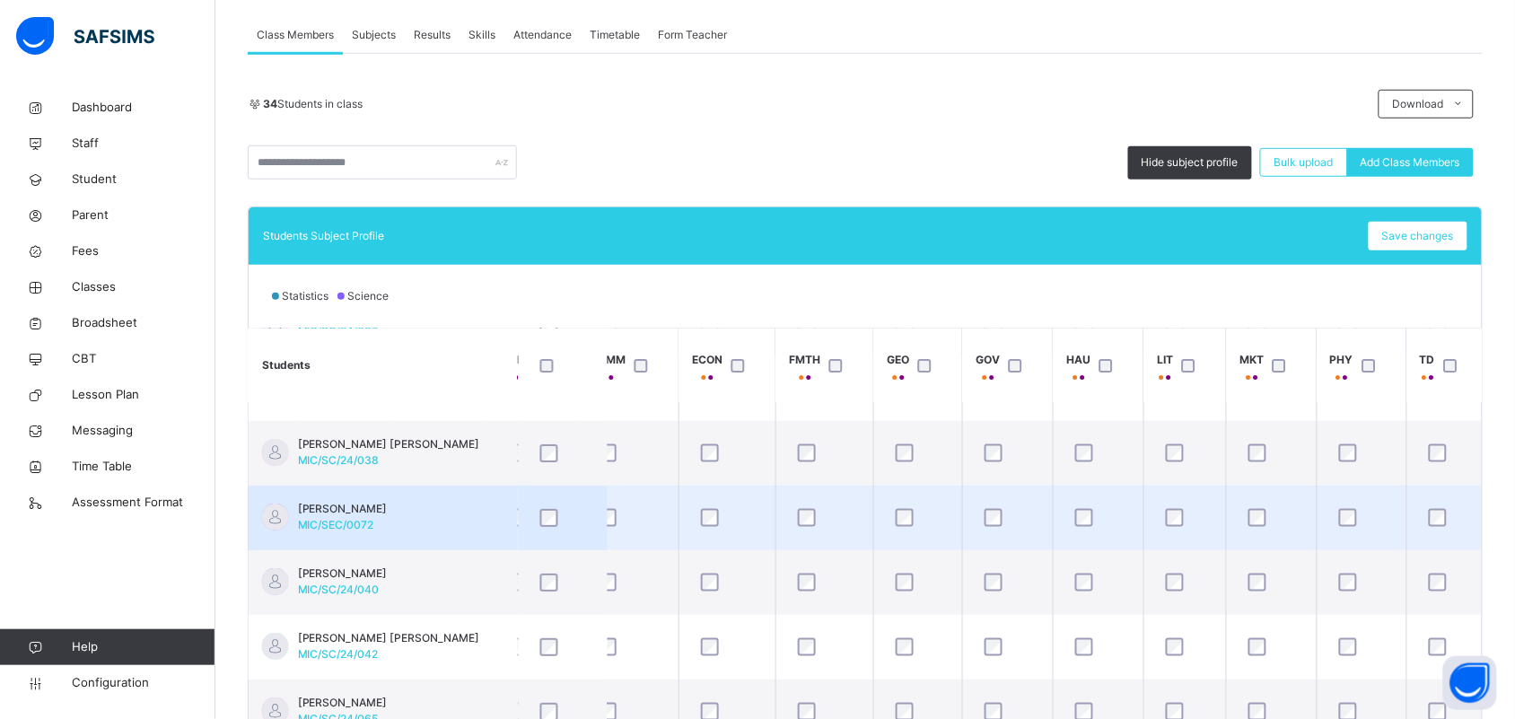
click at [462, 513] on td "[PERSON_NAME] MIC/SEC/0072" at bounding box center [383, 518] width 269 height 65
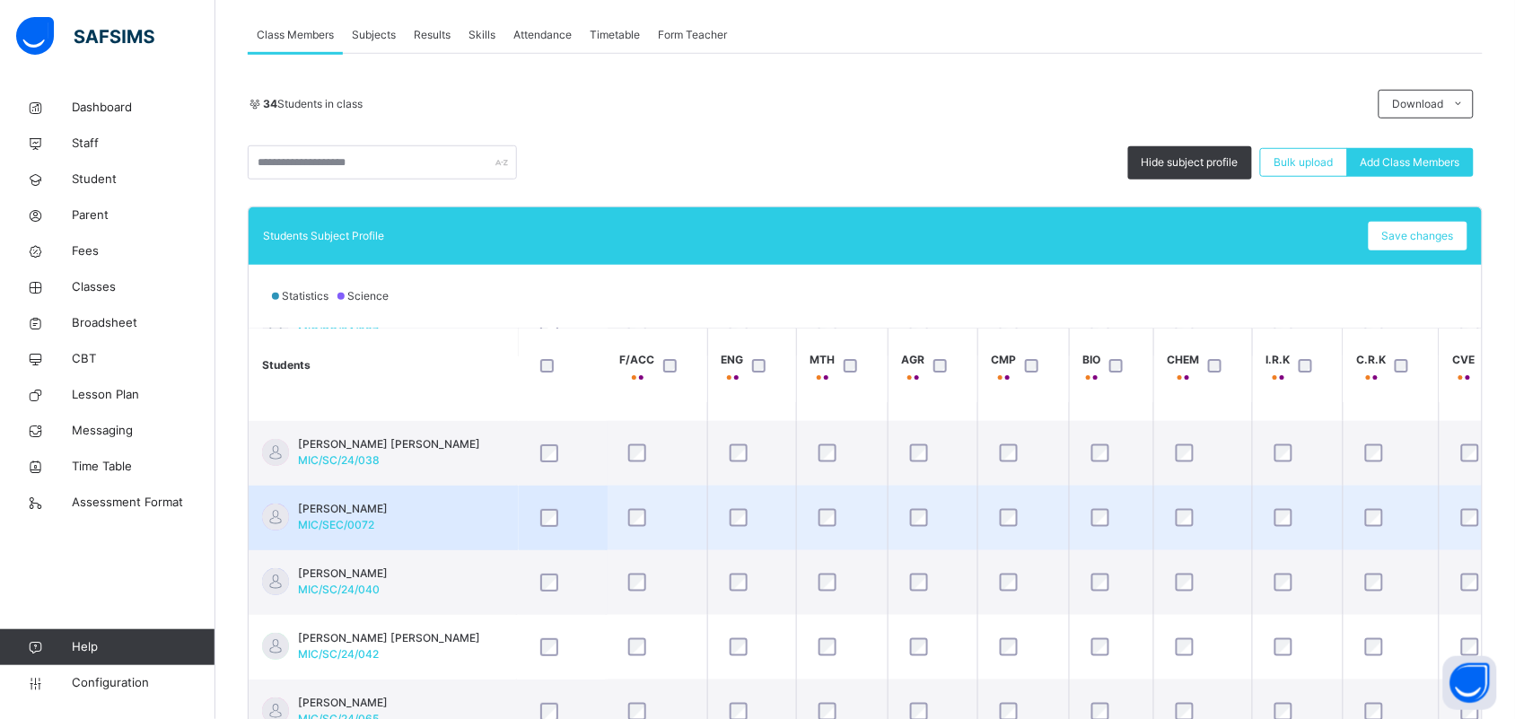
scroll to position [112, 0]
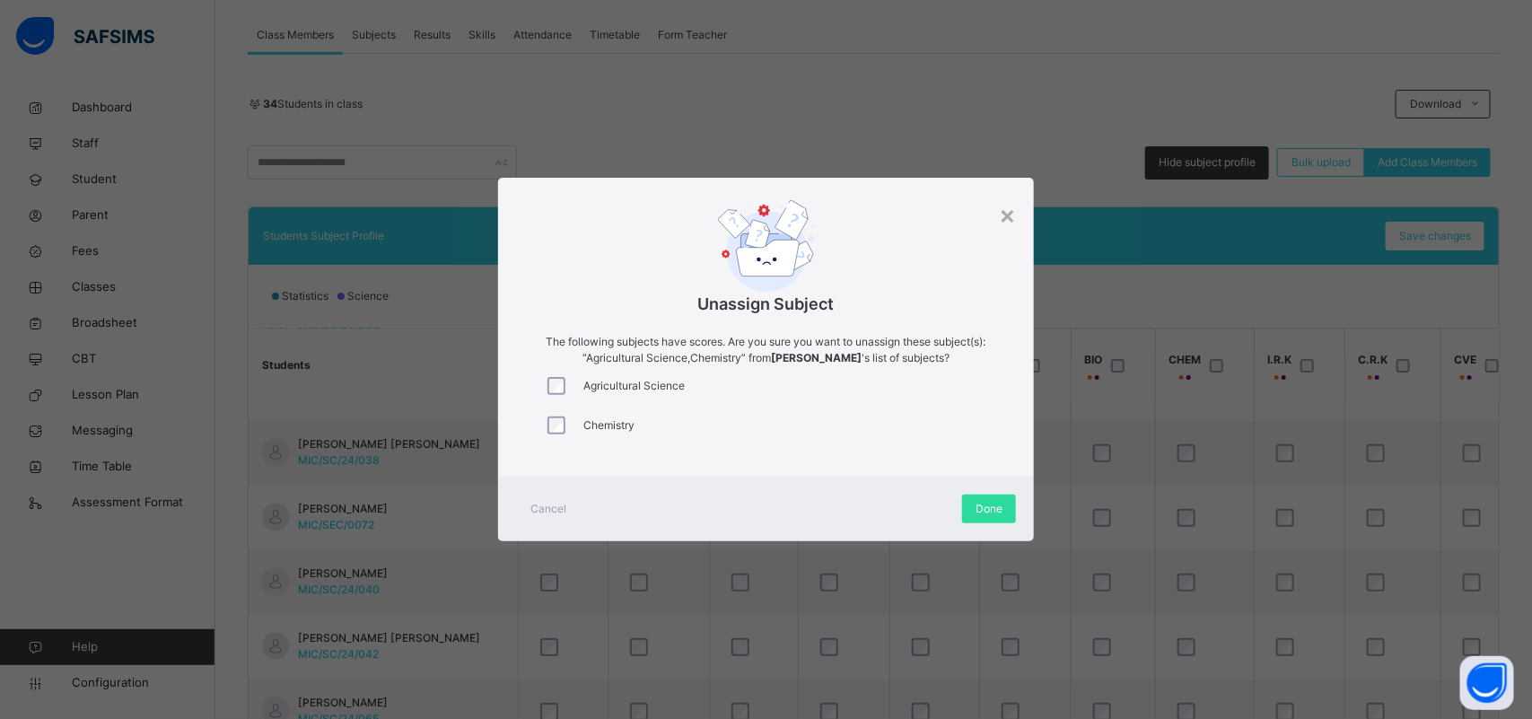
click at [532, 514] on span "Cancel" at bounding box center [548, 509] width 36 height 16
click at [534, 501] on span "Cancel" at bounding box center [548, 509] width 36 height 16
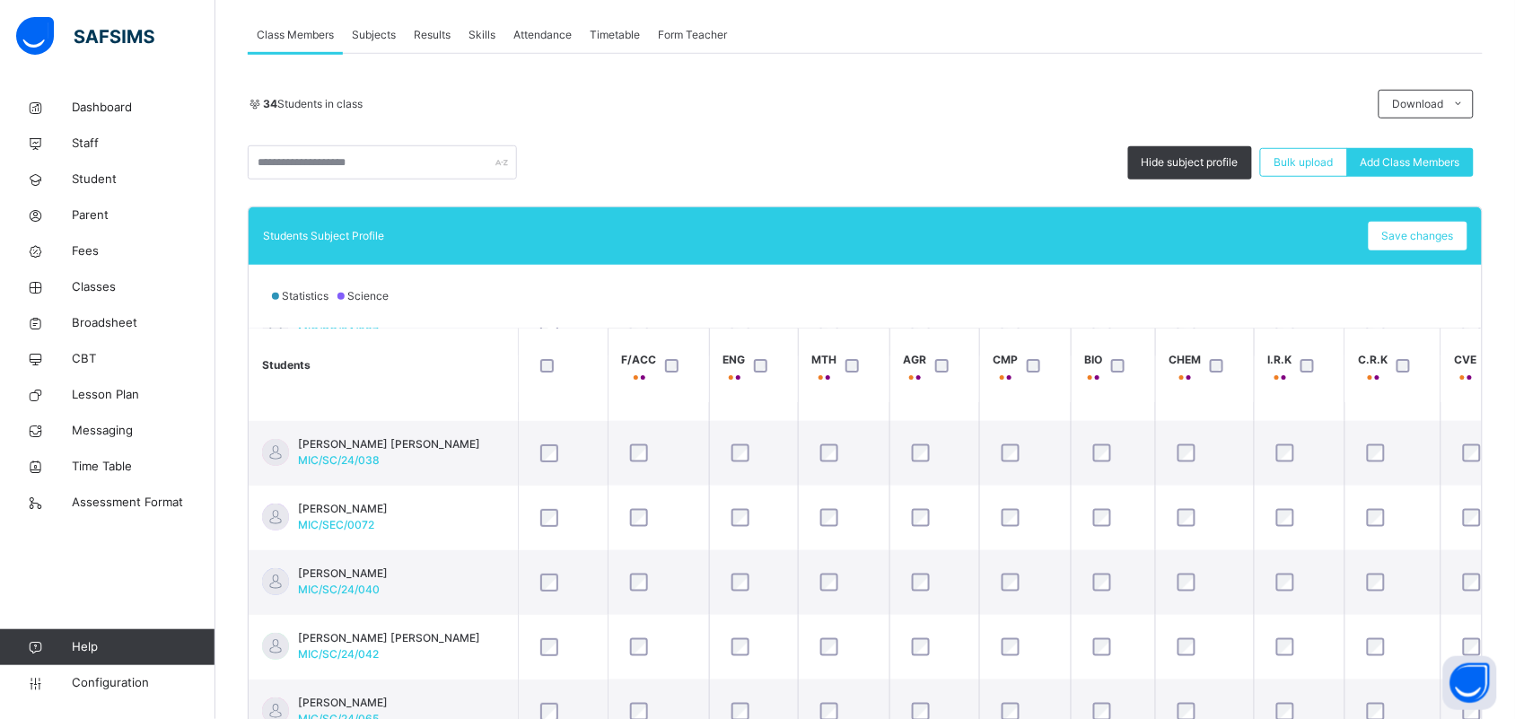
click at [387, 36] on span "Subjects" at bounding box center [374, 35] width 44 height 16
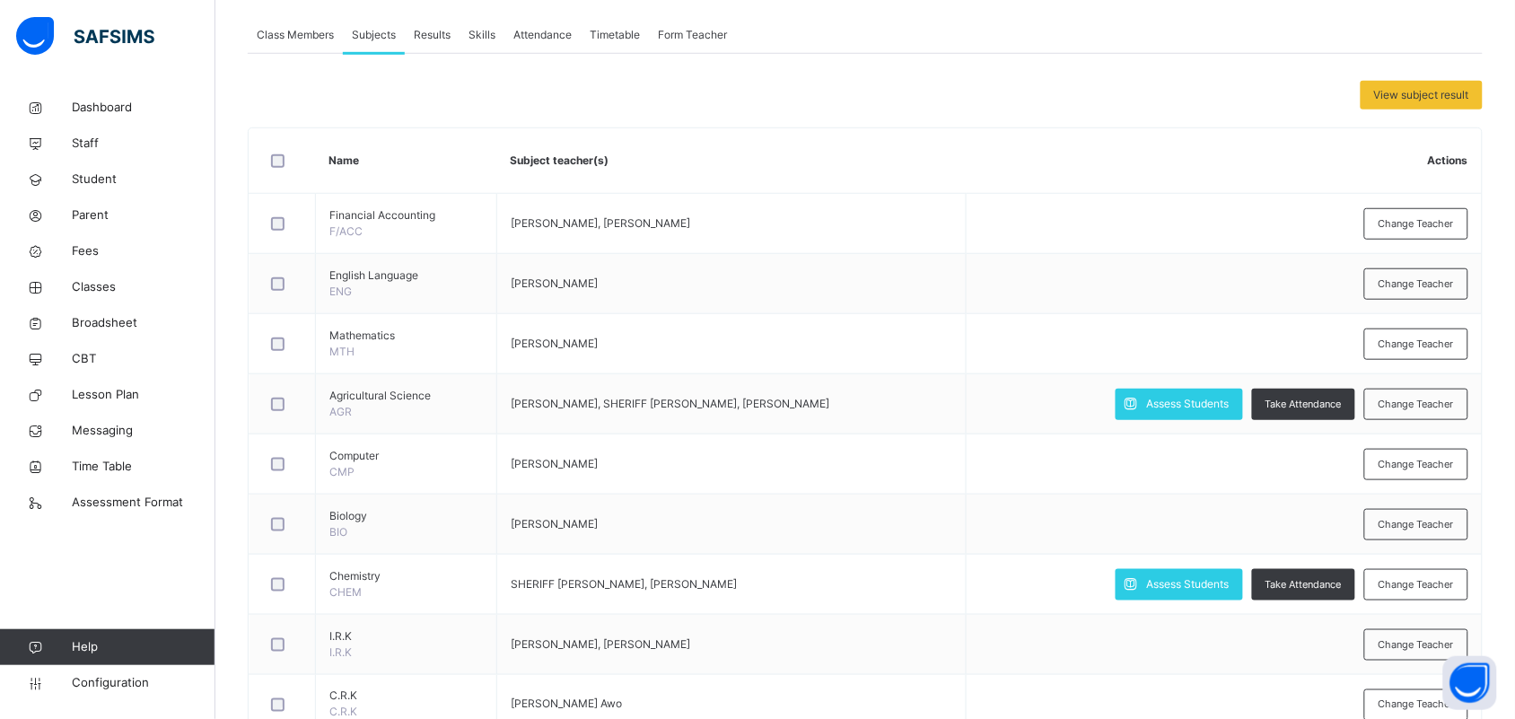
click at [261, 28] on span "Class Members" at bounding box center [295, 35] width 77 height 16
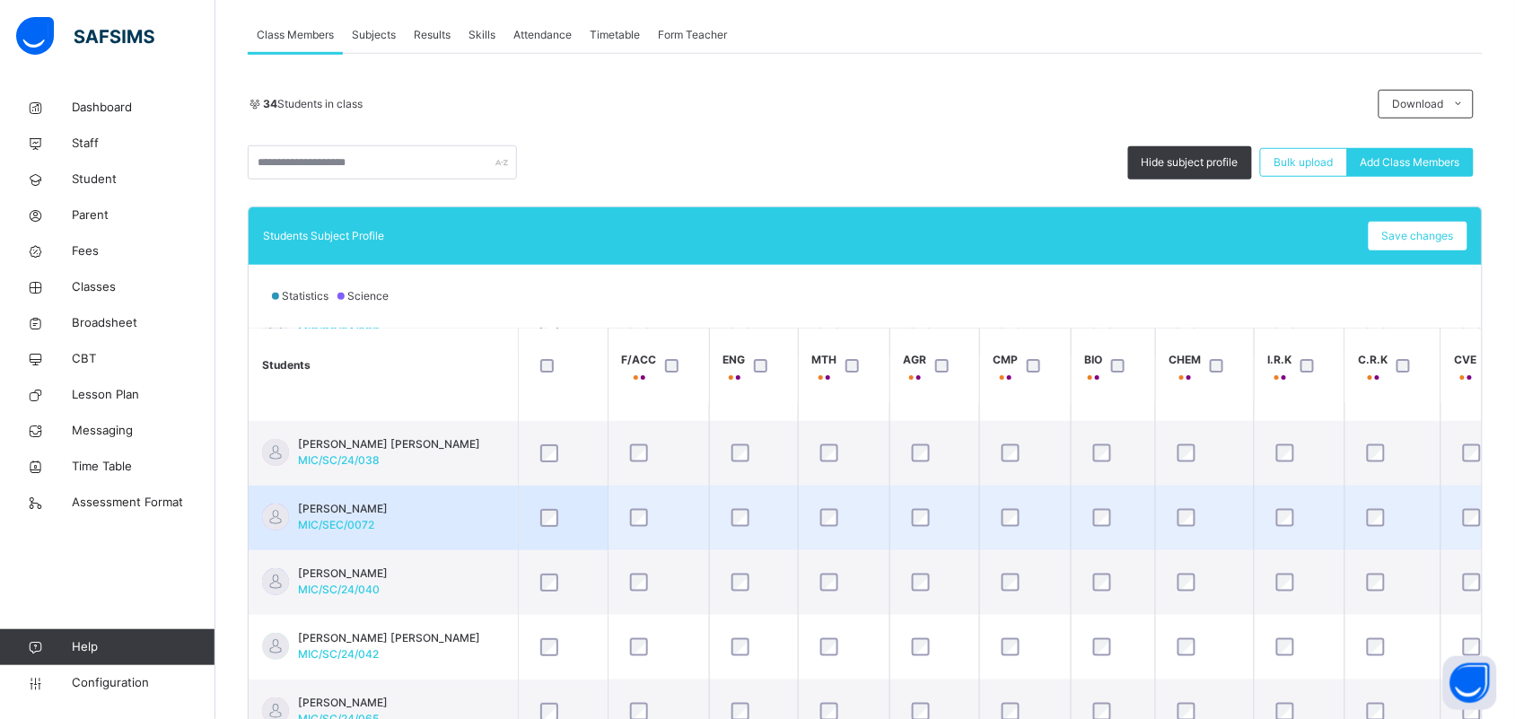
click at [483, 519] on td "[PERSON_NAME] MIC/SEC/0072" at bounding box center [383, 518] width 269 height 65
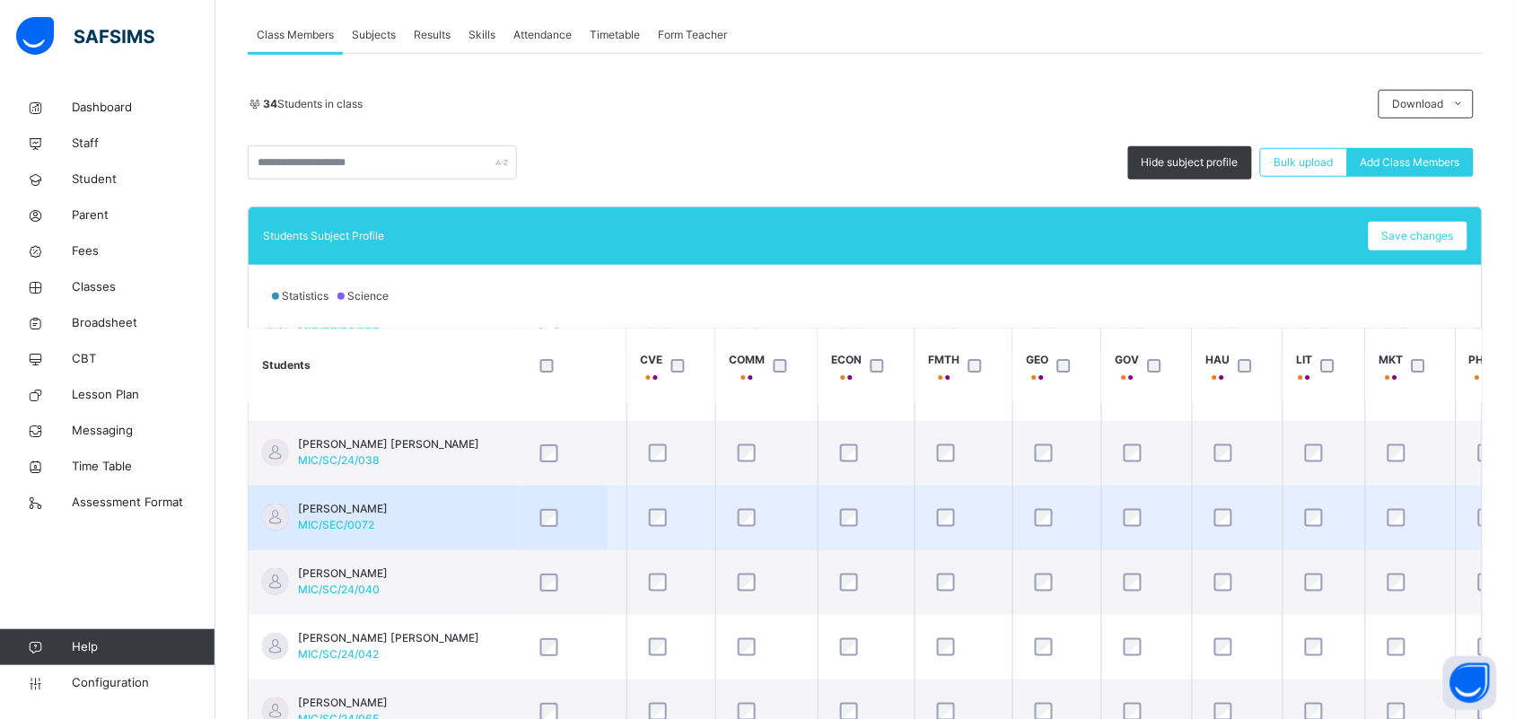
scroll to position [112, 953]
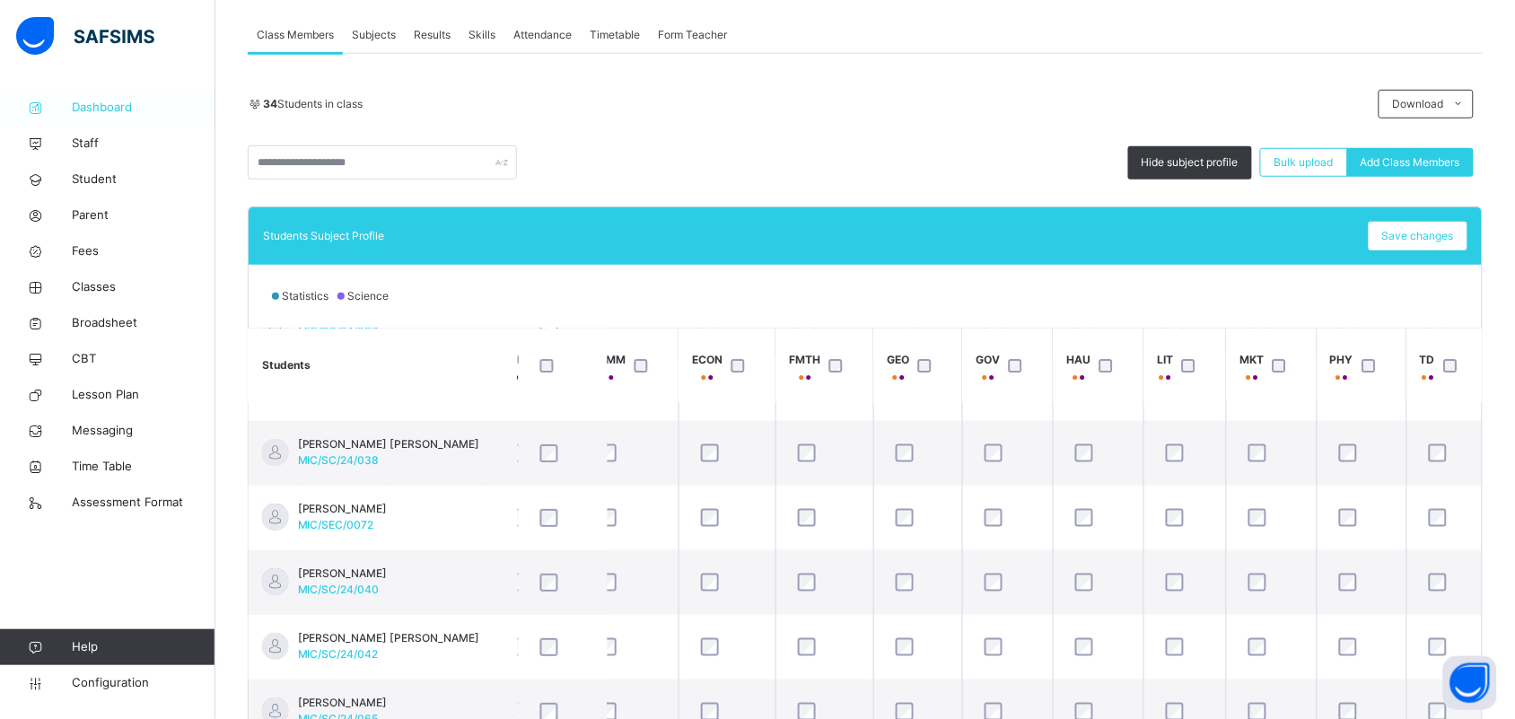
click at [119, 104] on span "Dashboard" at bounding box center [144, 108] width 144 height 18
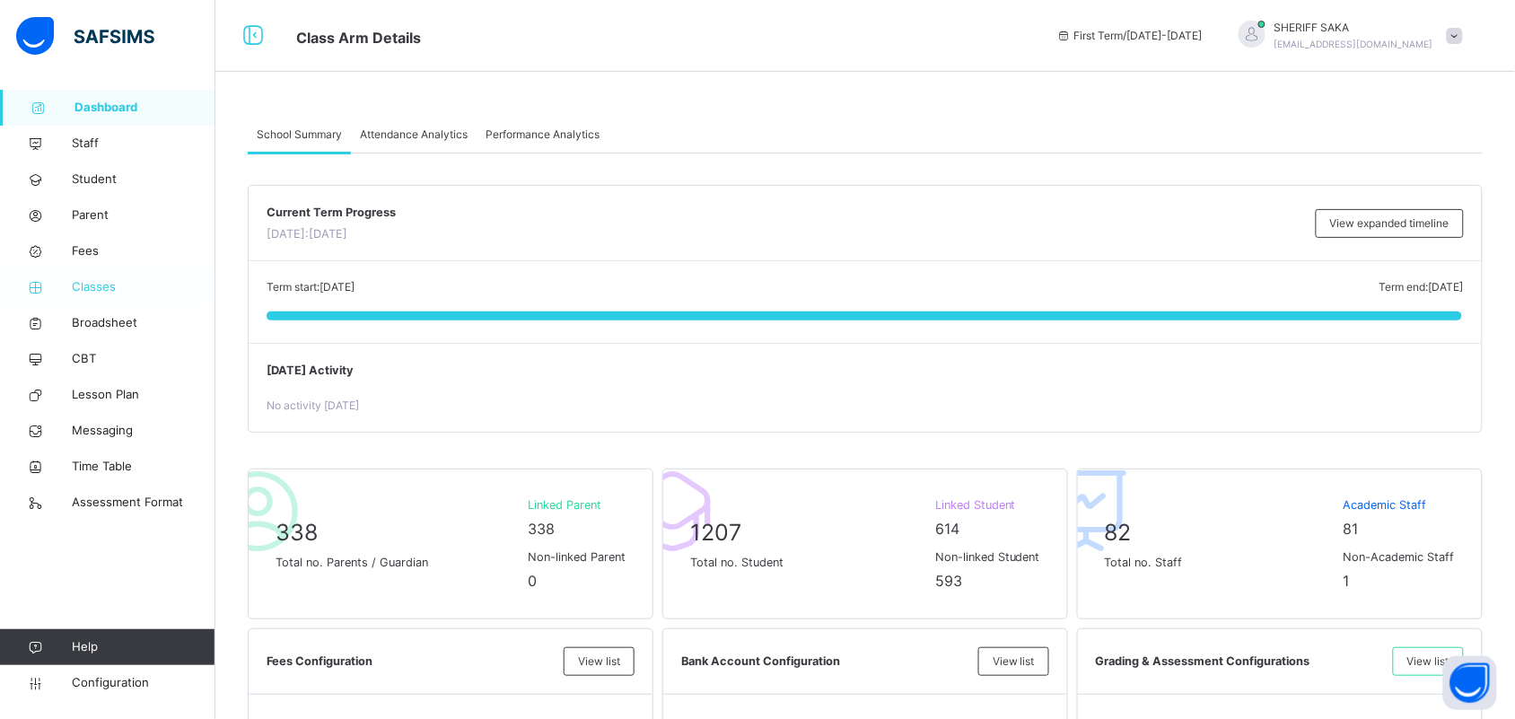
click at [95, 284] on span "Classes" at bounding box center [144, 287] width 144 height 18
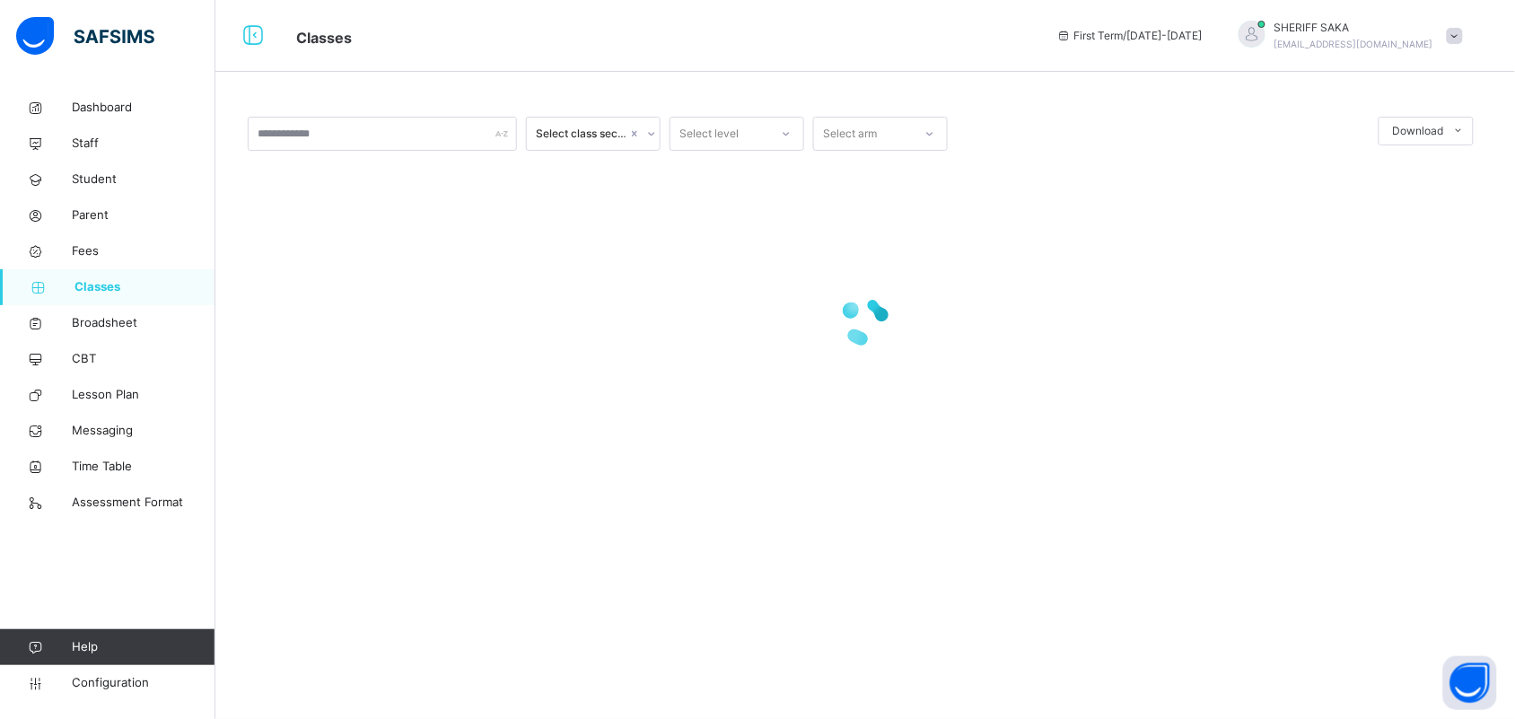
click at [81, 284] on span "Classes" at bounding box center [144, 287] width 141 height 18
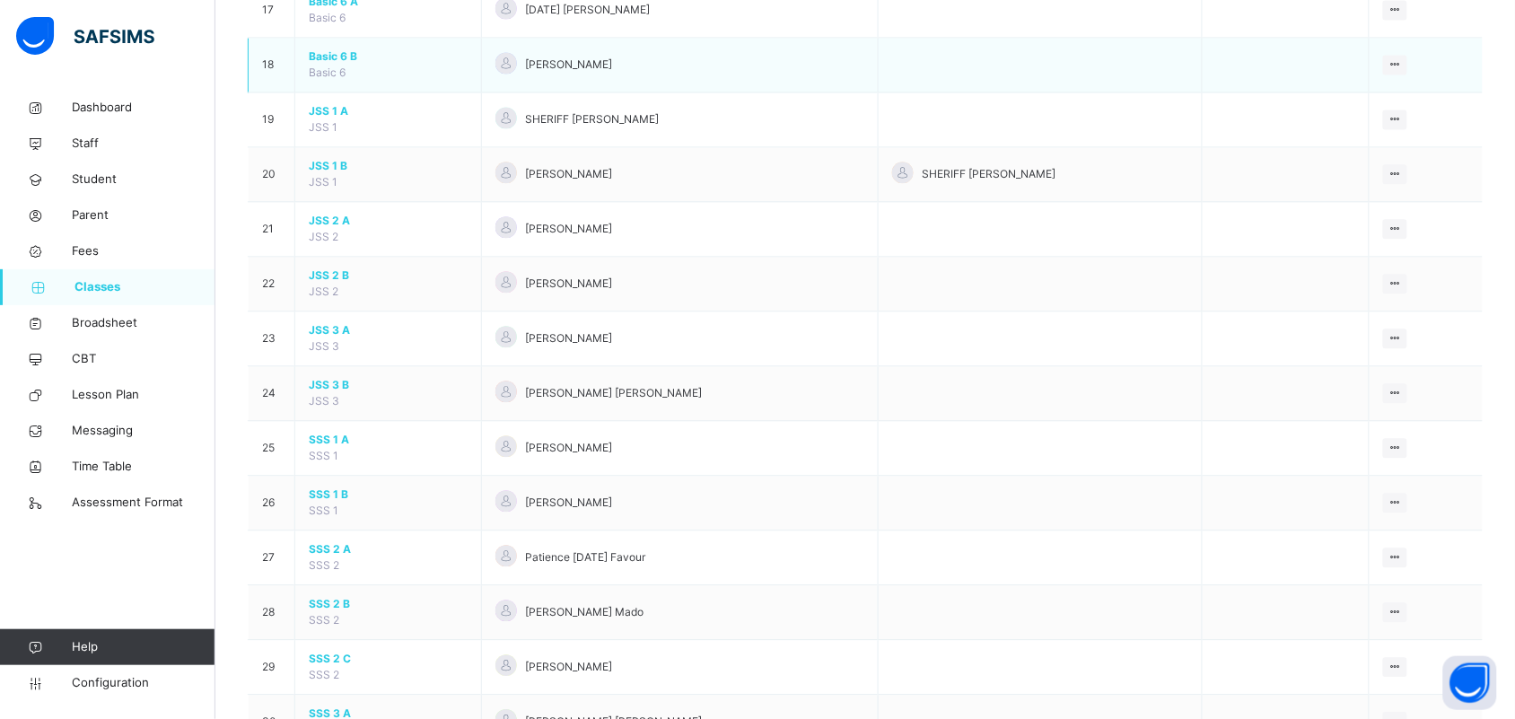
scroll to position [1346, 0]
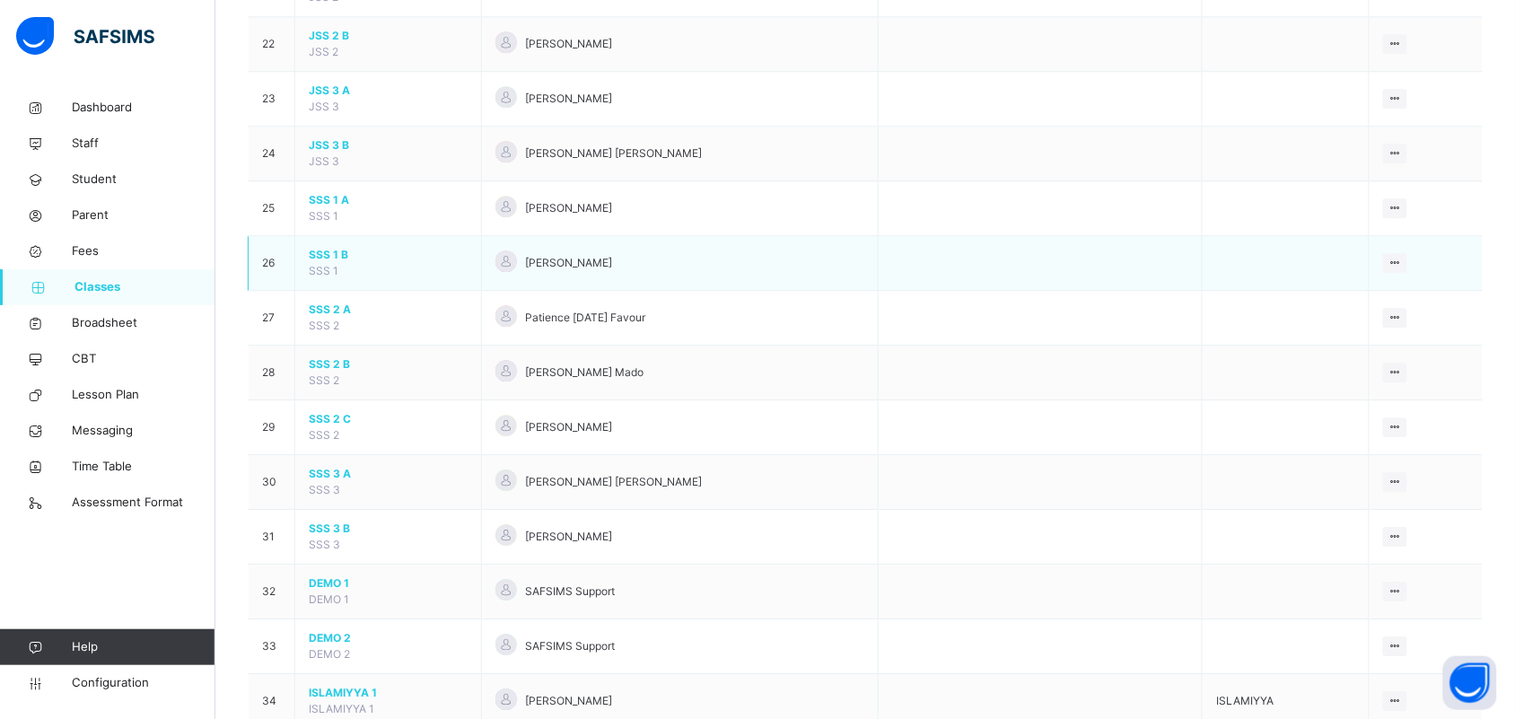
click at [326, 258] on span "SSS 1 B" at bounding box center [388, 255] width 159 height 16
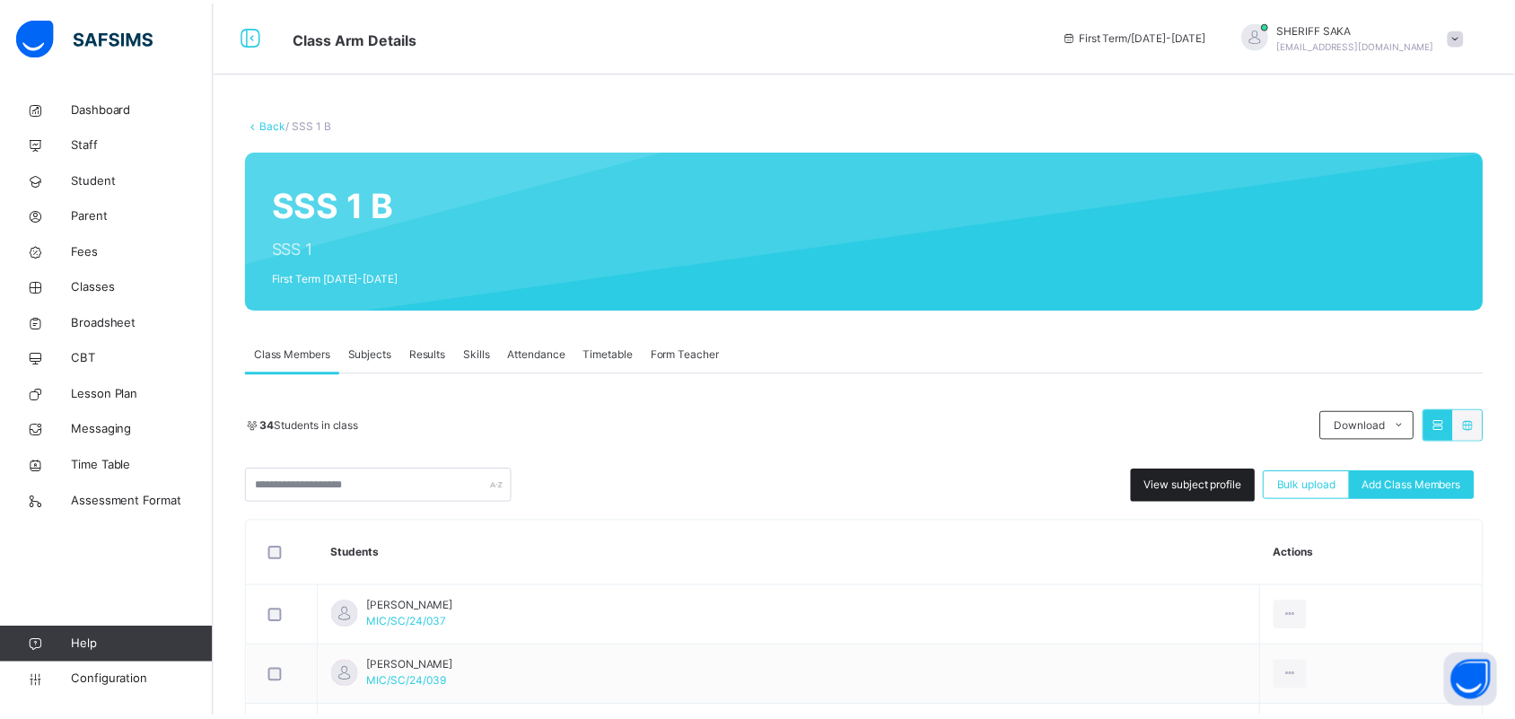
scroll to position [224, 0]
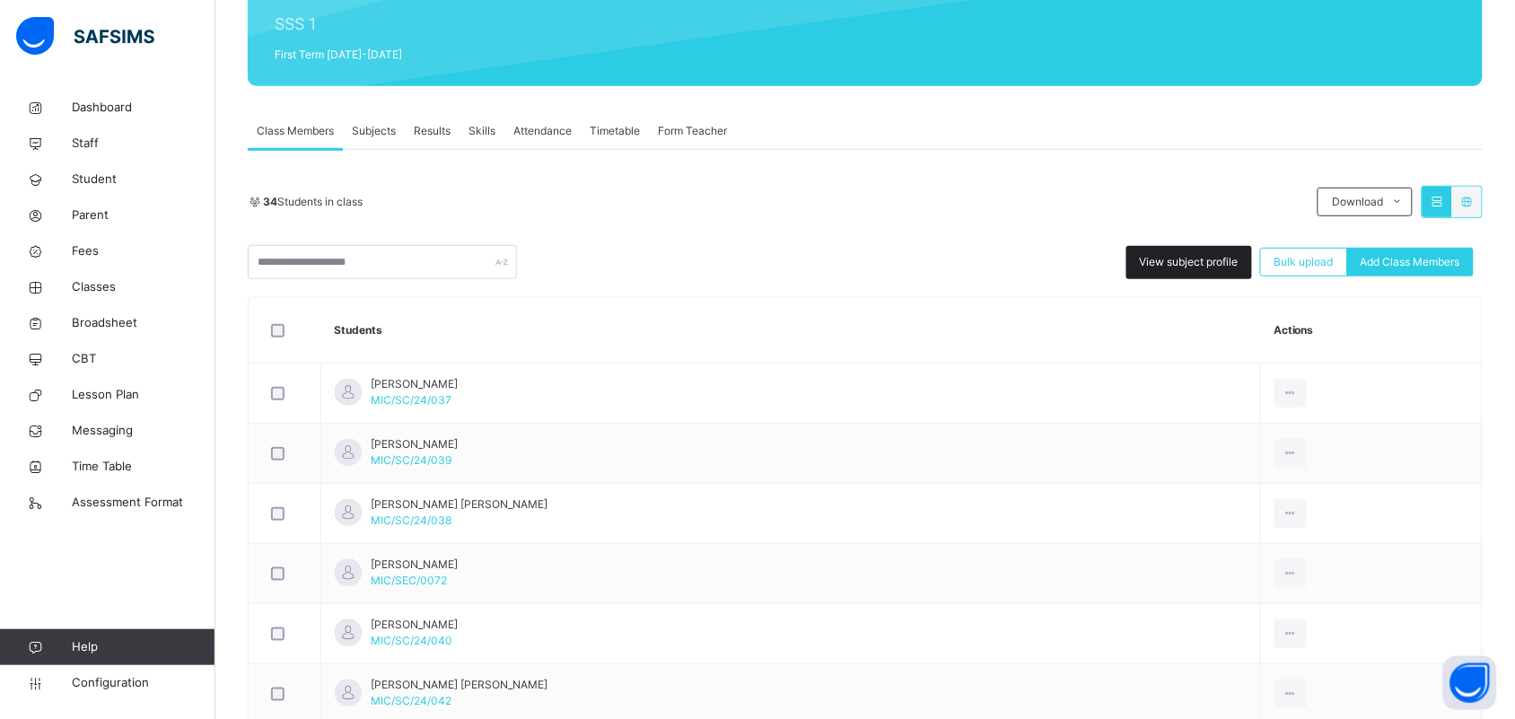
click at [1160, 258] on span "View subject profile" at bounding box center [1189, 262] width 99 height 16
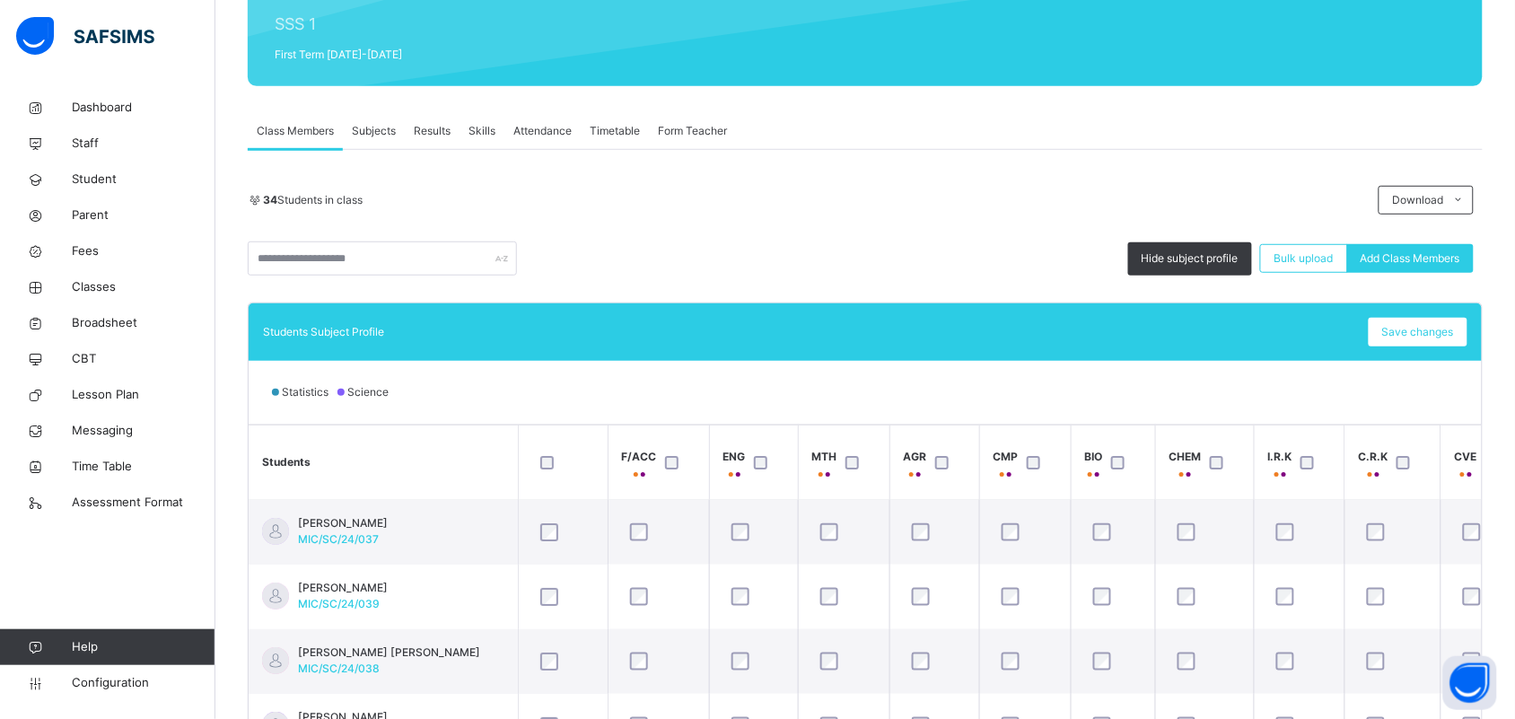
scroll to position [433, 0]
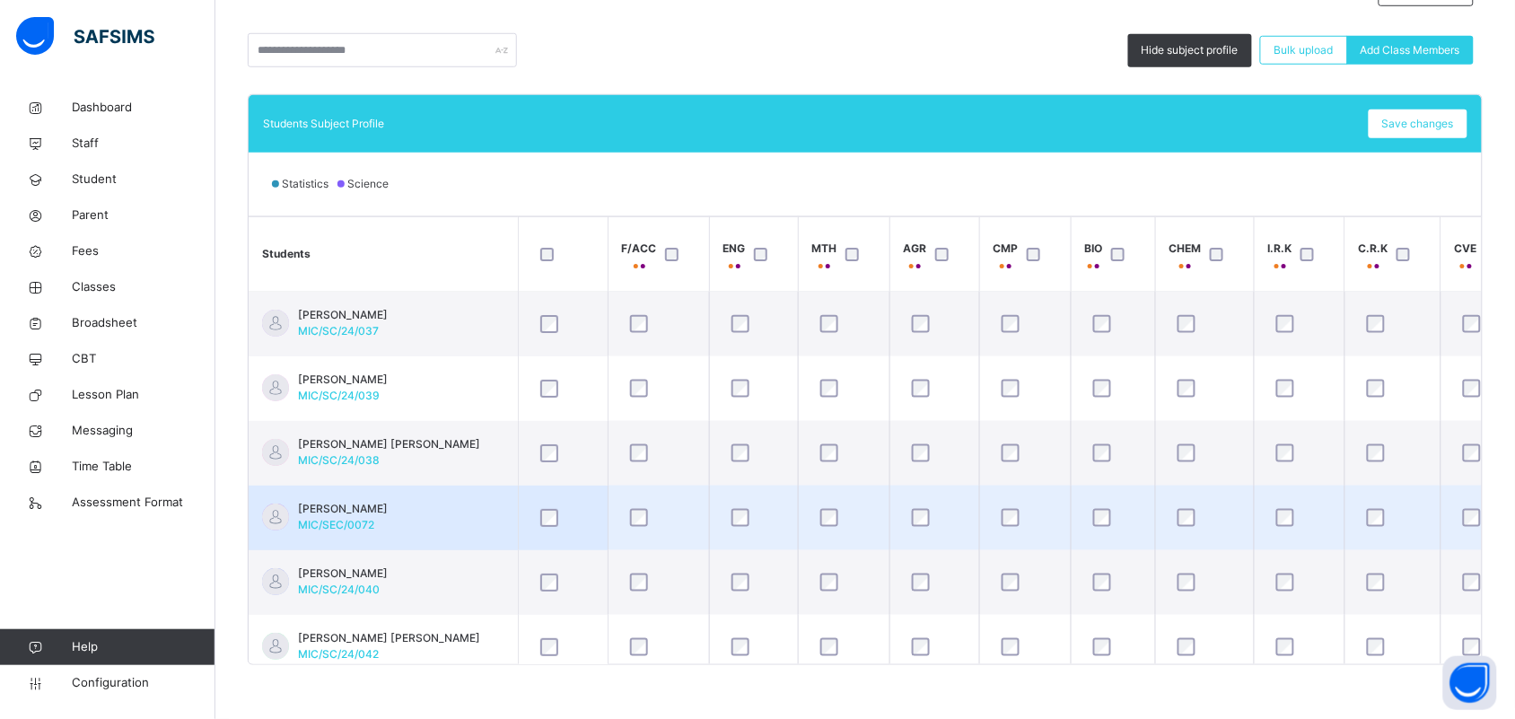
click at [440, 521] on td "[PERSON_NAME] MIC/SEC/0072" at bounding box center [383, 518] width 269 height 65
click at [462, 526] on td "[PERSON_NAME] MIC/SEC/0072" at bounding box center [383, 518] width 269 height 65
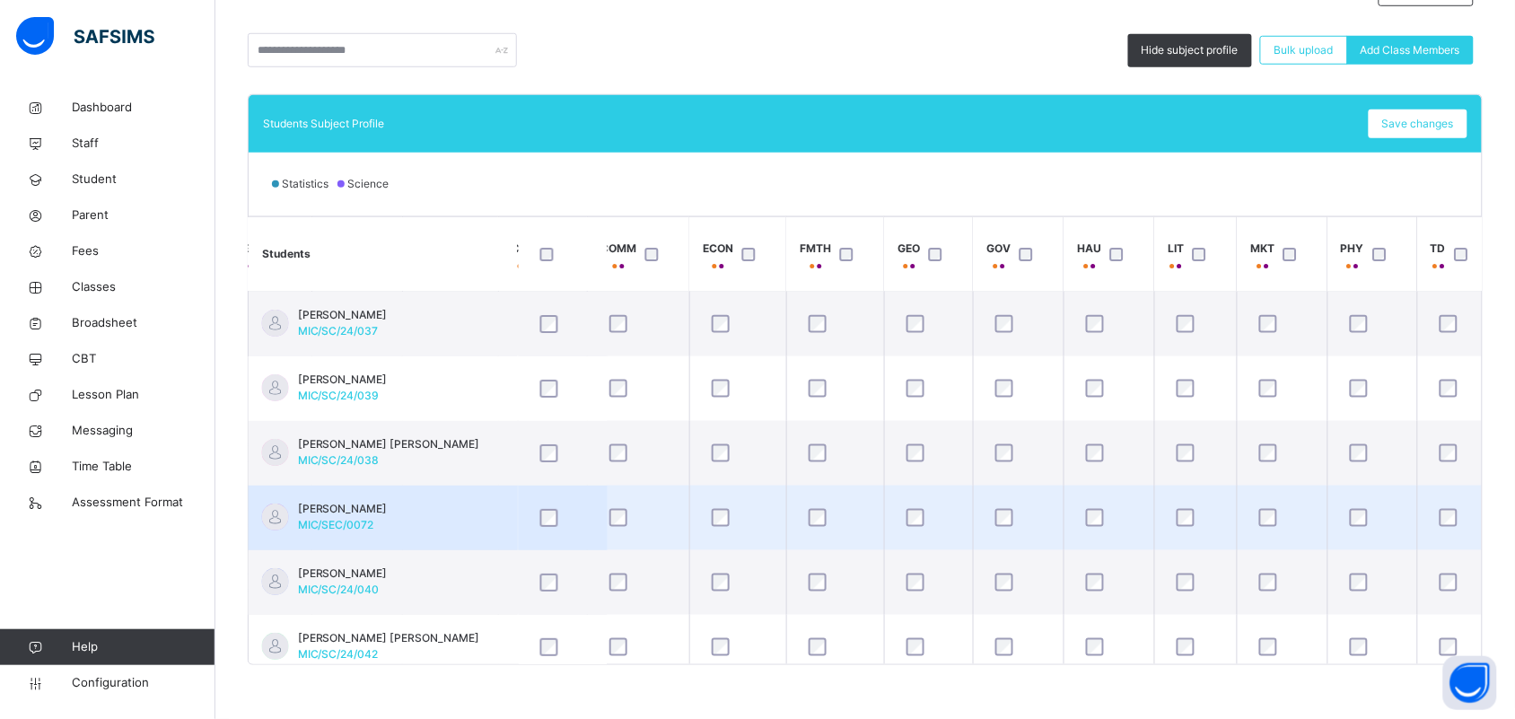
scroll to position [0, 953]
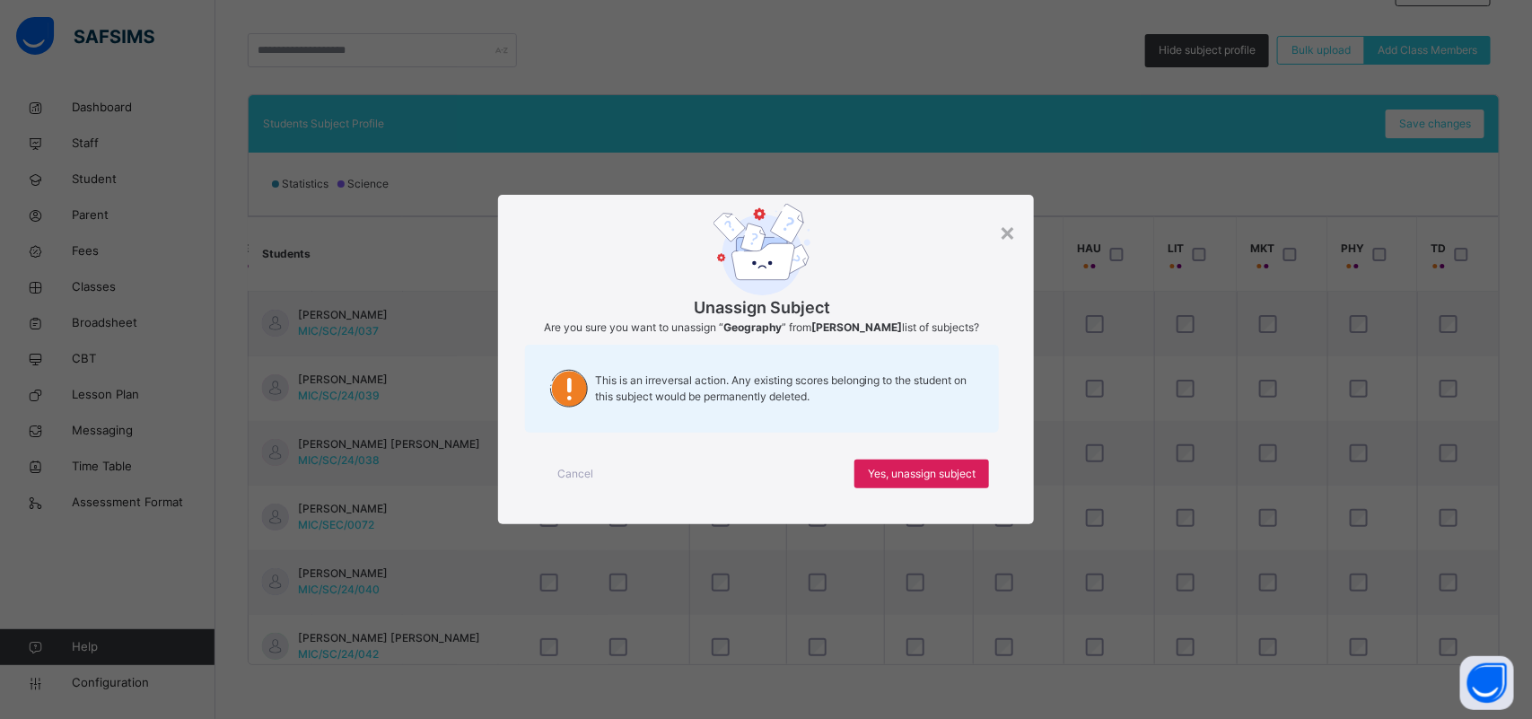
click at [543, 477] on div "Cancel" at bounding box center [575, 473] width 65 height 29
click at [906, 468] on span "Yes, unassign subject" at bounding box center [922, 474] width 108 height 16
click at [924, 483] on div "Yes, unassign subject" at bounding box center [921, 473] width 135 height 29
click at [976, 487] on div "Yes, unassign subject" at bounding box center [921, 473] width 135 height 29
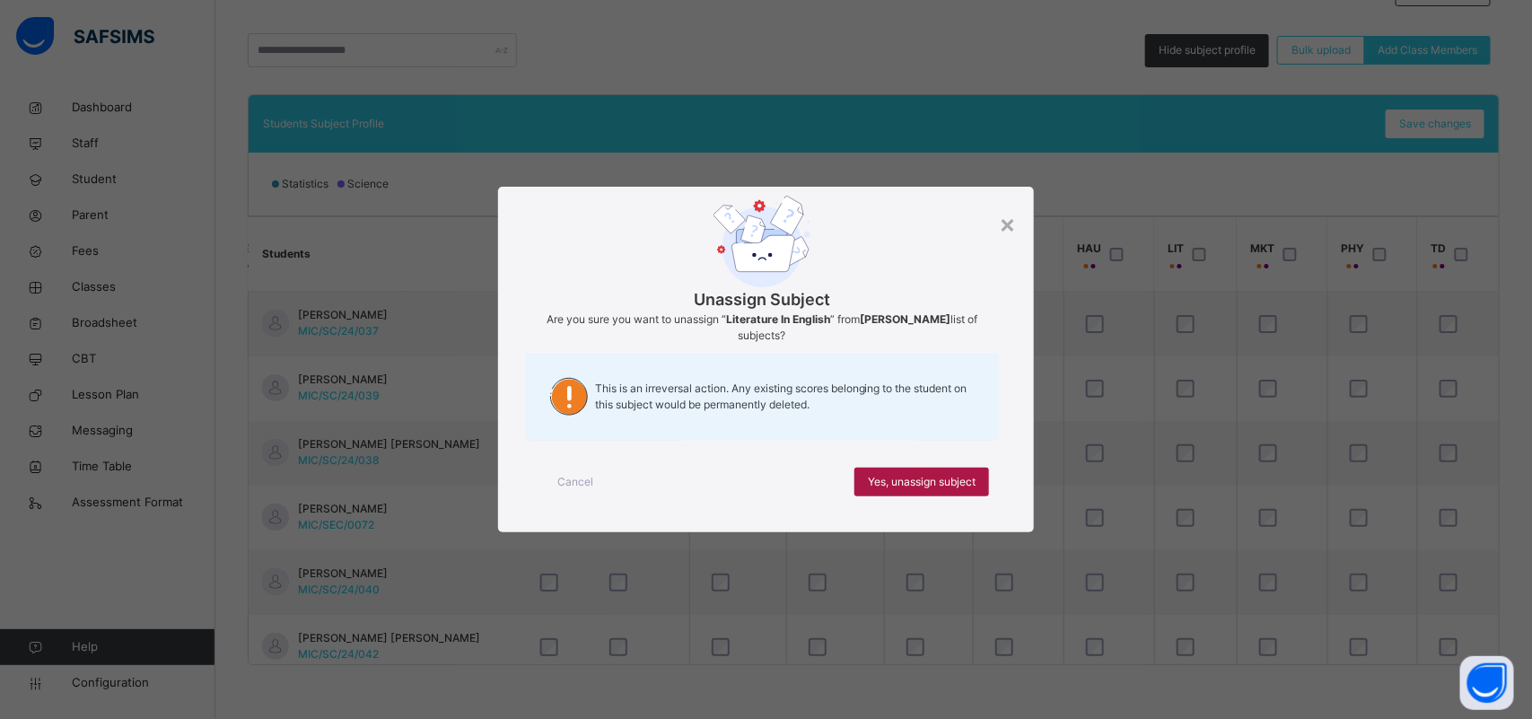
click at [949, 477] on span "Yes, unassign subject" at bounding box center [922, 482] width 108 height 16
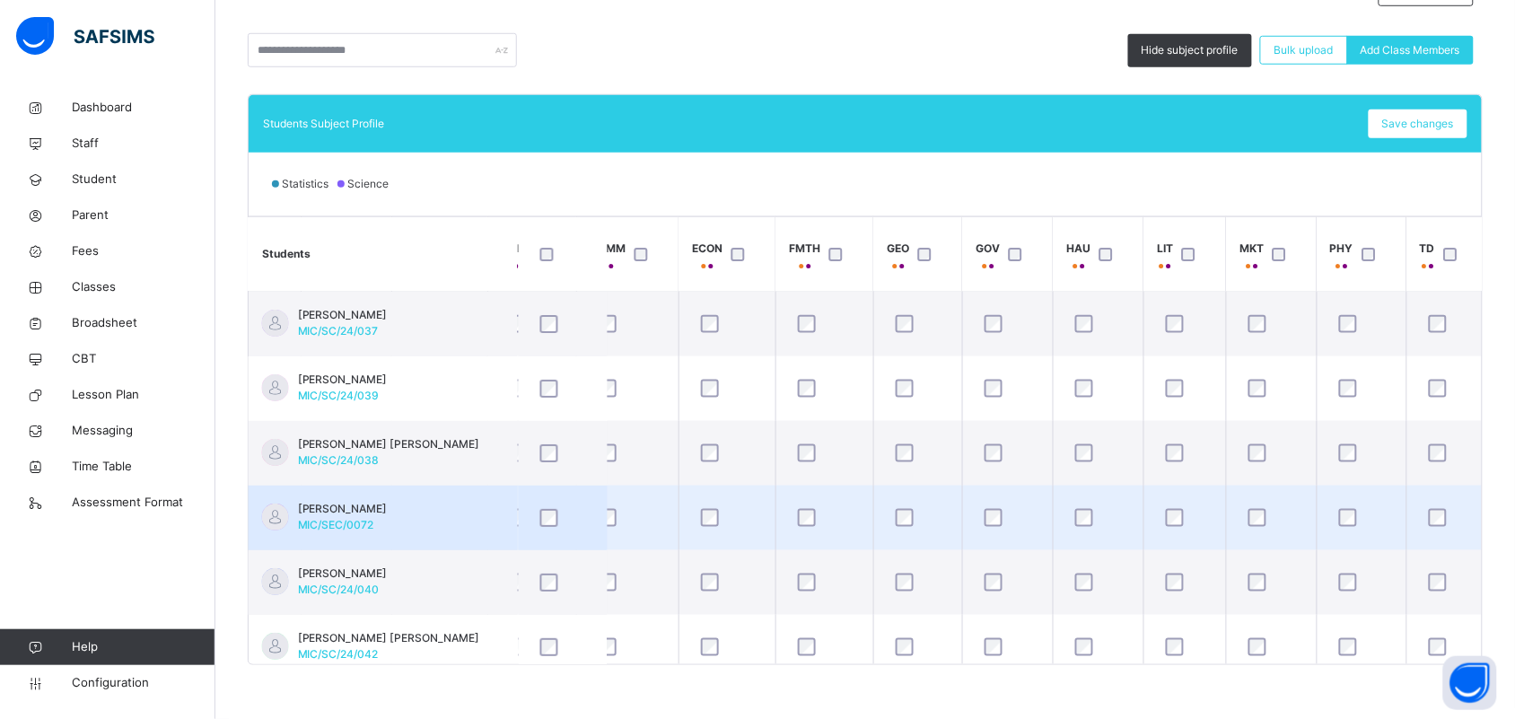
click at [415, 510] on td "[PERSON_NAME] MIC/SEC/0072" at bounding box center [383, 518] width 269 height 65
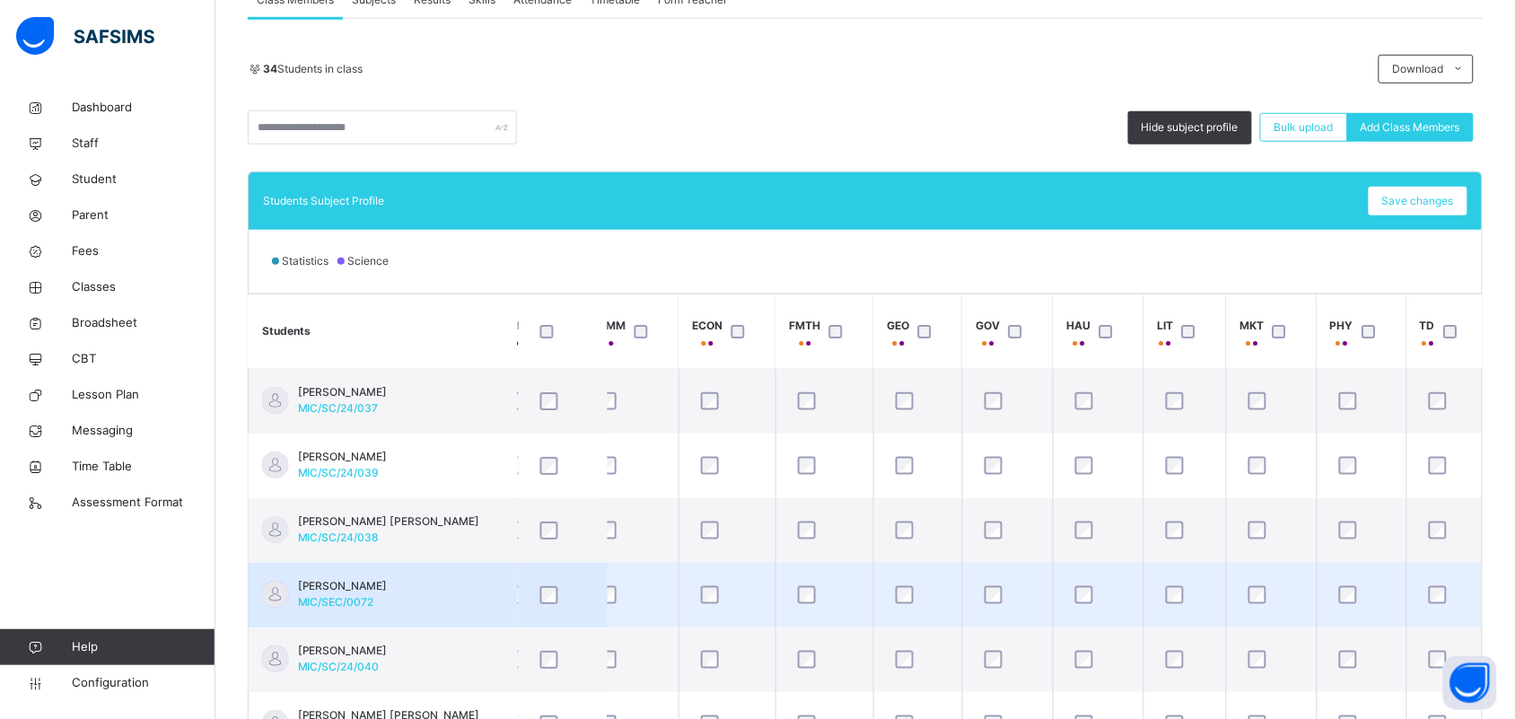
scroll to position [320, 0]
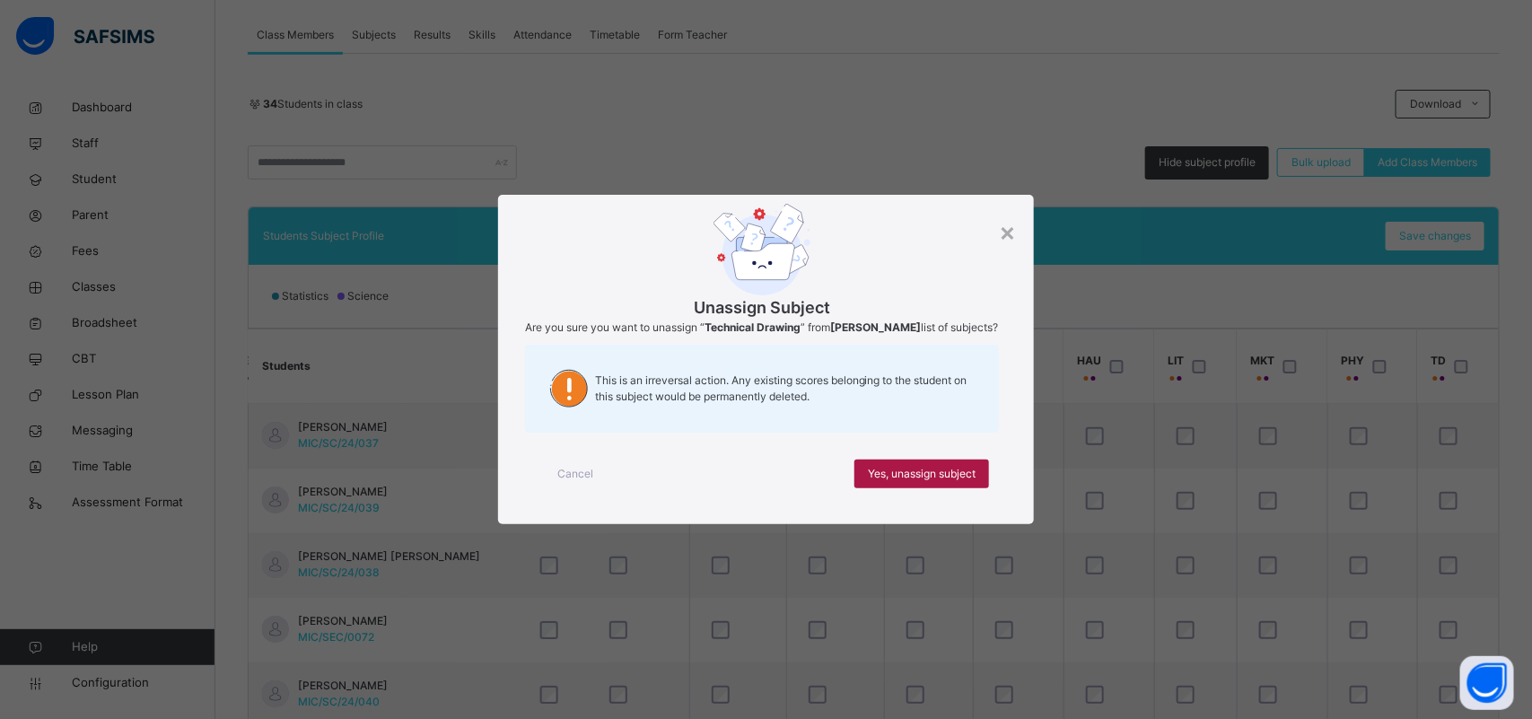
click at [948, 488] on div "Yes, unassign subject" at bounding box center [921, 473] width 135 height 29
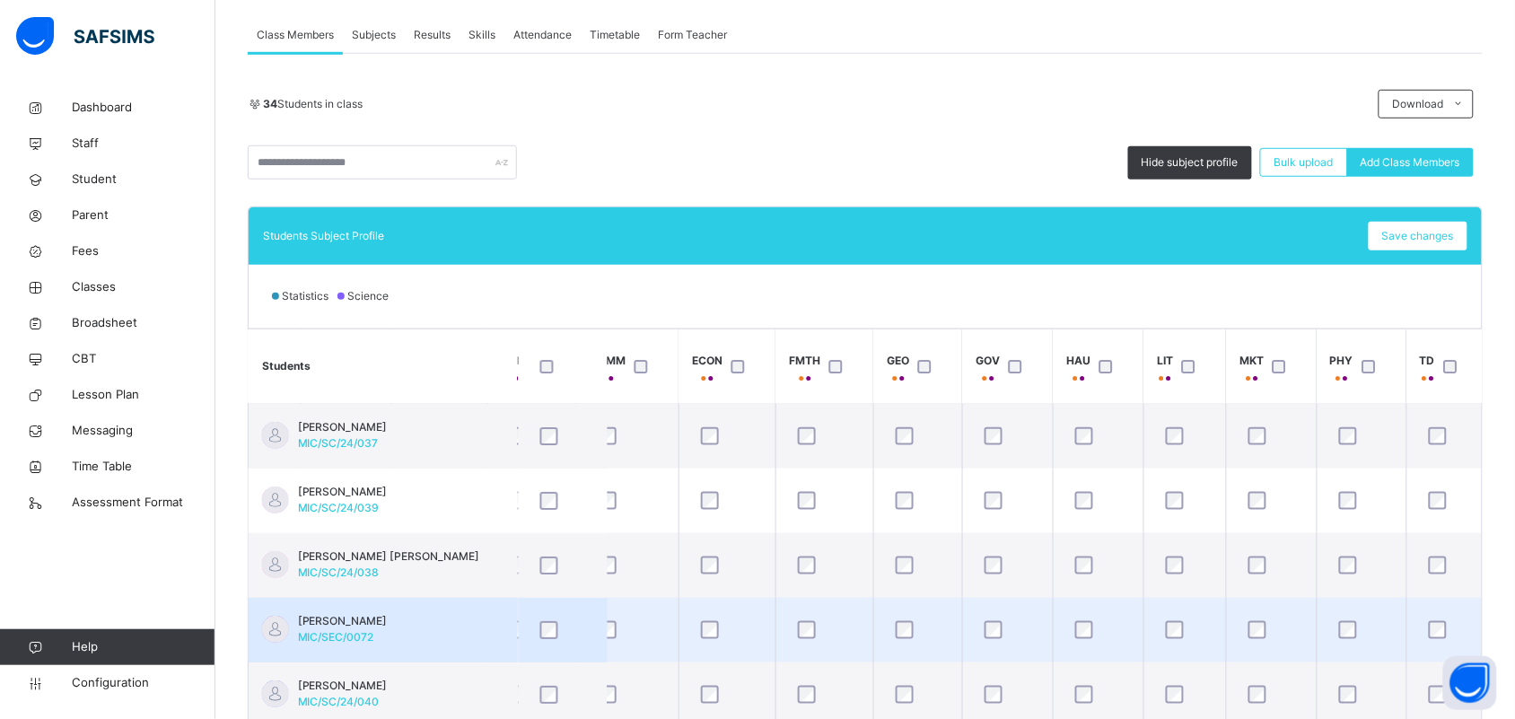
click at [463, 629] on td "[PERSON_NAME] MIC/SEC/0072" at bounding box center [383, 630] width 269 height 65
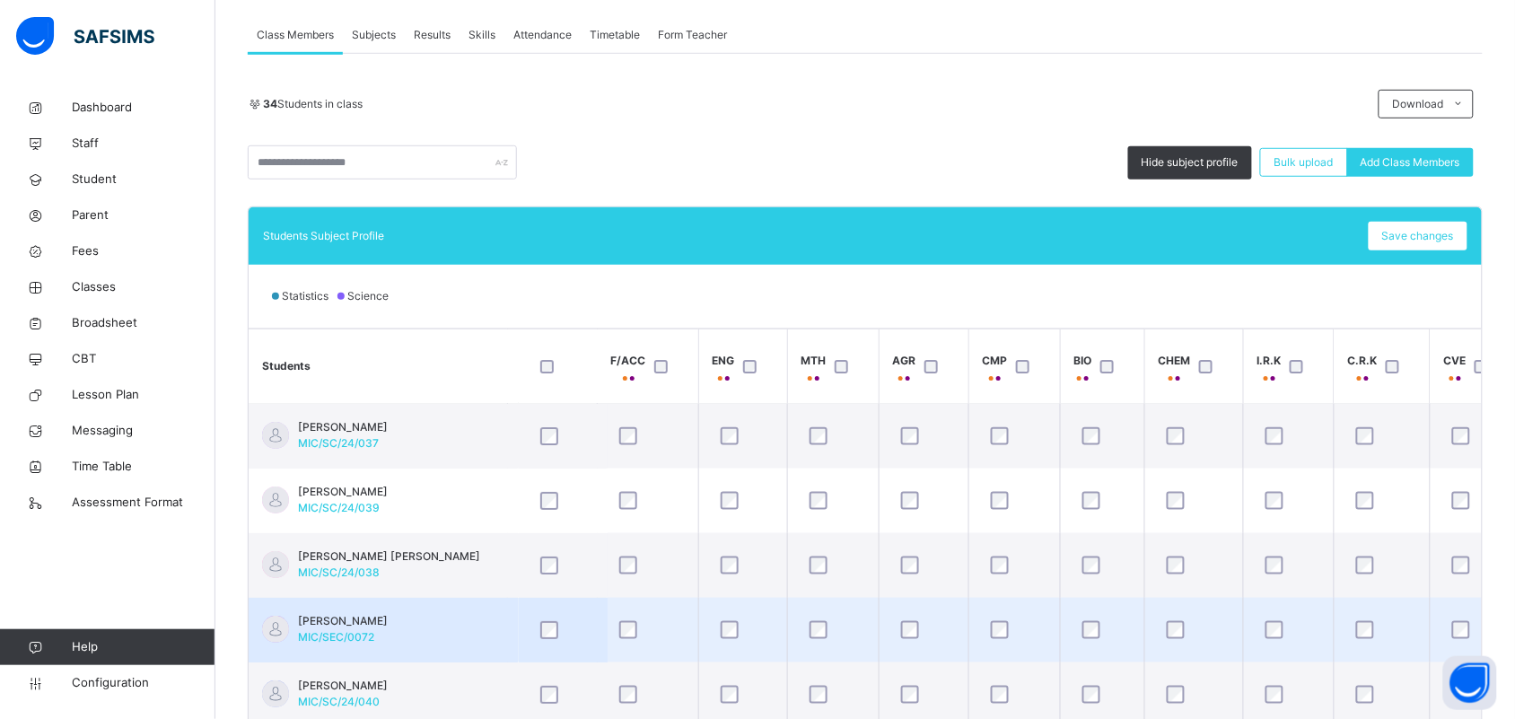
scroll to position [0, 0]
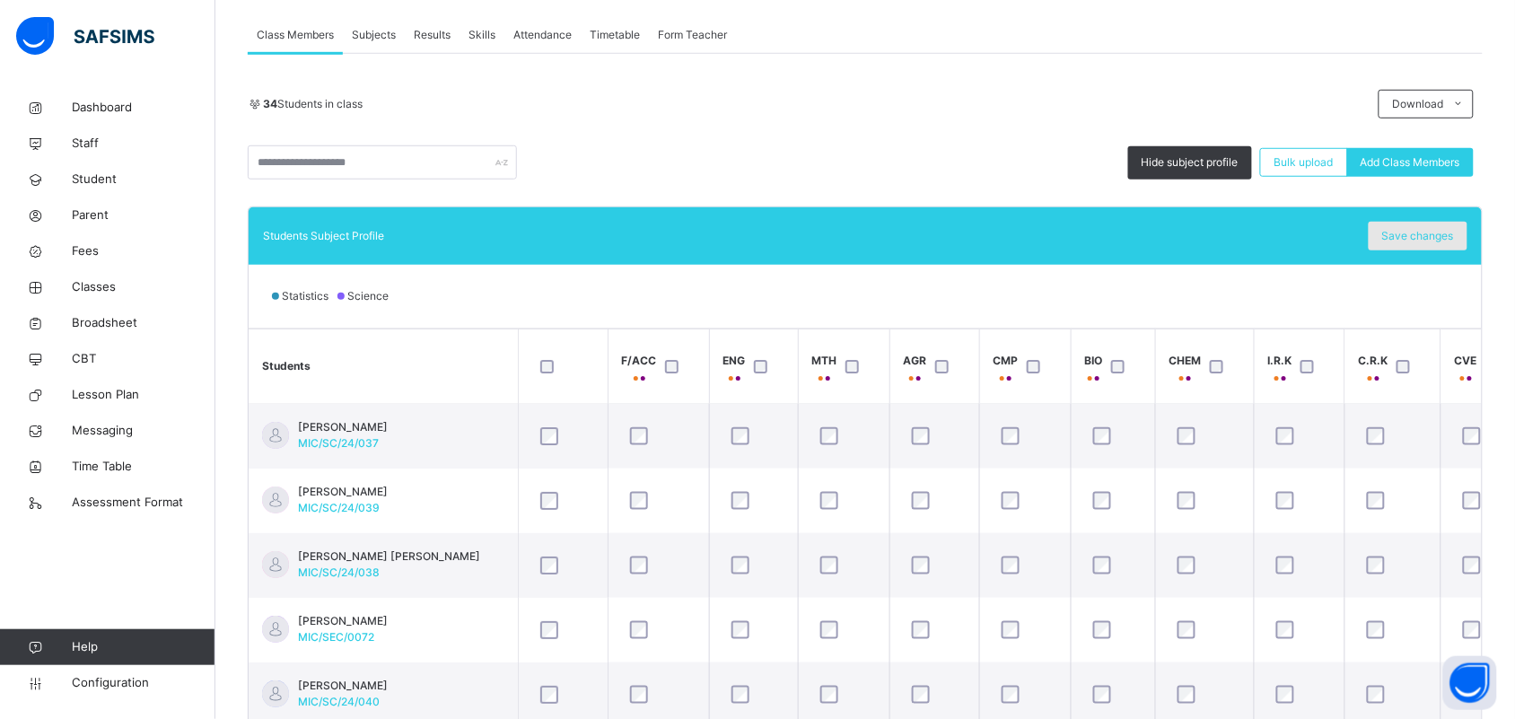
click at [1437, 239] on span "Save changes" at bounding box center [1418, 236] width 72 height 16
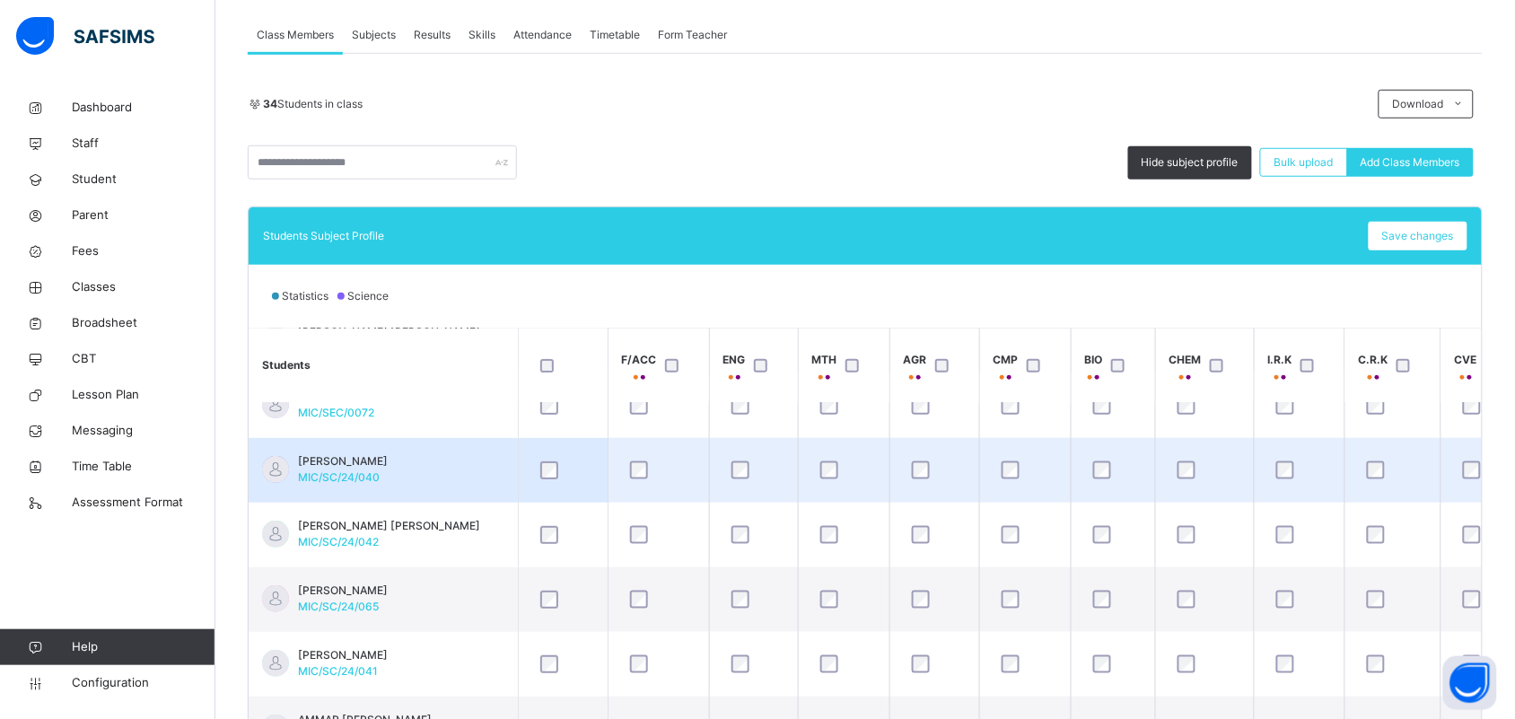
scroll to position [112, 0]
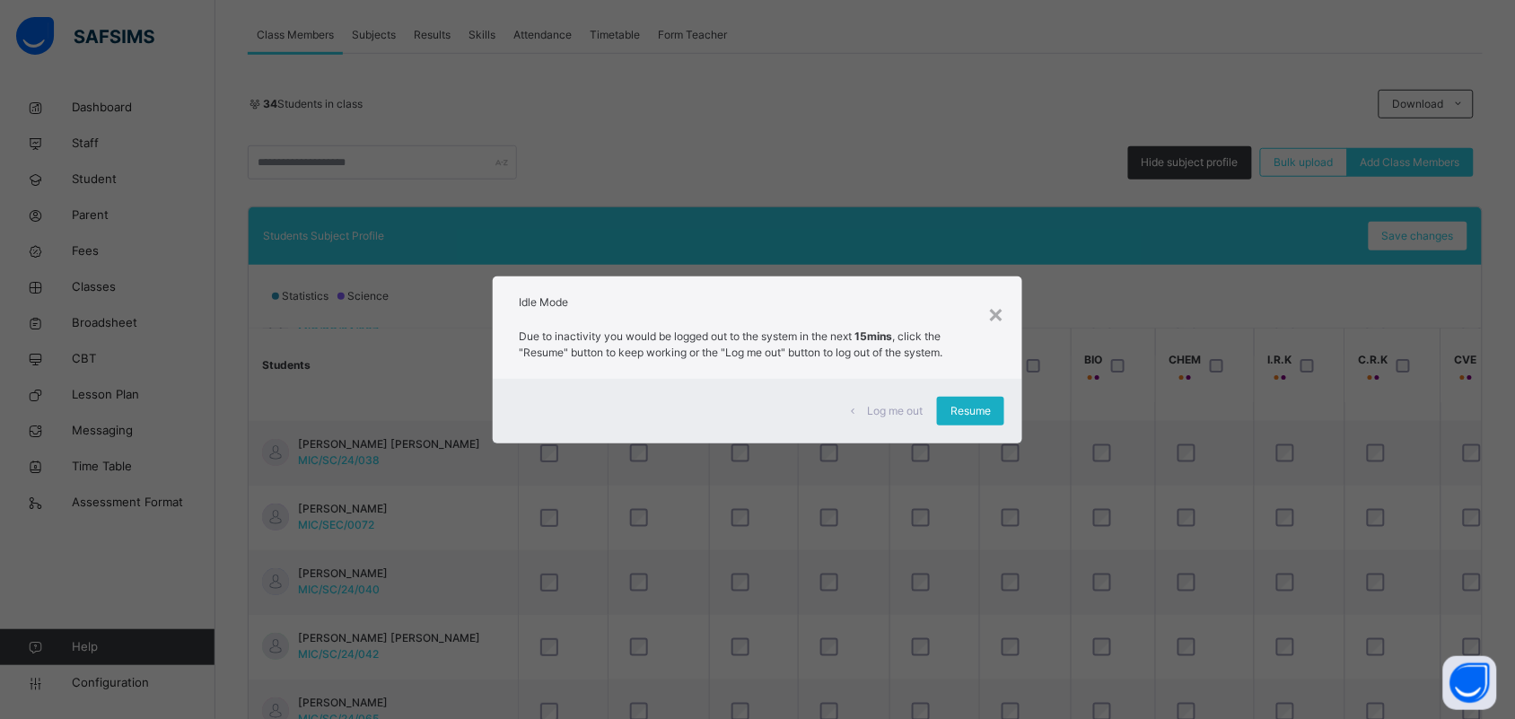
click at [978, 403] on span "Resume" at bounding box center [970, 411] width 40 height 16
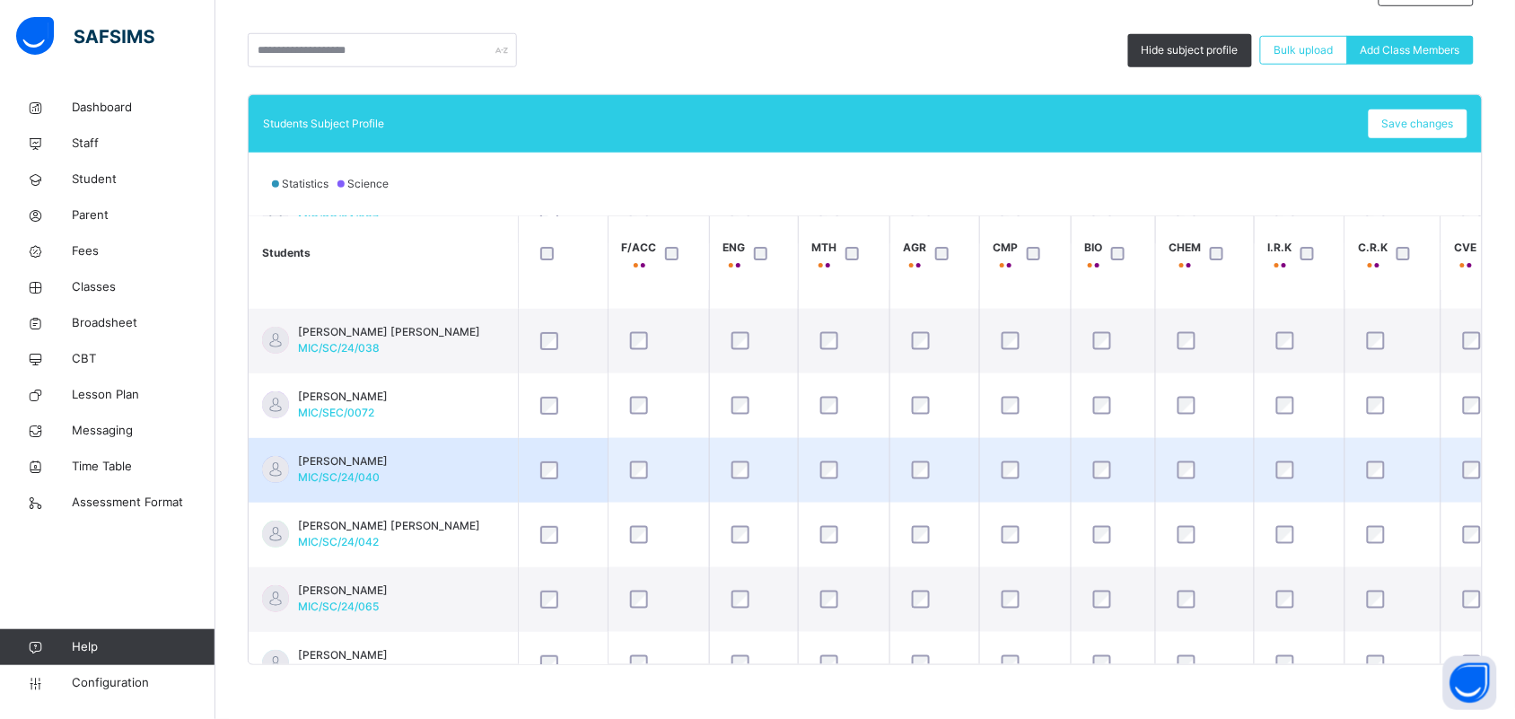
click at [374, 453] on span "[PERSON_NAME]" at bounding box center [343, 461] width 90 height 16
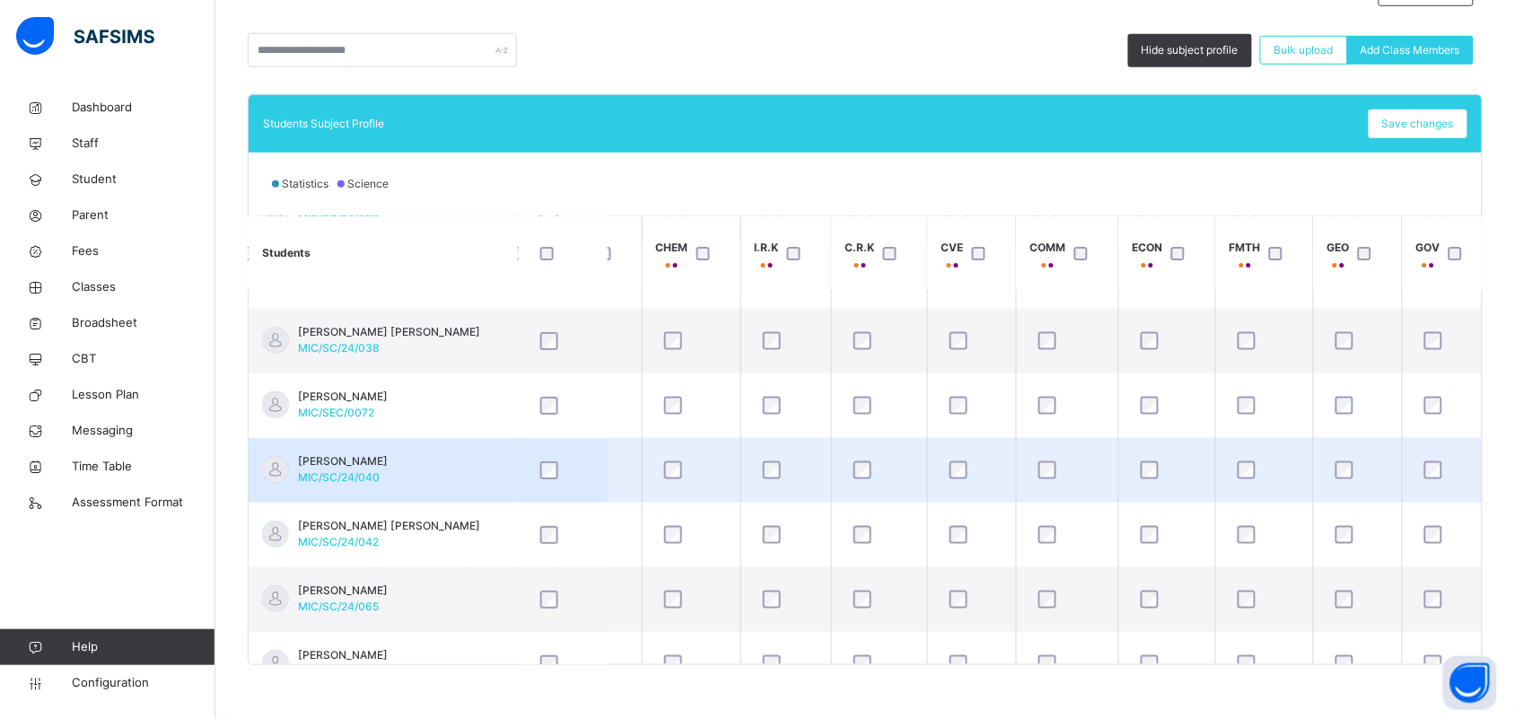
scroll to position [112, 953]
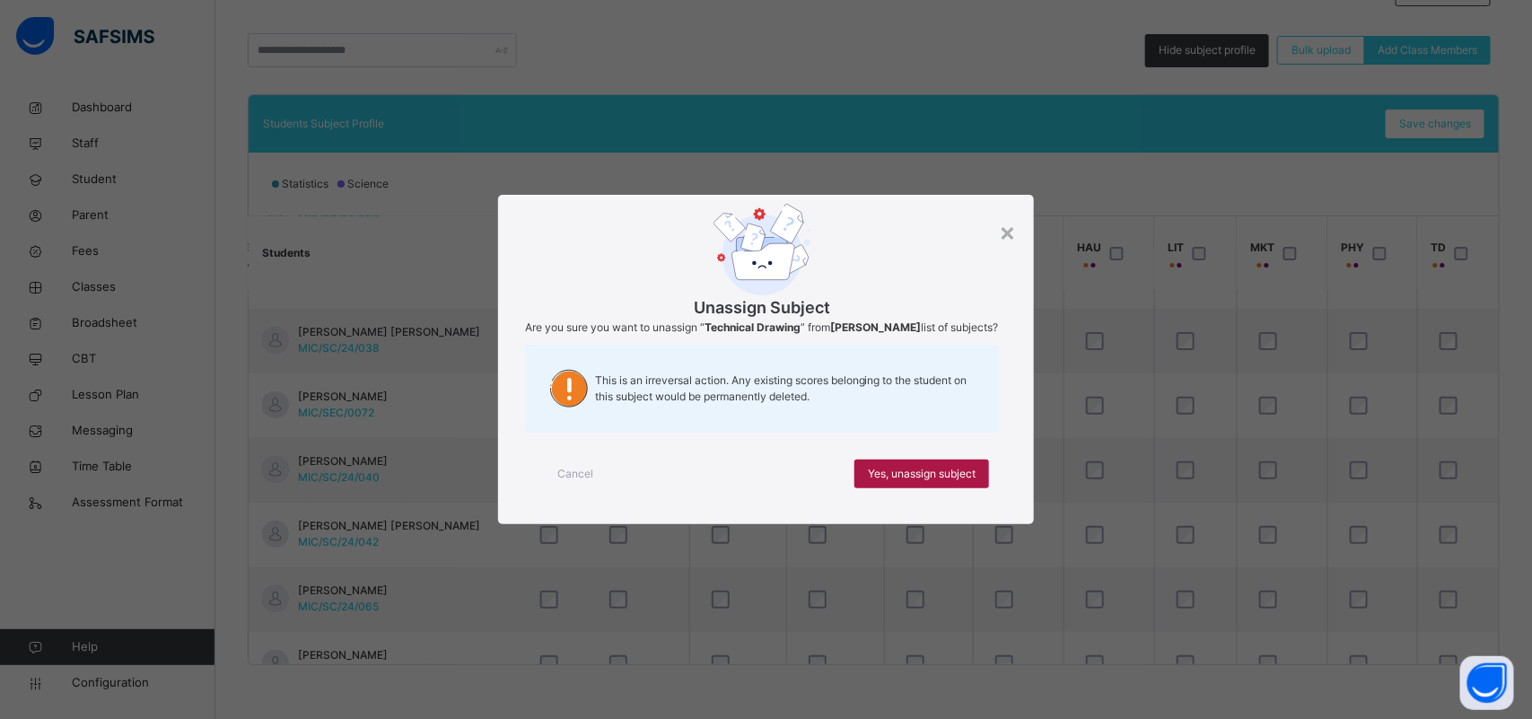
click at [954, 488] on div "Yes, unassign subject" at bounding box center [921, 473] width 135 height 29
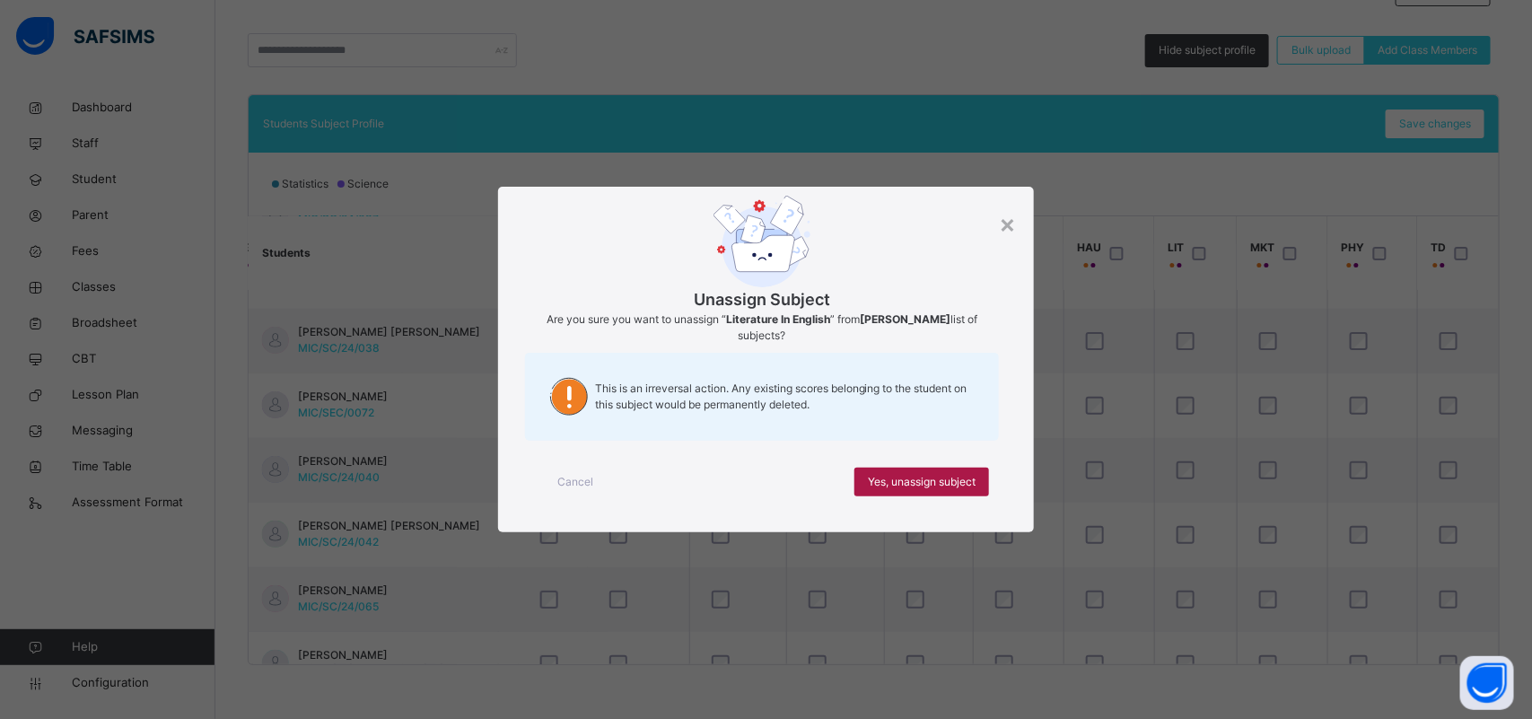
click at [963, 477] on span "Yes, unassign subject" at bounding box center [922, 482] width 108 height 16
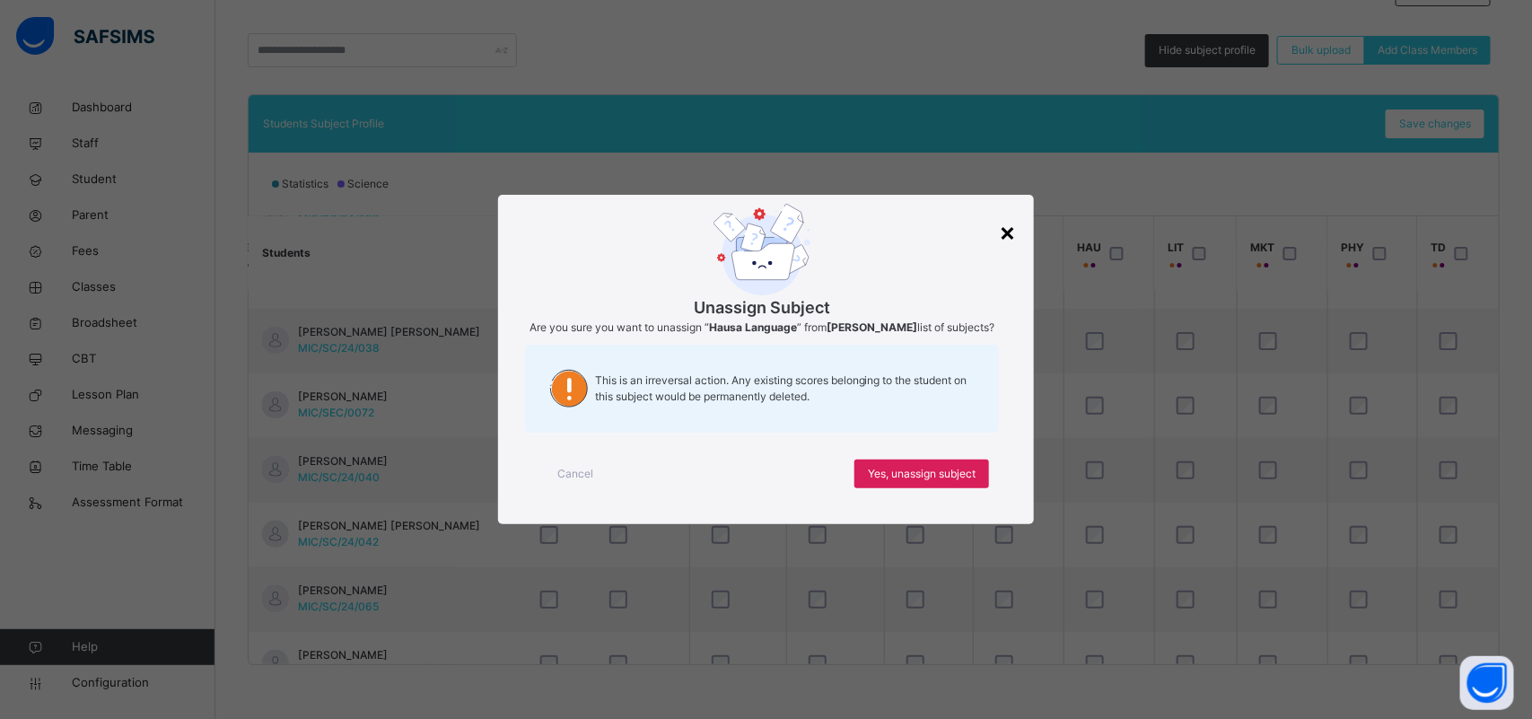
click at [1011, 230] on div "×" at bounding box center [1007, 232] width 17 height 38
click at [963, 468] on div "Yes, unassign subject" at bounding box center [921, 473] width 135 height 29
click at [958, 477] on span "Yes, unassign subject" at bounding box center [922, 474] width 108 height 16
click at [902, 480] on span "Yes, unassign subject" at bounding box center [922, 474] width 108 height 16
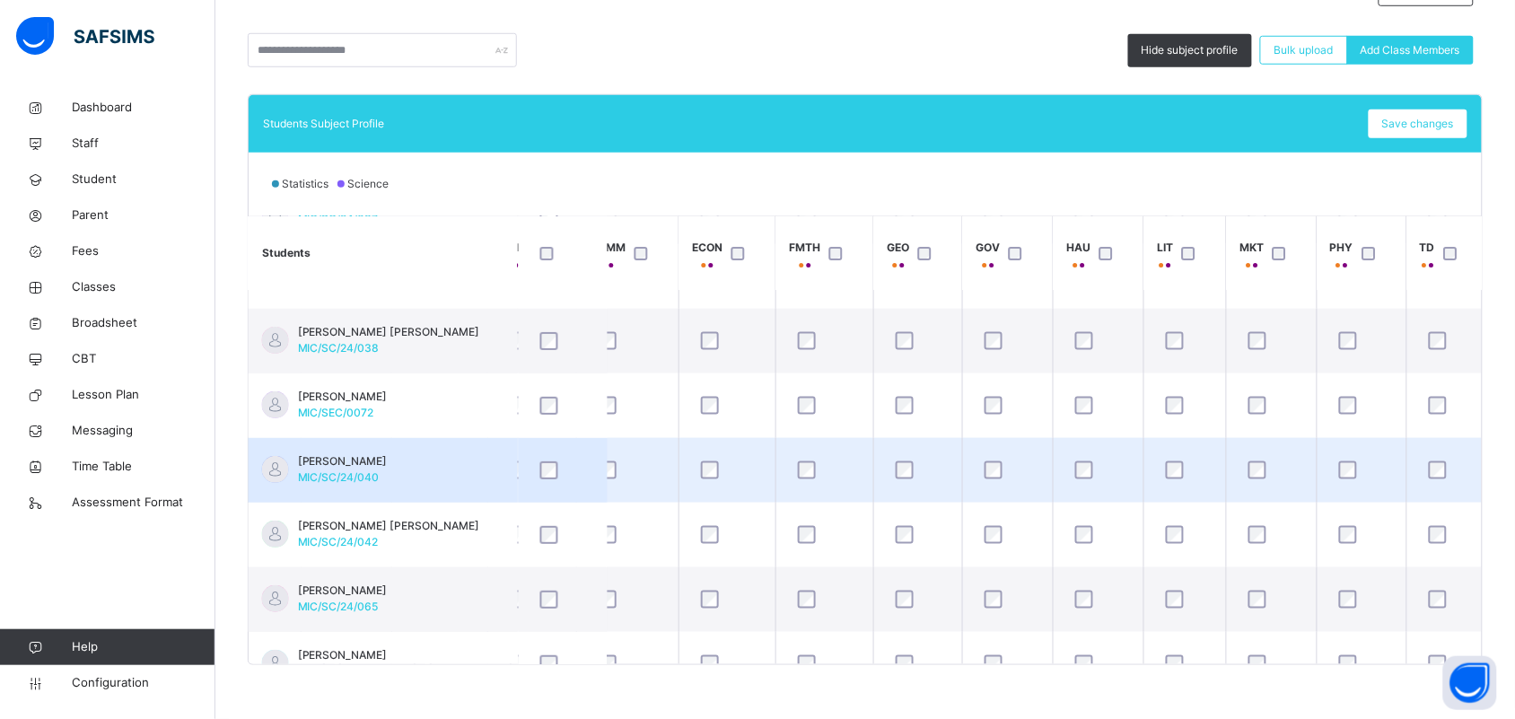
click at [459, 477] on td "[PERSON_NAME]/SC/24/040" at bounding box center [383, 470] width 269 height 65
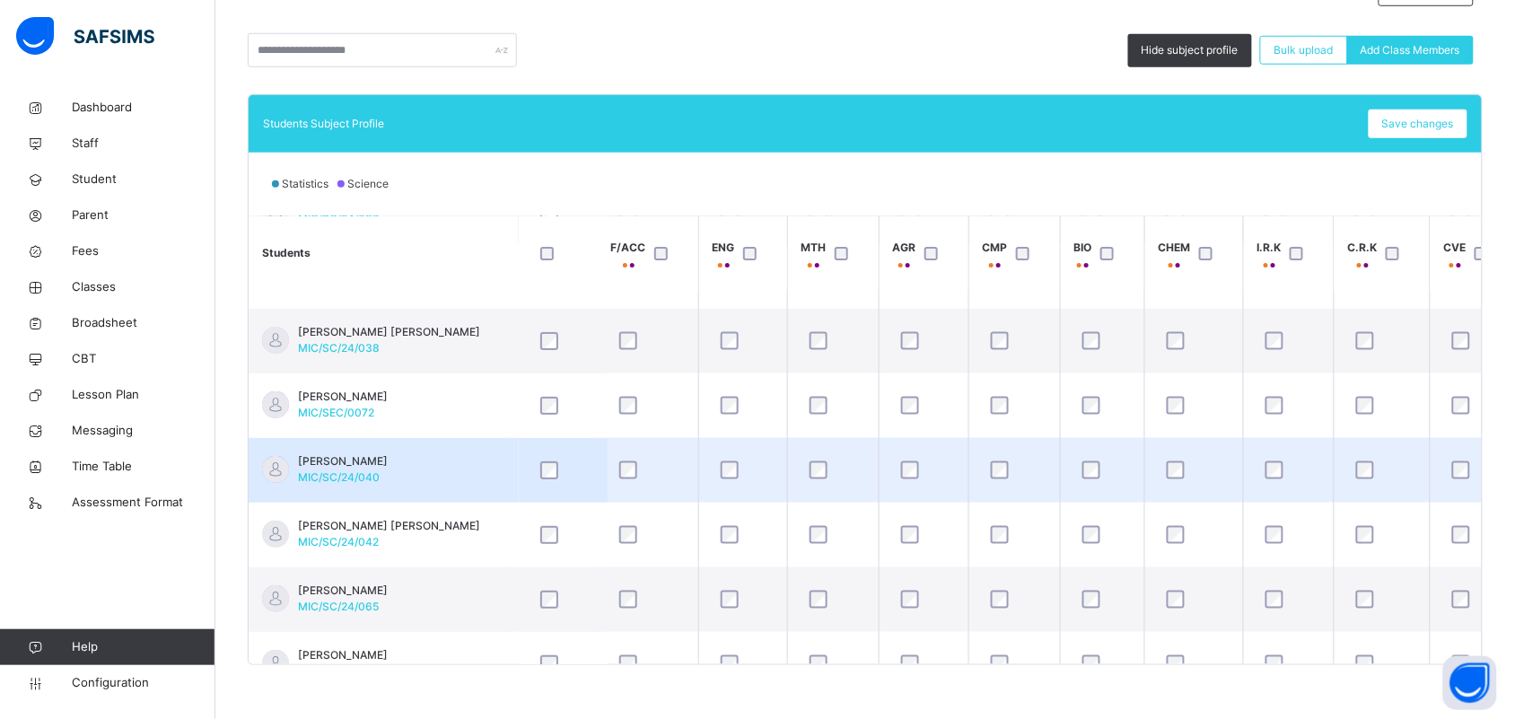
scroll to position [112, 0]
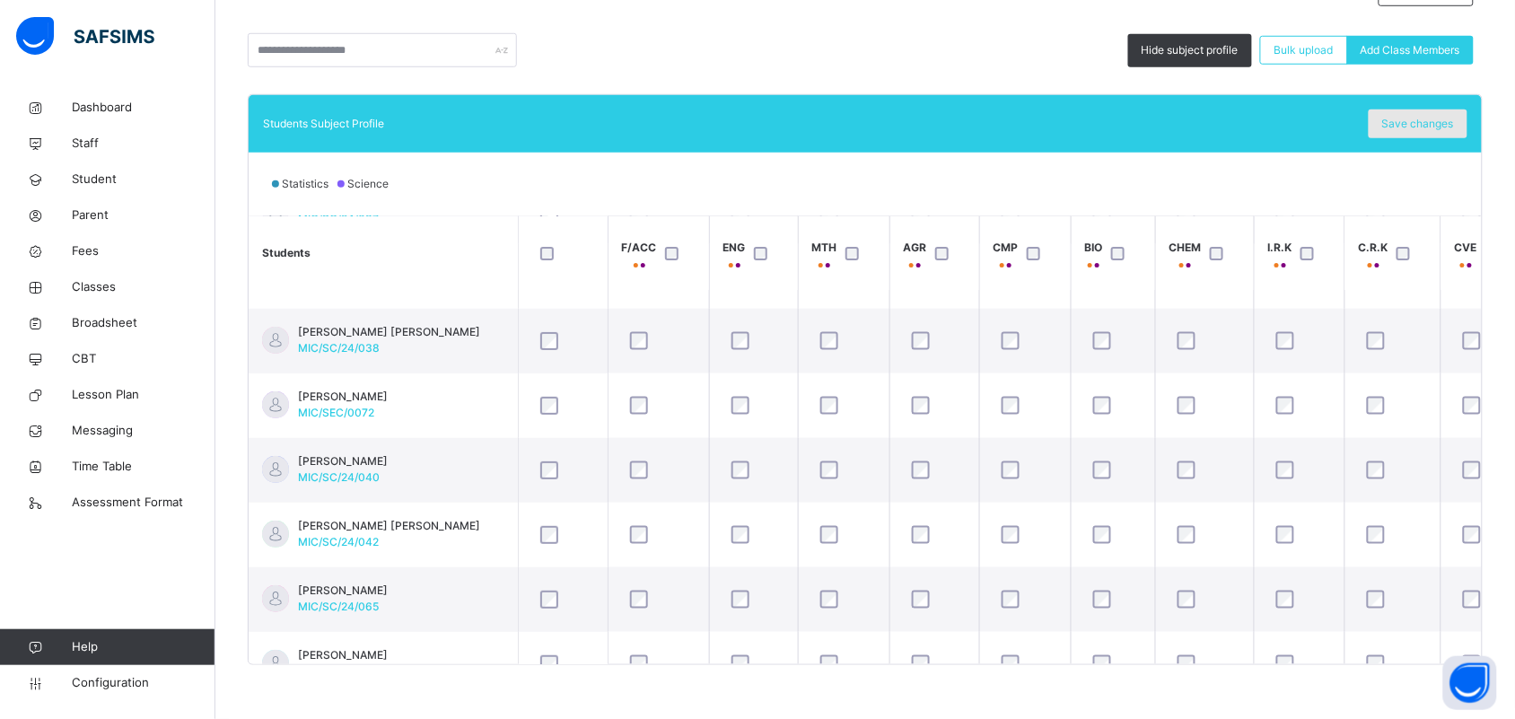
click at [1416, 116] on span "Save changes" at bounding box center [1418, 124] width 72 height 16
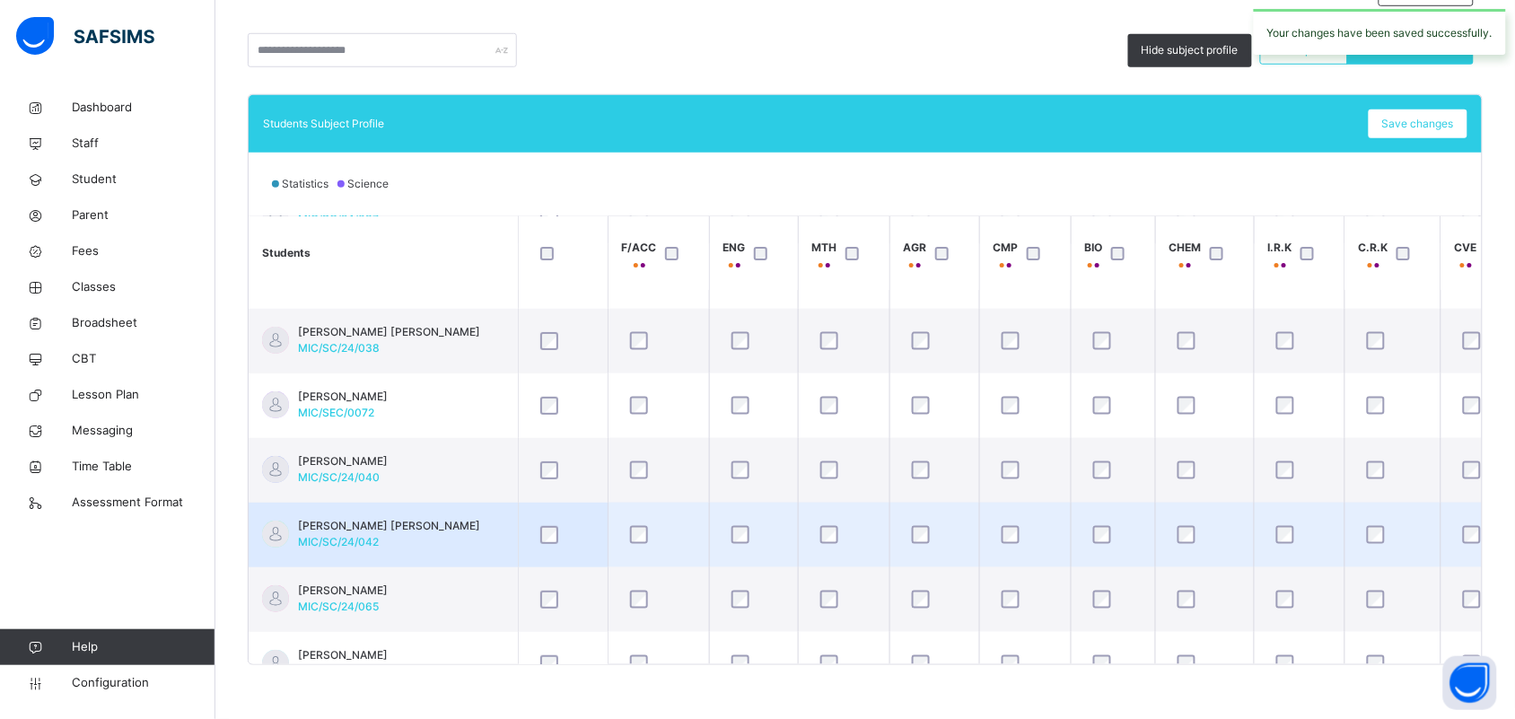
click at [399, 535] on div "[PERSON_NAME] [PERSON_NAME] MIC/SC/24/042" at bounding box center [389, 534] width 182 height 32
click at [486, 516] on td "[PERSON_NAME] [PERSON_NAME] MIC/SC/24/042" at bounding box center [383, 535] width 269 height 65
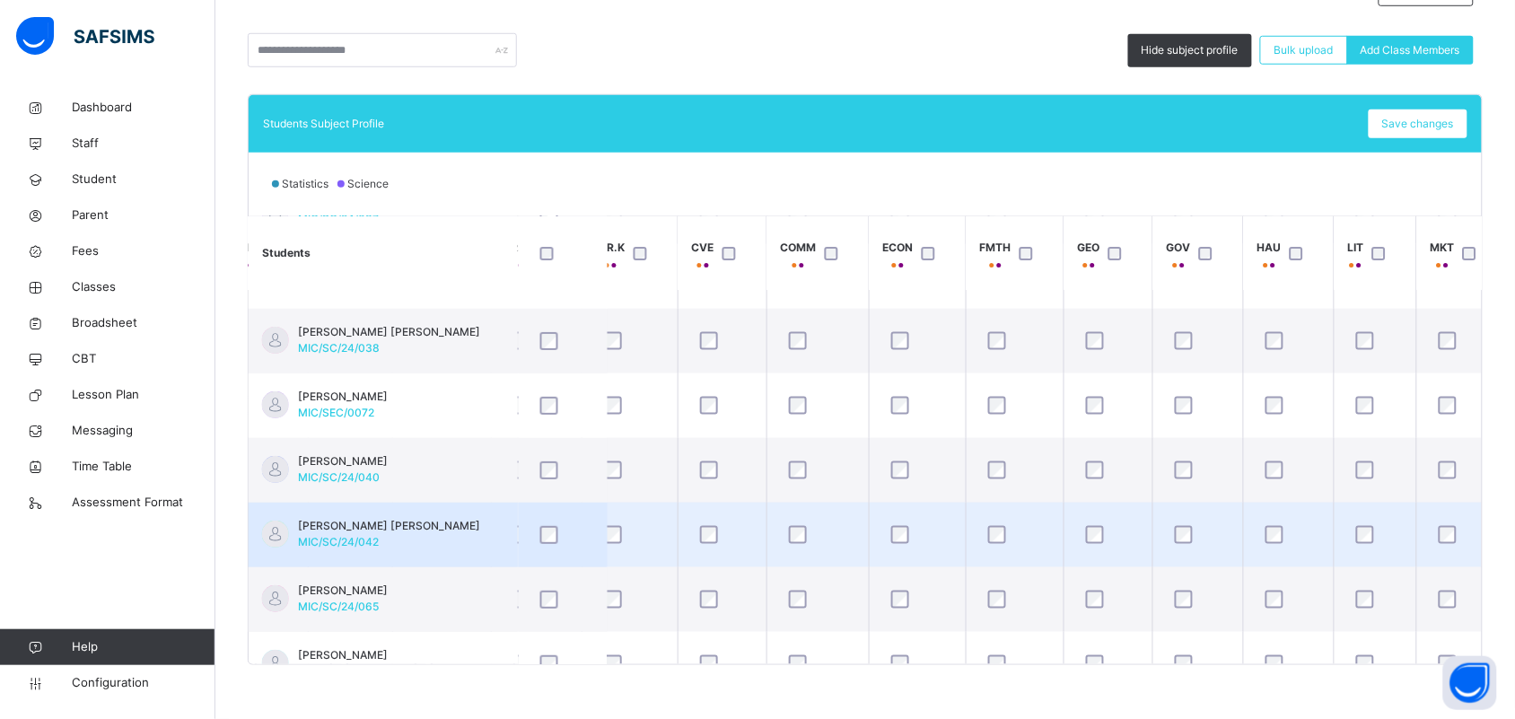
scroll to position [112, 808]
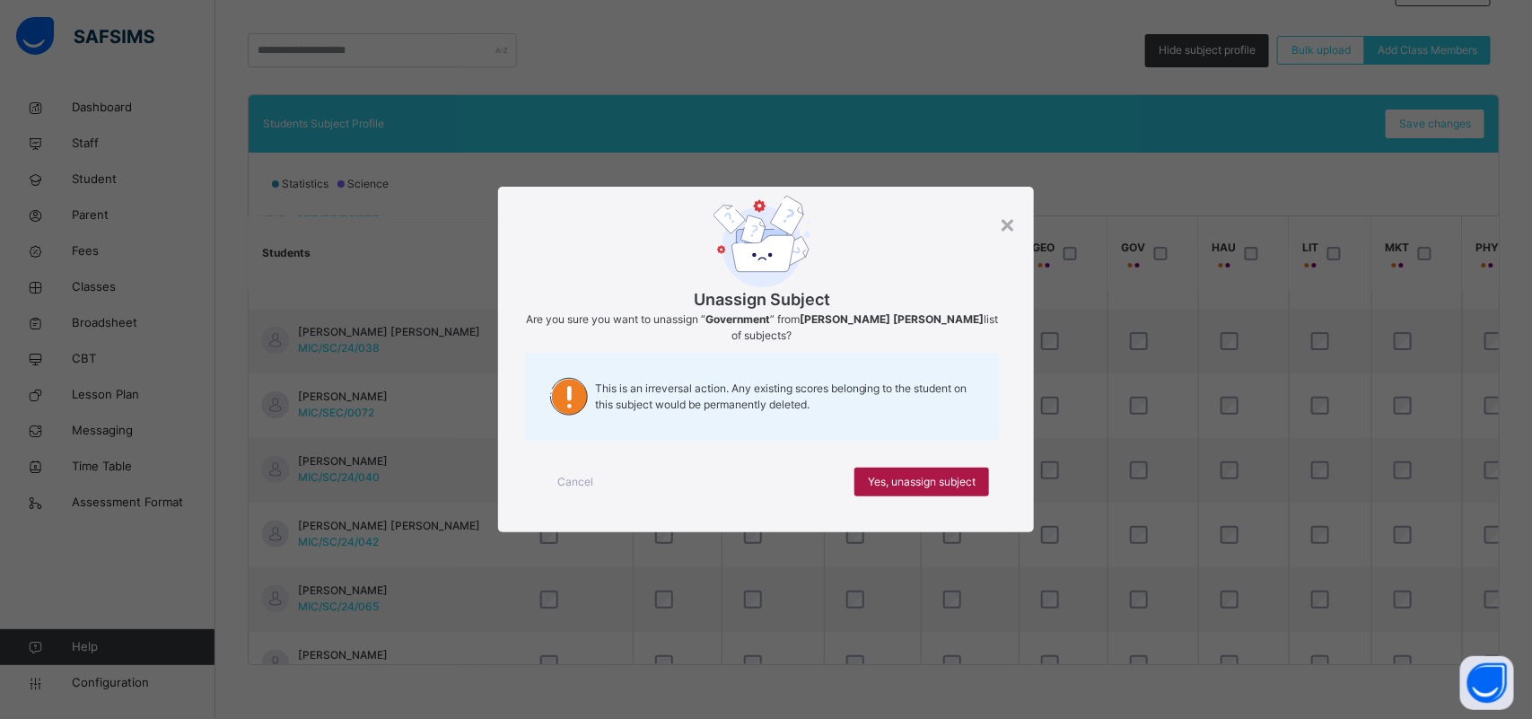
click at [943, 474] on span "Yes, unassign subject" at bounding box center [922, 482] width 108 height 16
click at [934, 486] on span "Yes, unassign subject" at bounding box center [922, 482] width 108 height 16
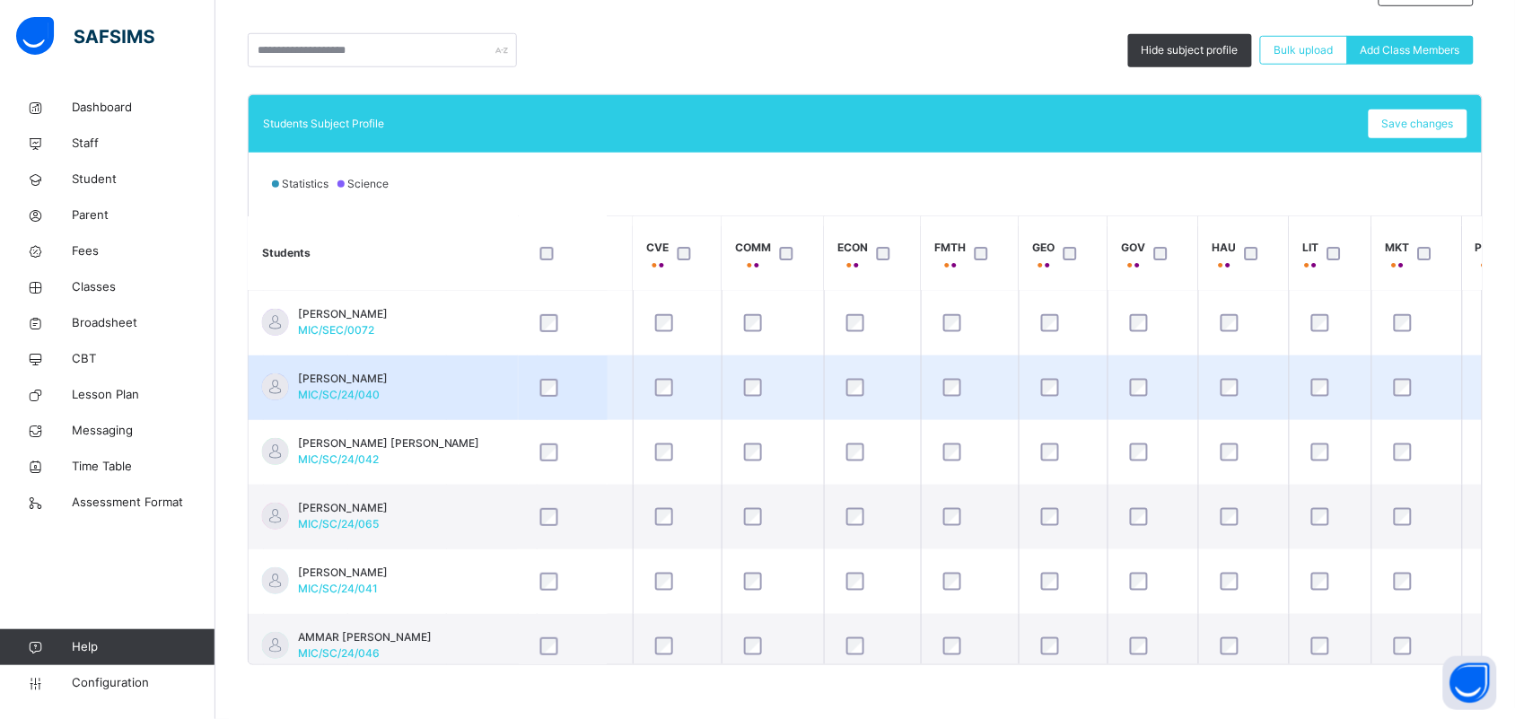
scroll to position [224, 808]
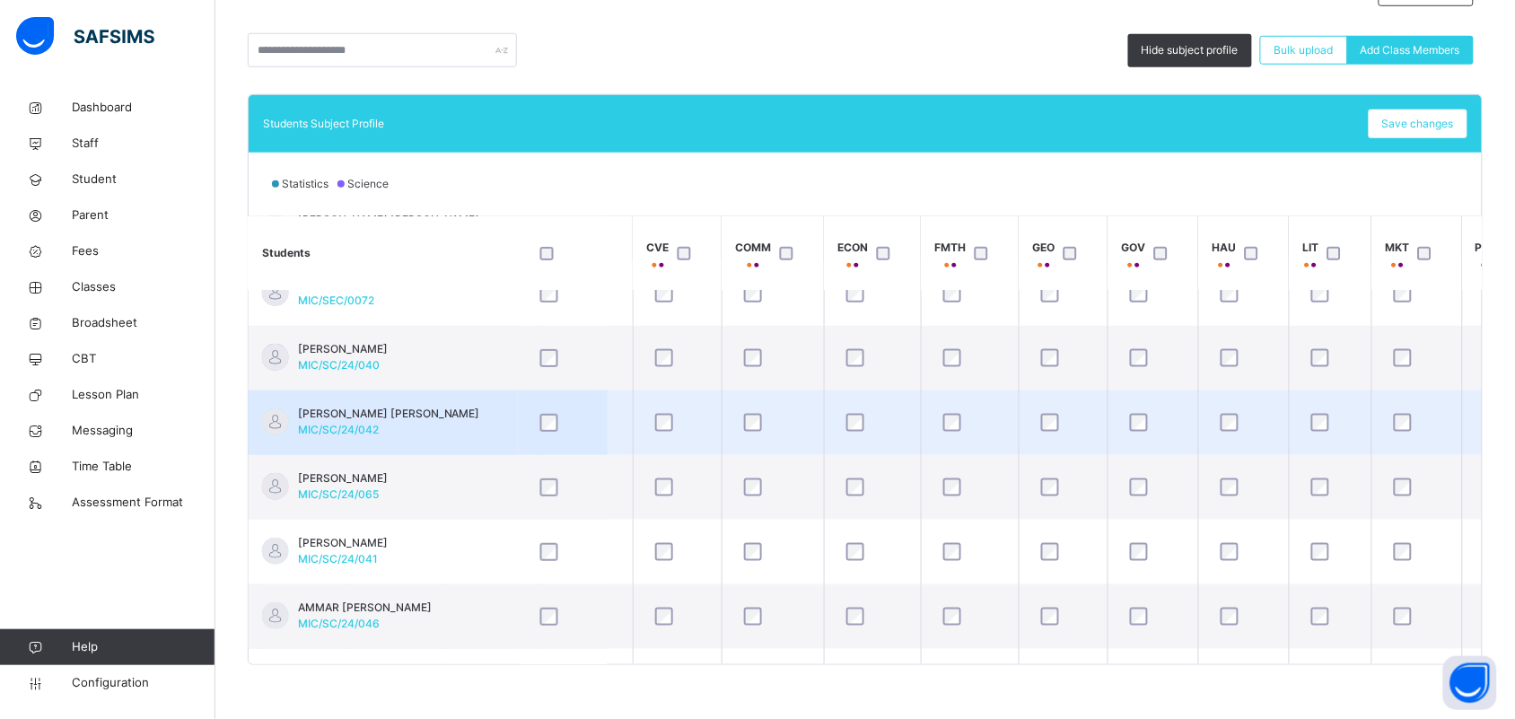
click at [477, 407] on td "[PERSON_NAME] [PERSON_NAME] MIC/SC/24/042" at bounding box center [383, 422] width 269 height 65
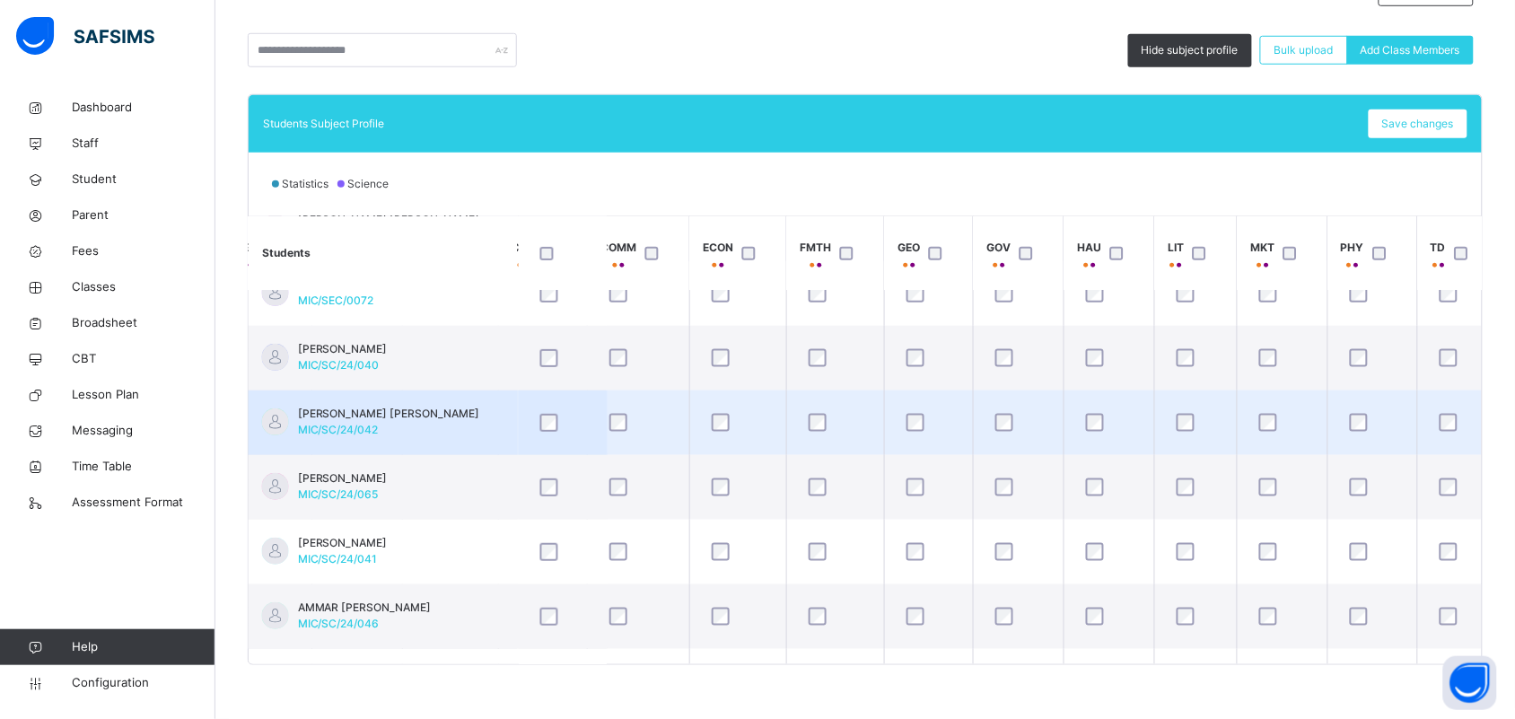
scroll to position [224, 953]
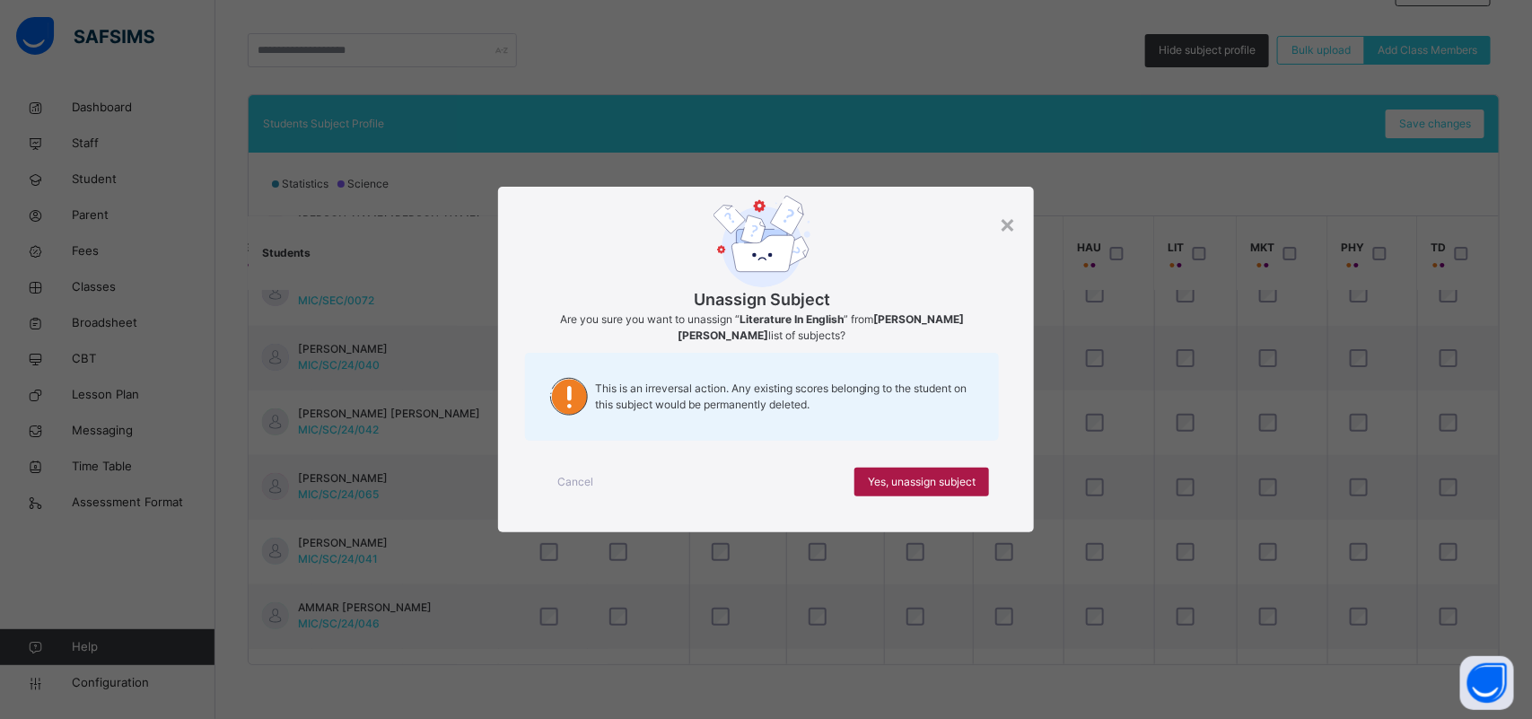
click at [949, 489] on span "Yes, unassign subject" at bounding box center [922, 482] width 108 height 16
click at [947, 481] on span "Yes, unassign subject" at bounding box center [922, 482] width 108 height 16
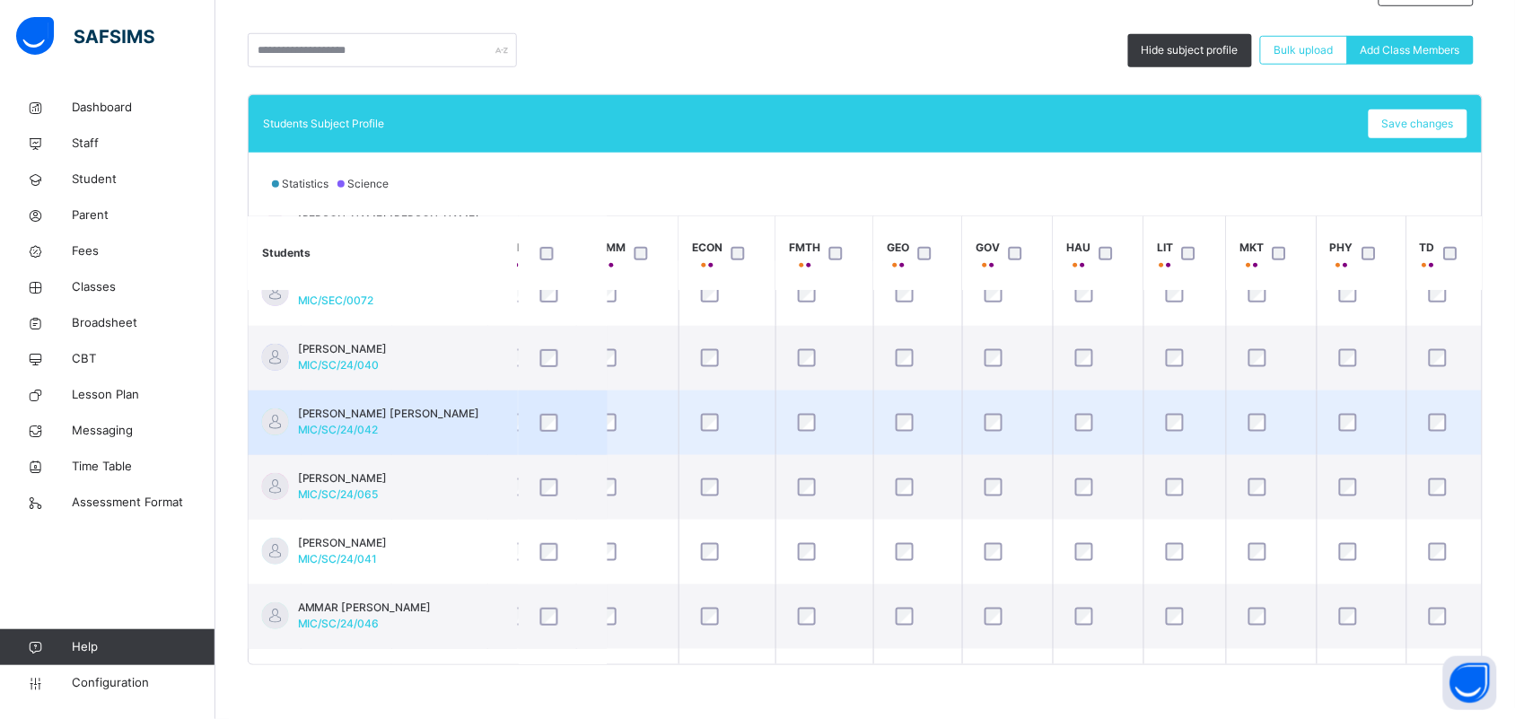
click at [451, 429] on td "[PERSON_NAME] [PERSON_NAME] MIC/SC/24/042" at bounding box center [383, 422] width 269 height 65
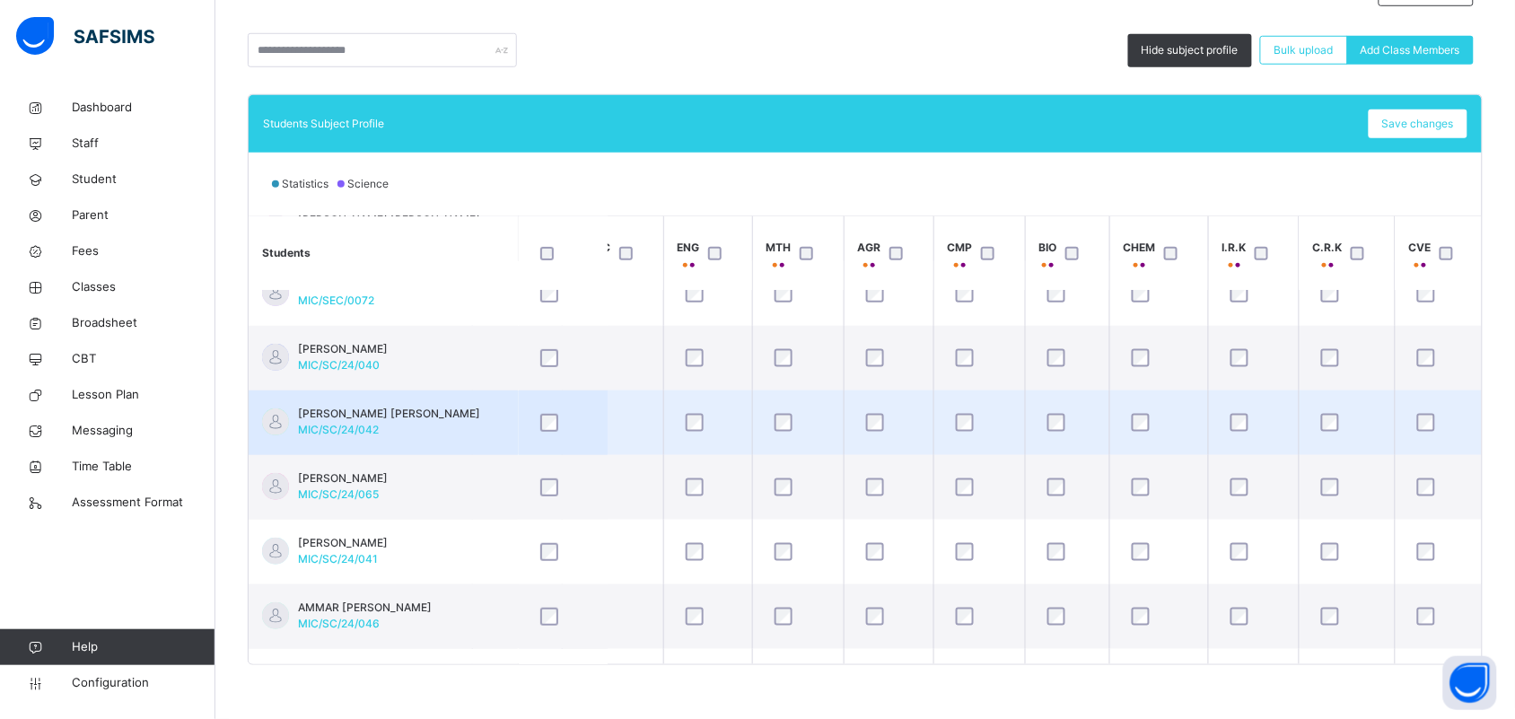
scroll to position [224, 0]
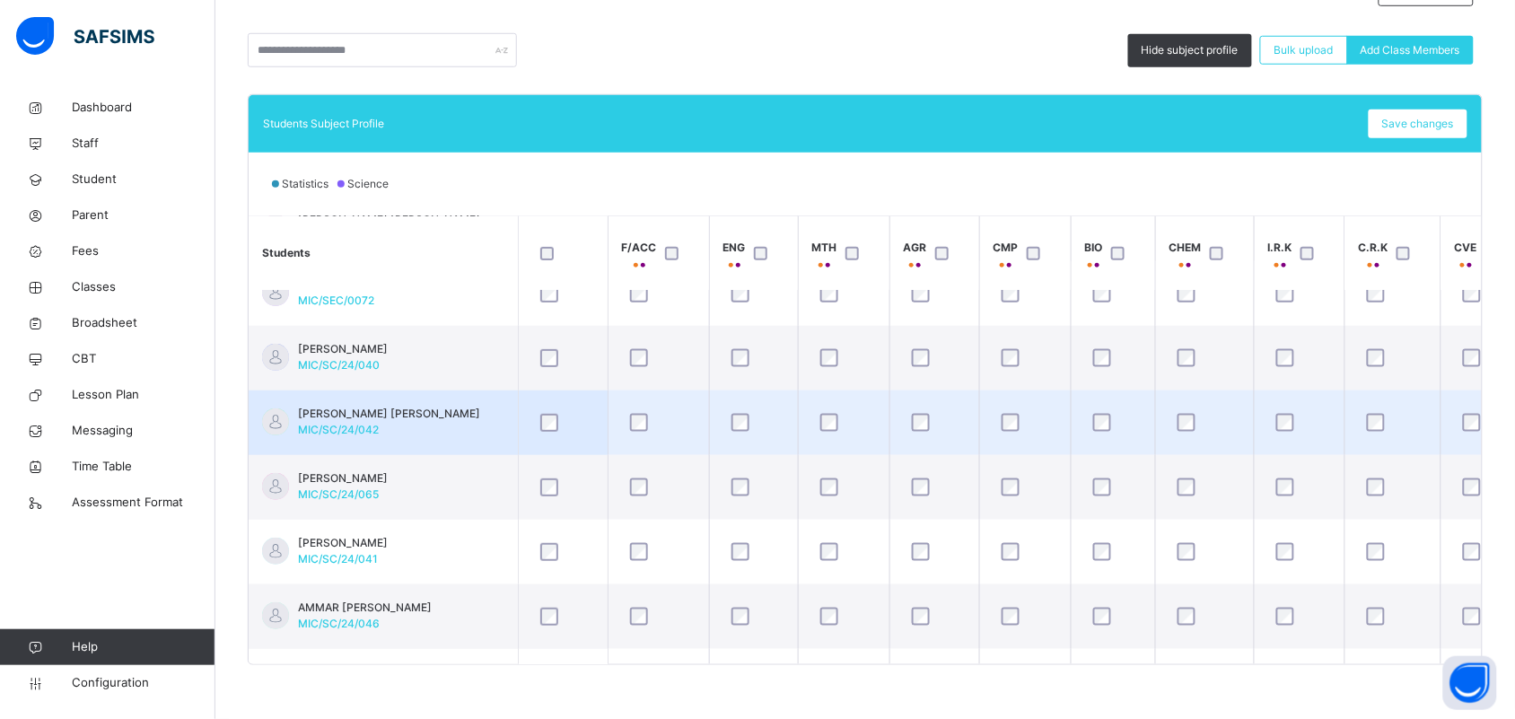
click at [417, 427] on div "[PERSON_NAME] [PERSON_NAME] MIC/SC/24/042" at bounding box center [389, 422] width 182 height 32
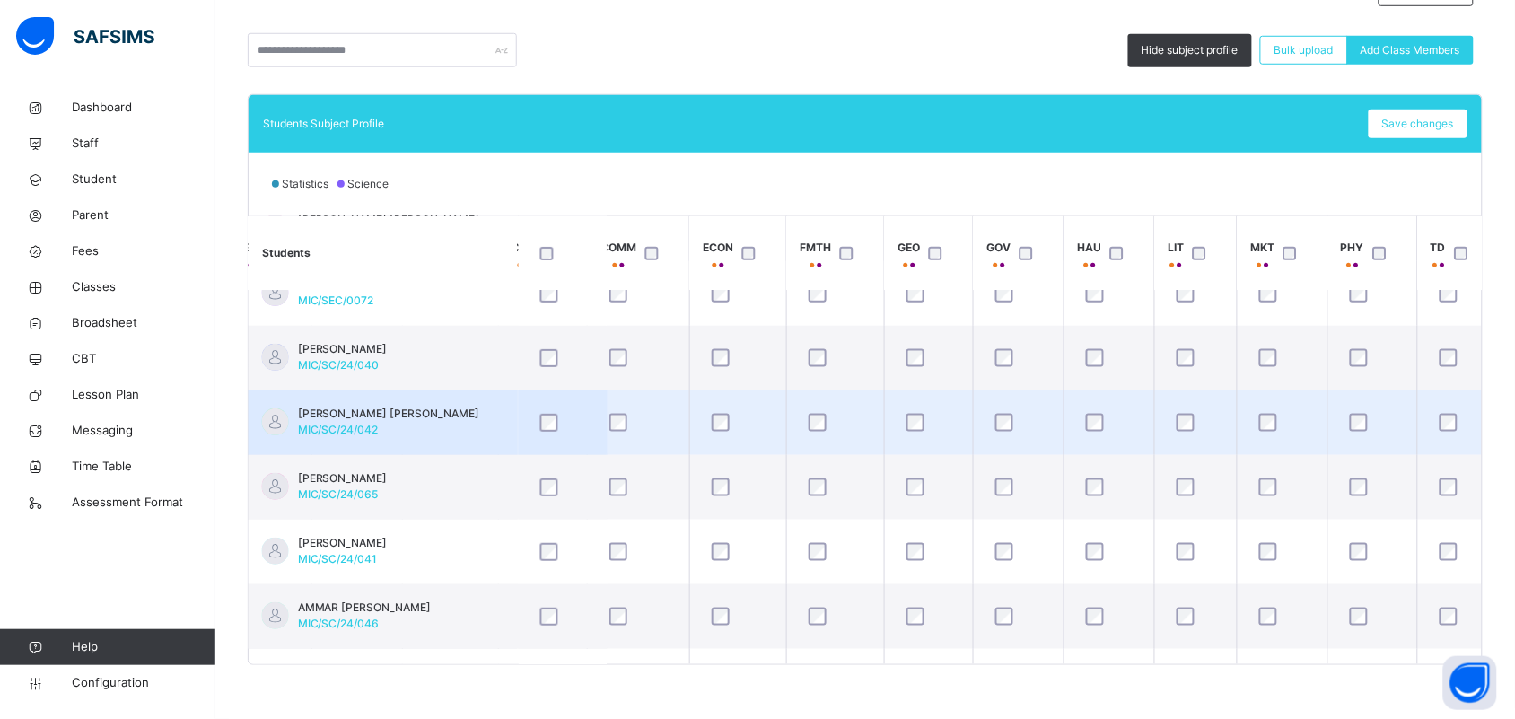
scroll to position [224, 953]
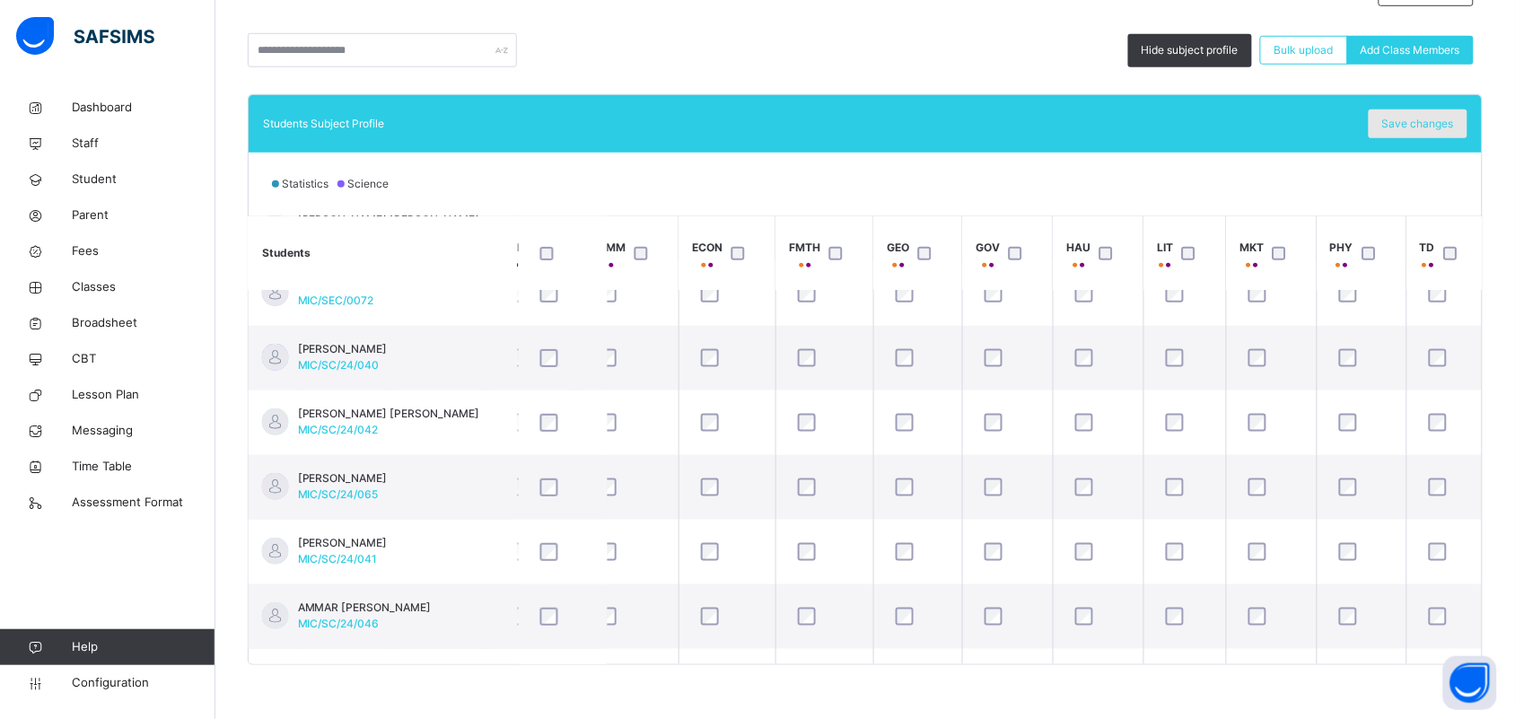
click at [1422, 117] on span "Save changes" at bounding box center [1418, 124] width 72 height 16
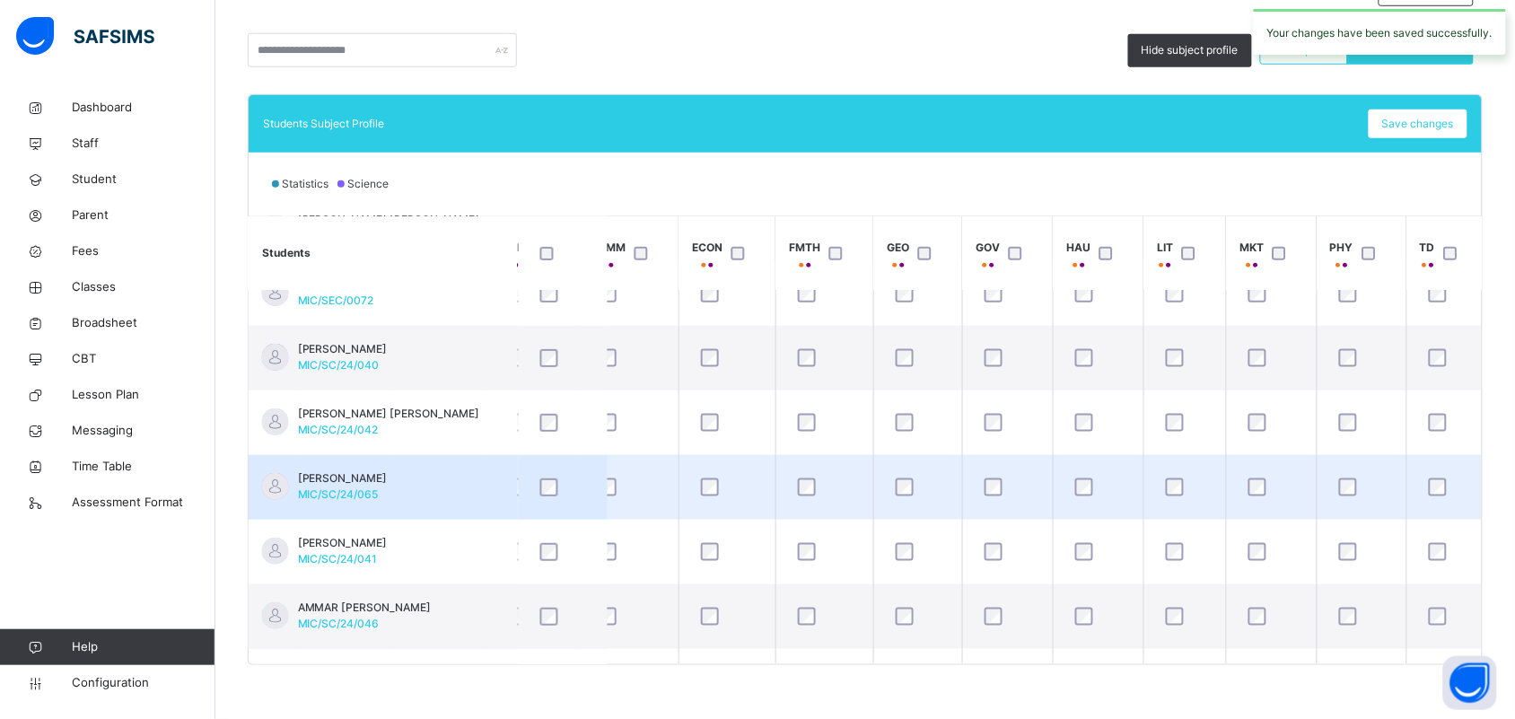
click at [388, 489] on div "[PERSON_NAME]/SC/24/065" at bounding box center [343, 486] width 90 height 32
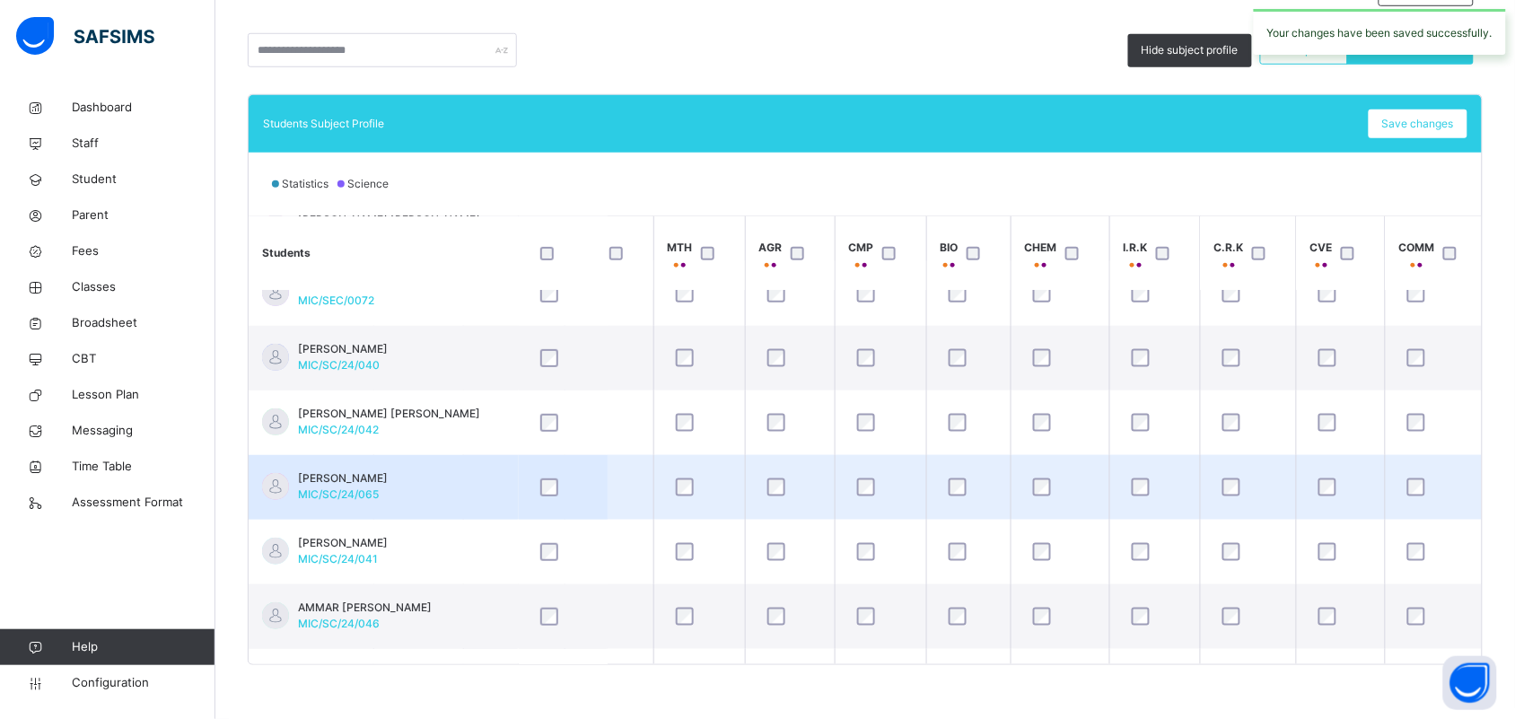
scroll to position [224, 0]
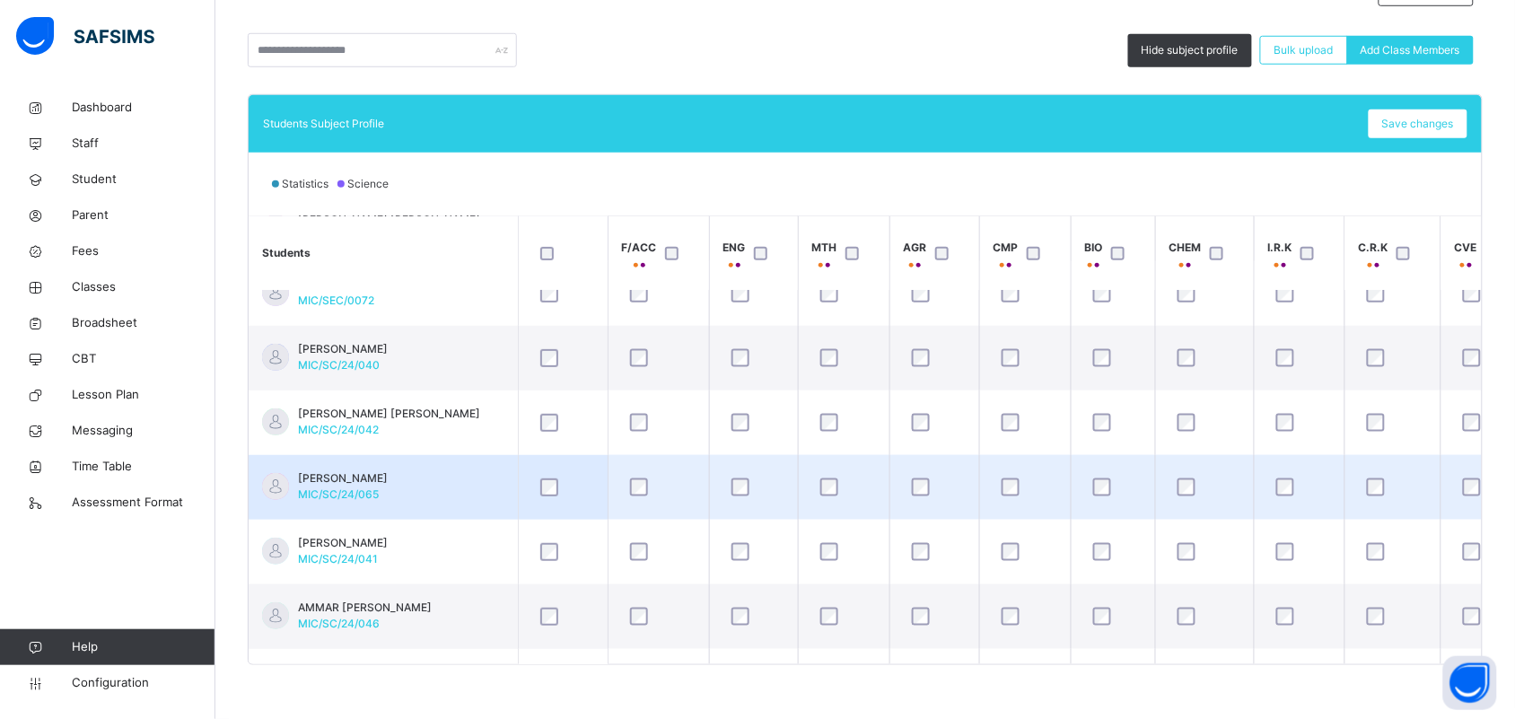
click at [494, 486] on td "[PERSON_NAME]/SC/24/065" at bounding box center [383, 487] width 269 height 65
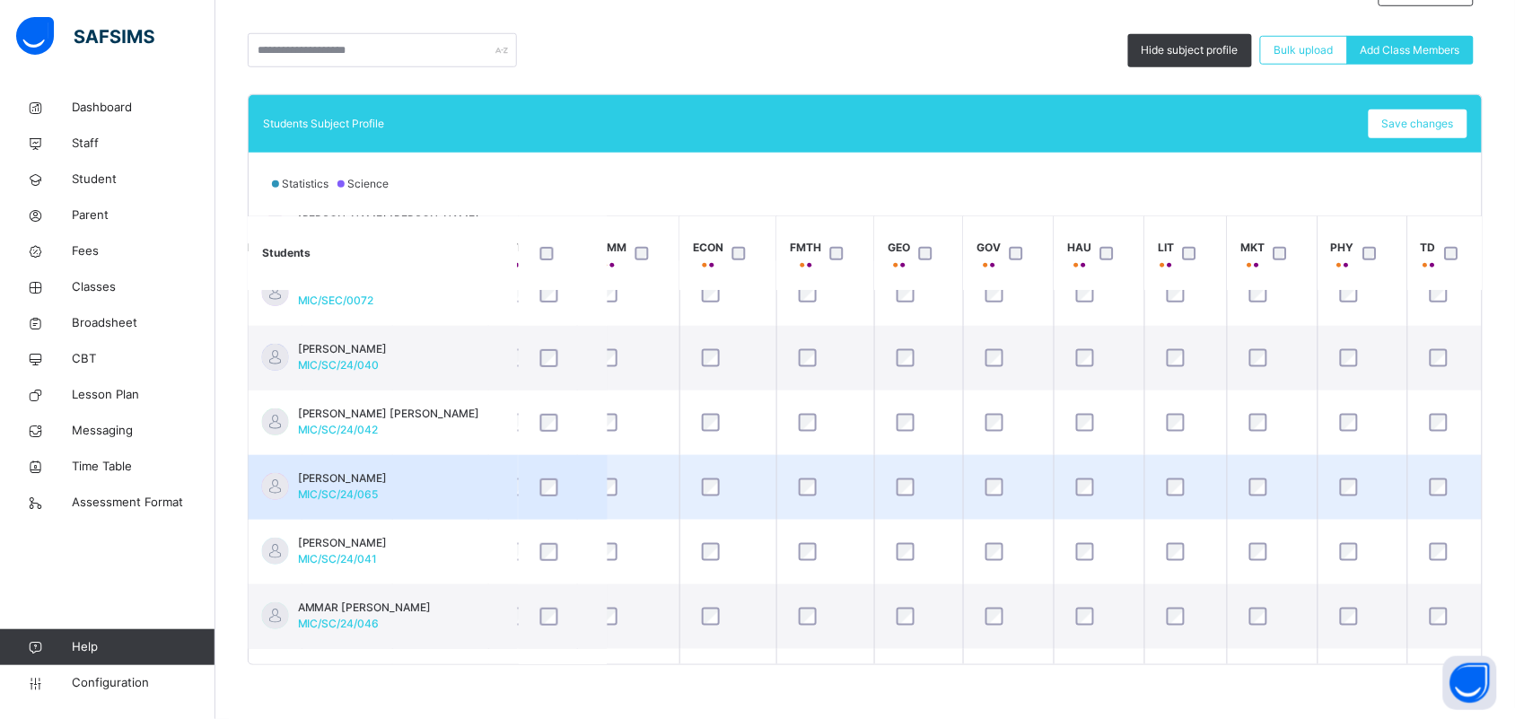
scroll to position [224, 953]
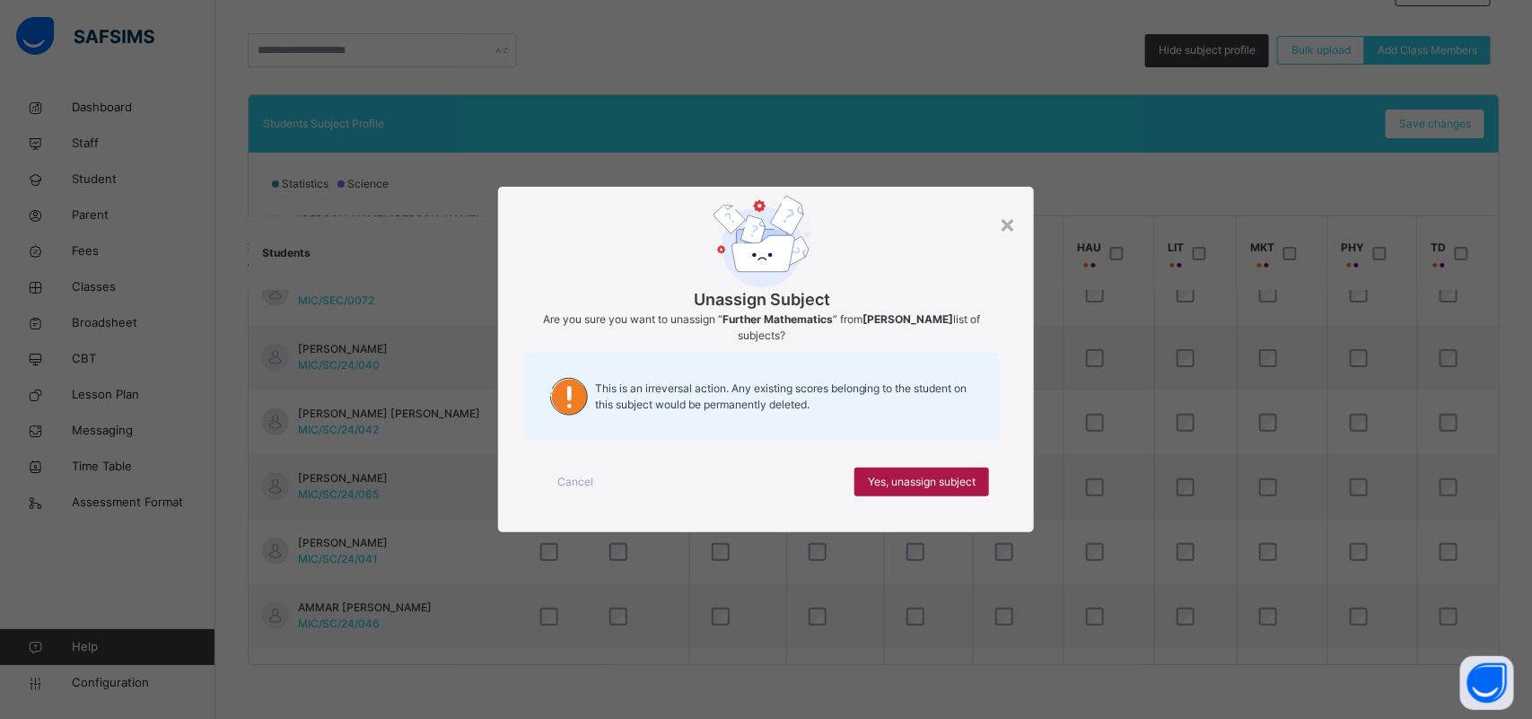
click at [898, 486] on span "Yes, unassign subject" at bounding box center [922, 482] width 108 height 16
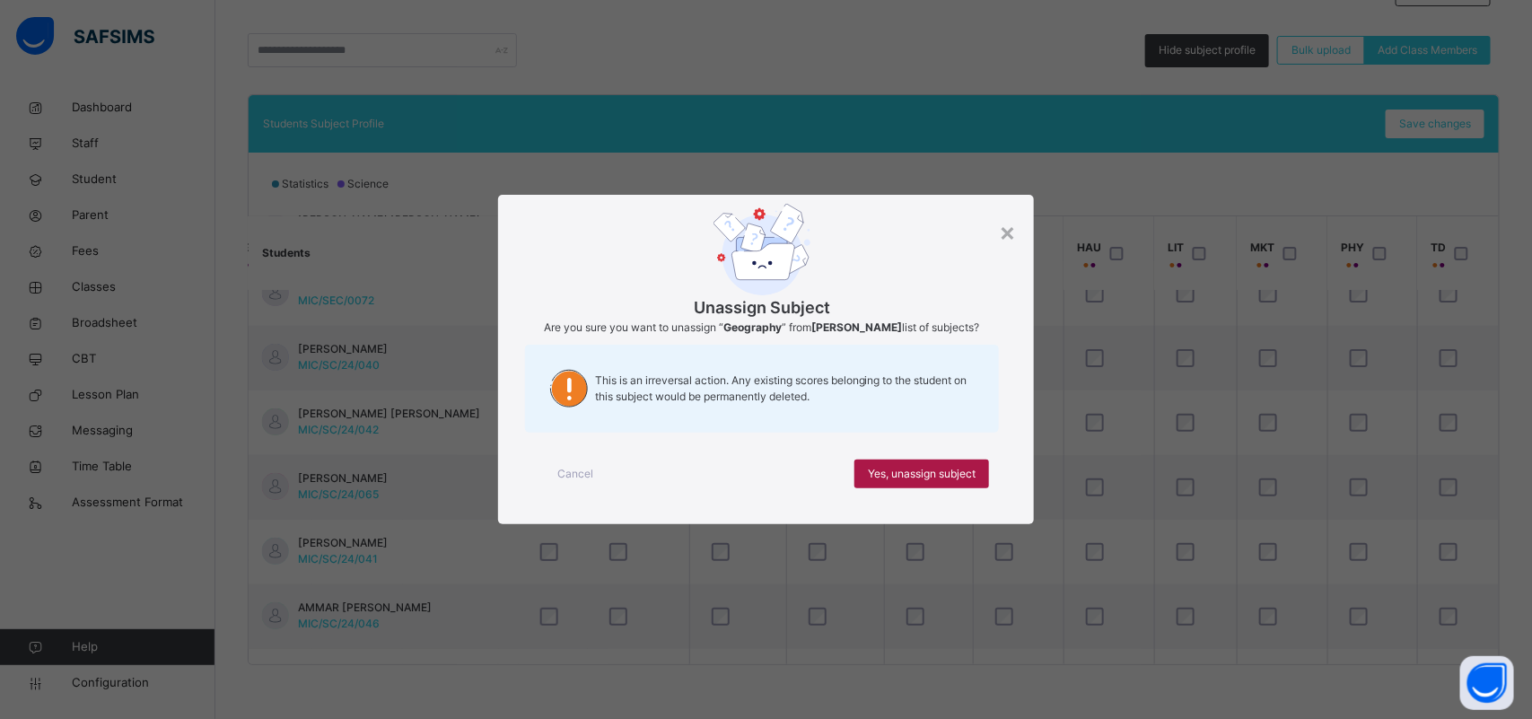
click at [888, 472] on span "Yes, unassign subject" at bounding box center [922, 474] width 108 height 16
click at [987, 486] on div "Yes, unassign subject" at bounding box center [921, 473] width 135 height 29
click at [952, 488] on div "Yes, unassign subject" at bounding box center [921, 473] width 135 height 29
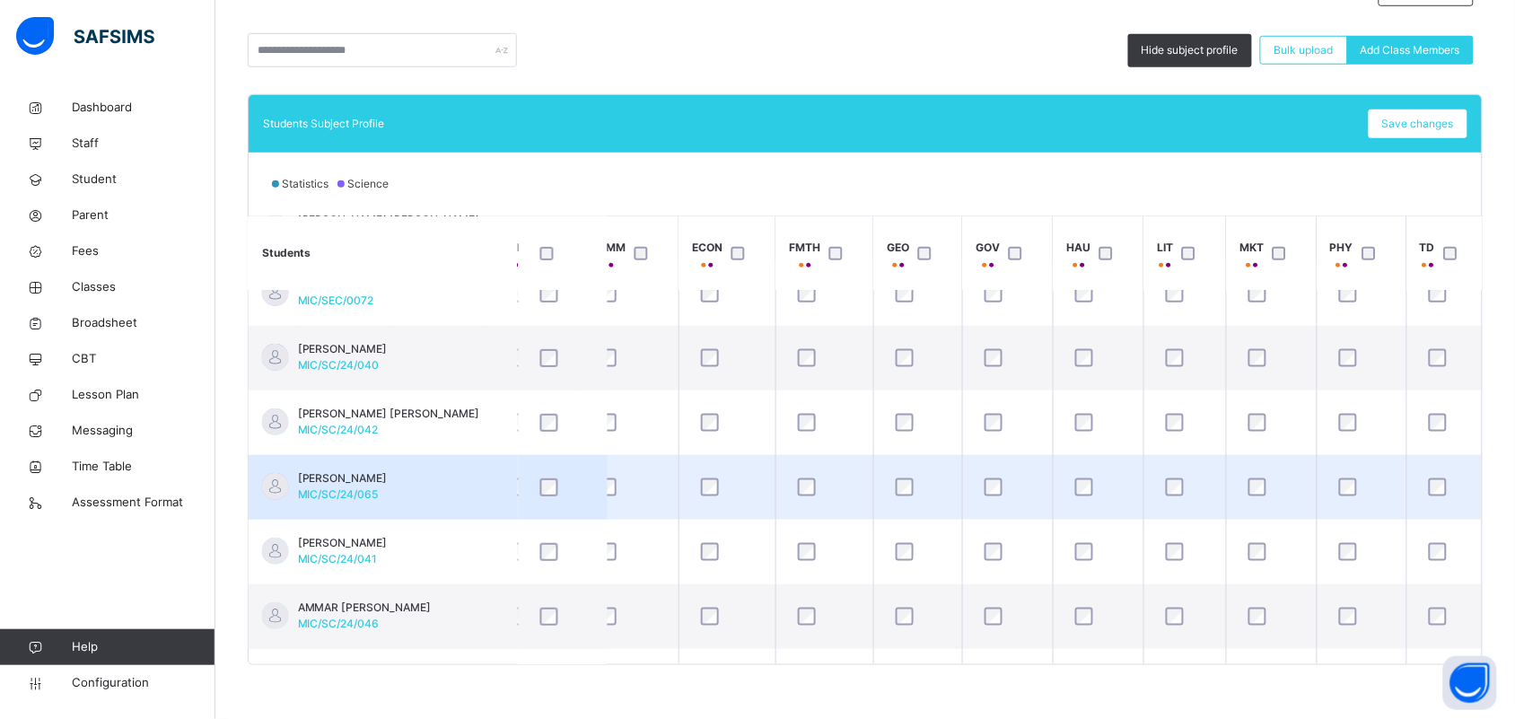
click at [431, 494] on td "[PERSON_NAME]/SC/24/065" at bounding box center [383, 487] width 269 height 65
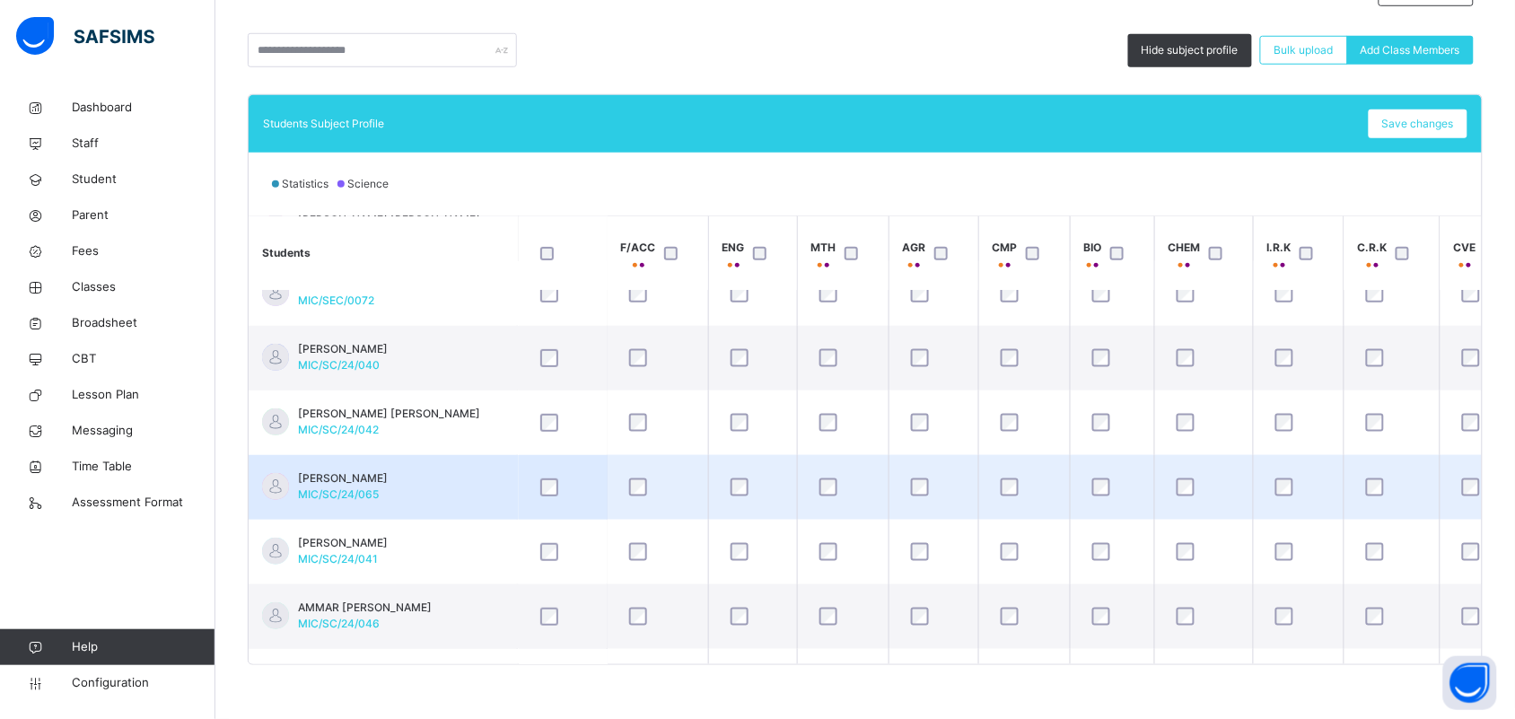
scroll to position [224, 0]
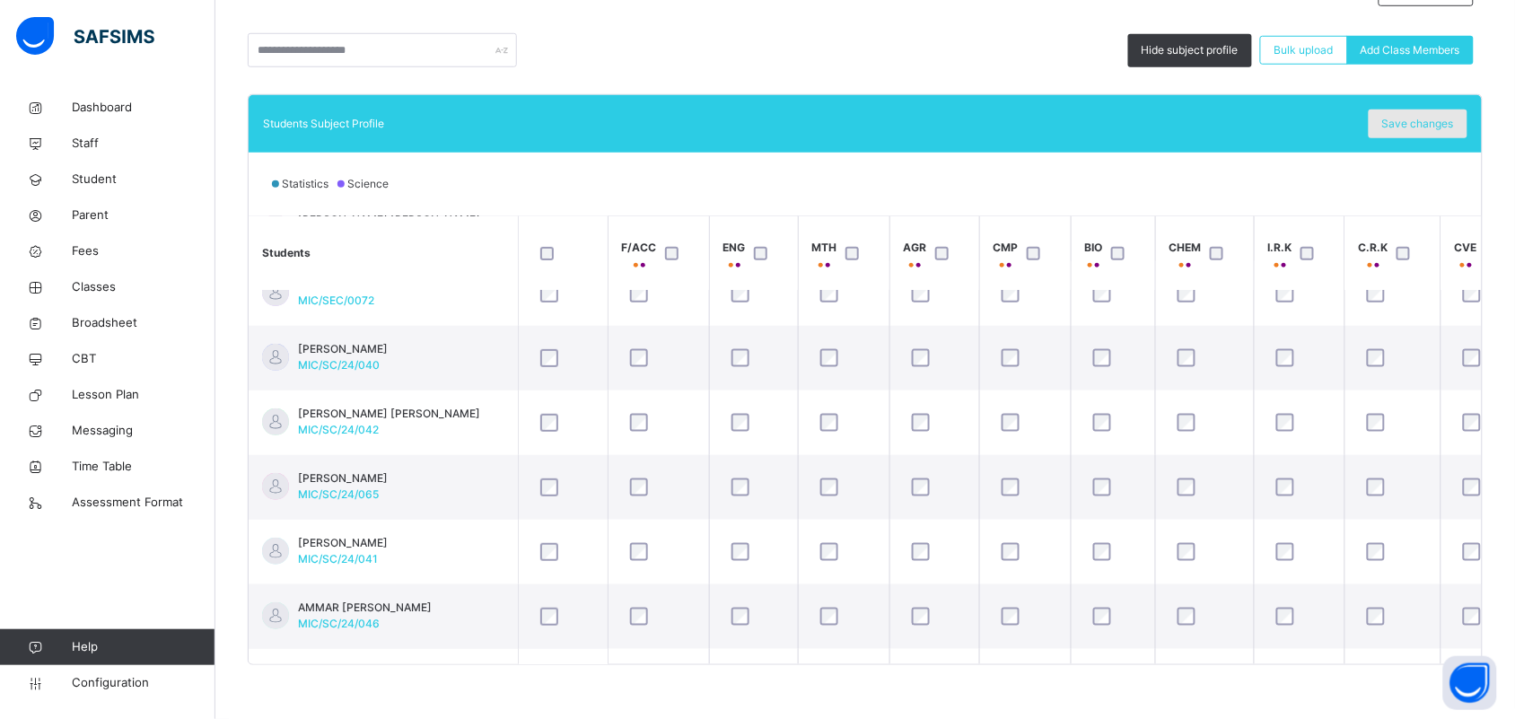
click at [1423, 114] on div "Save changes" at bounding box center [1418, 123] width 99 height 29
click at [1425, 114] on div "Save changes" at bounding box center [1418, 123] width 99 height 29
